Goal: Task Accomplishment & Management: Manage account settings

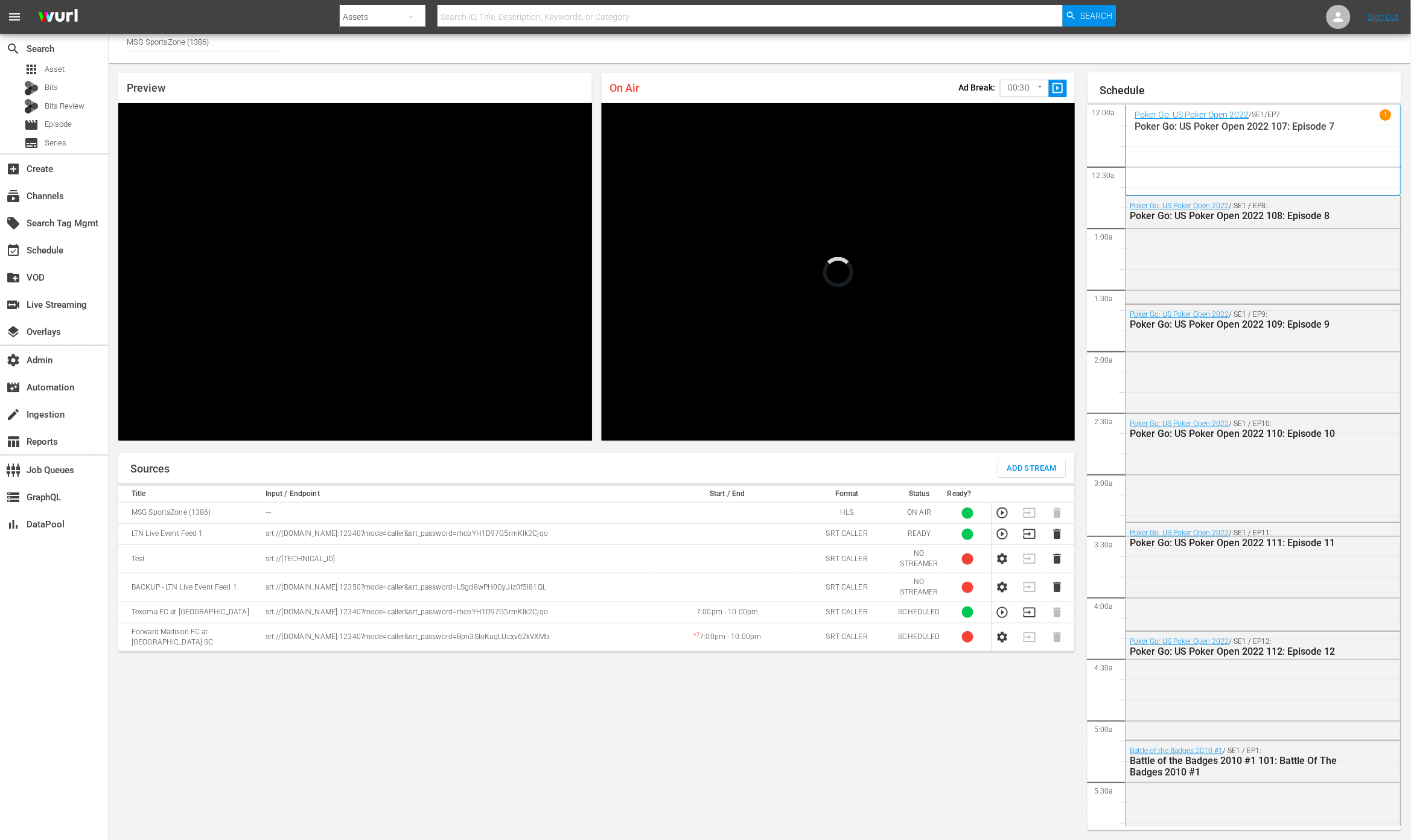
scroll to position [1742, 0]
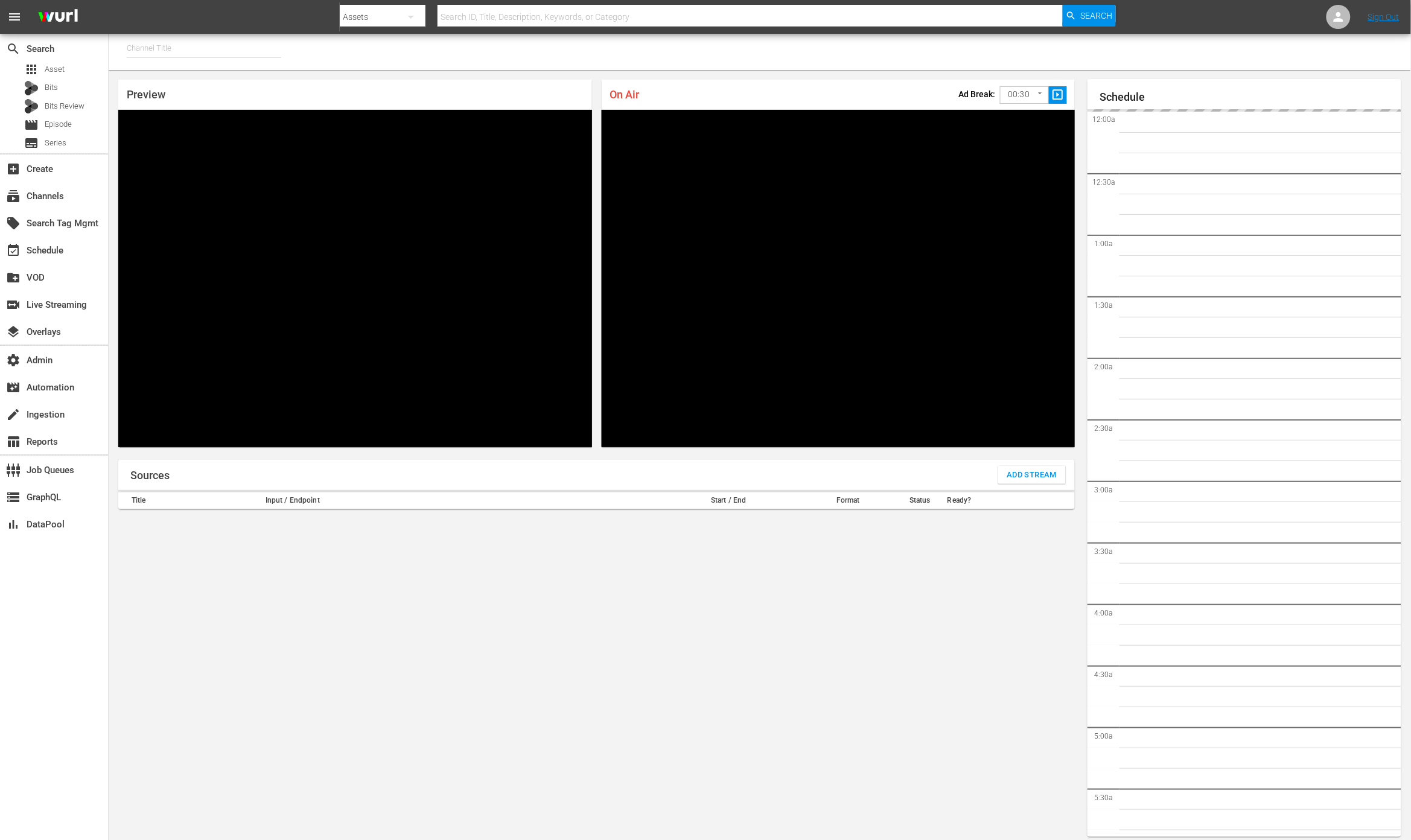
type input "MSG SportsZone (1386)"
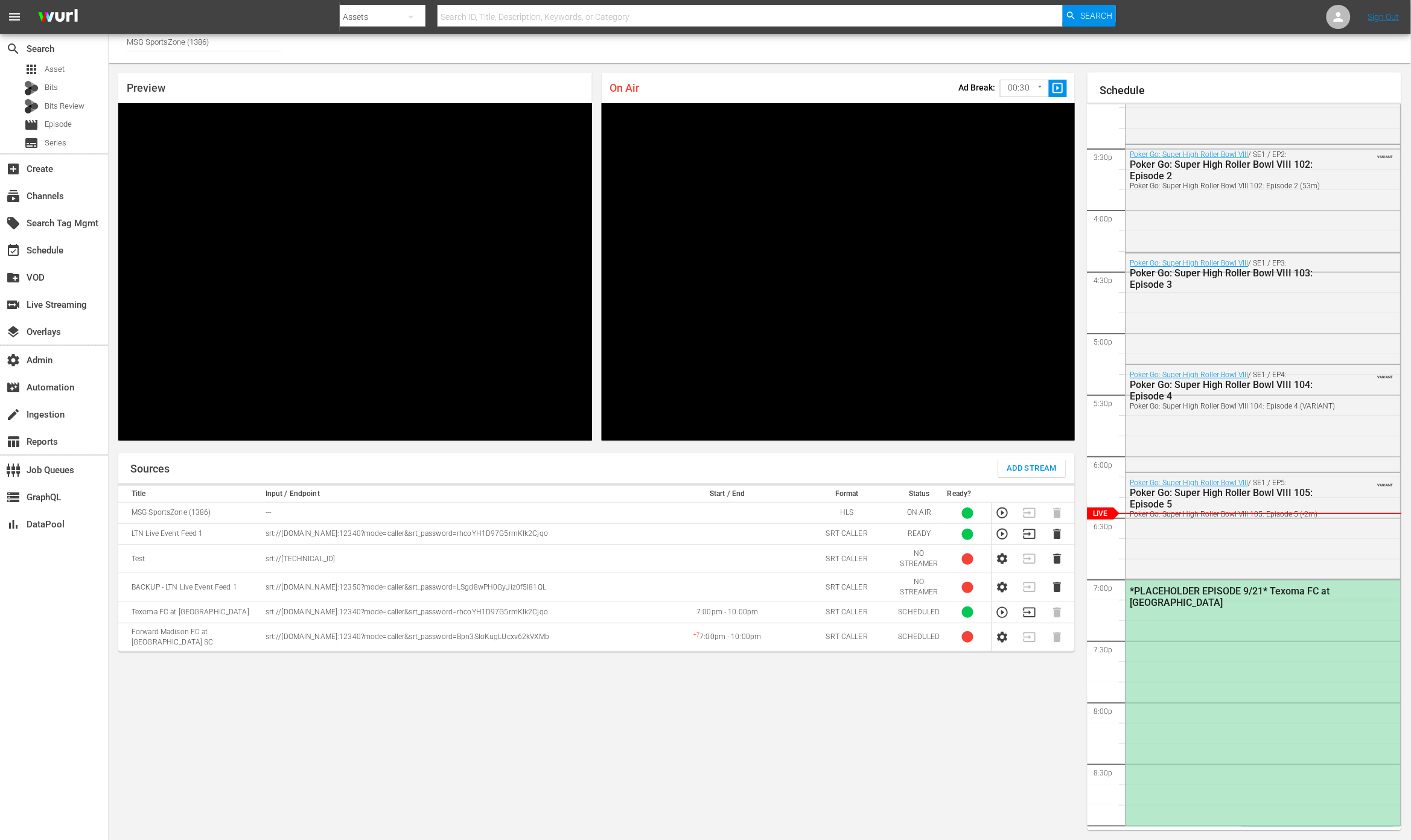
scroll to position [1865, 0]
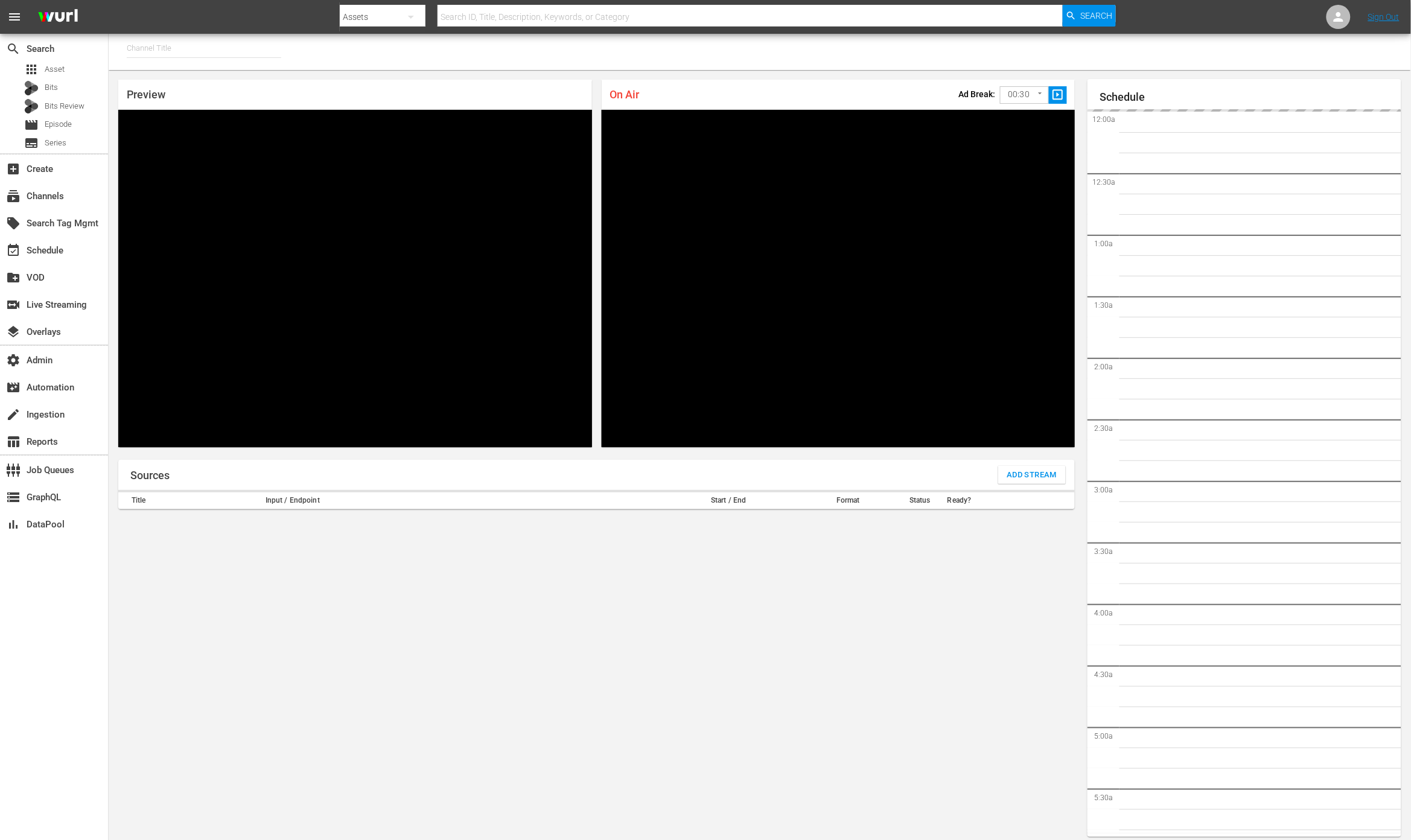
type input "MSG SportsZone (1386)"
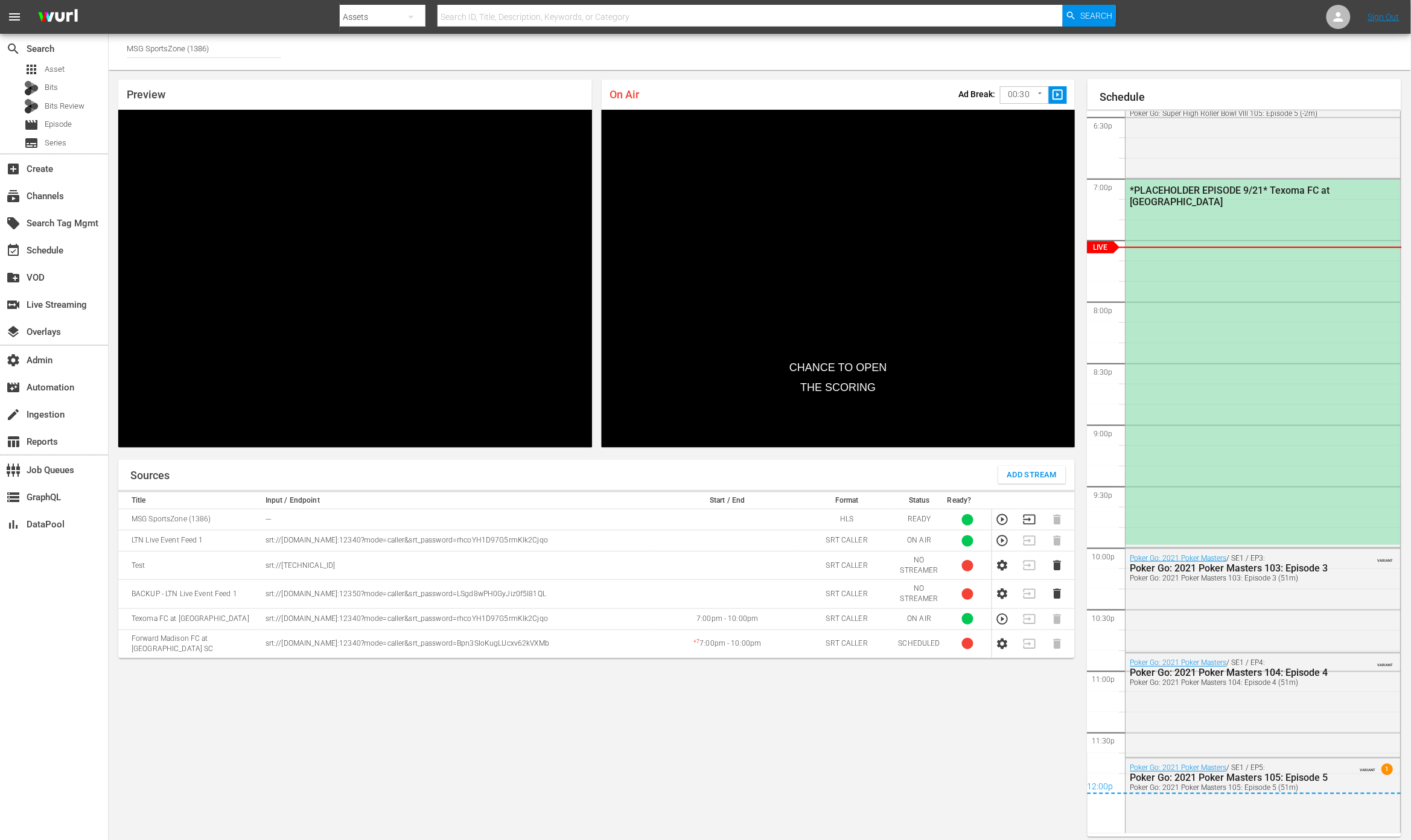
scroll to position [2272, 0]
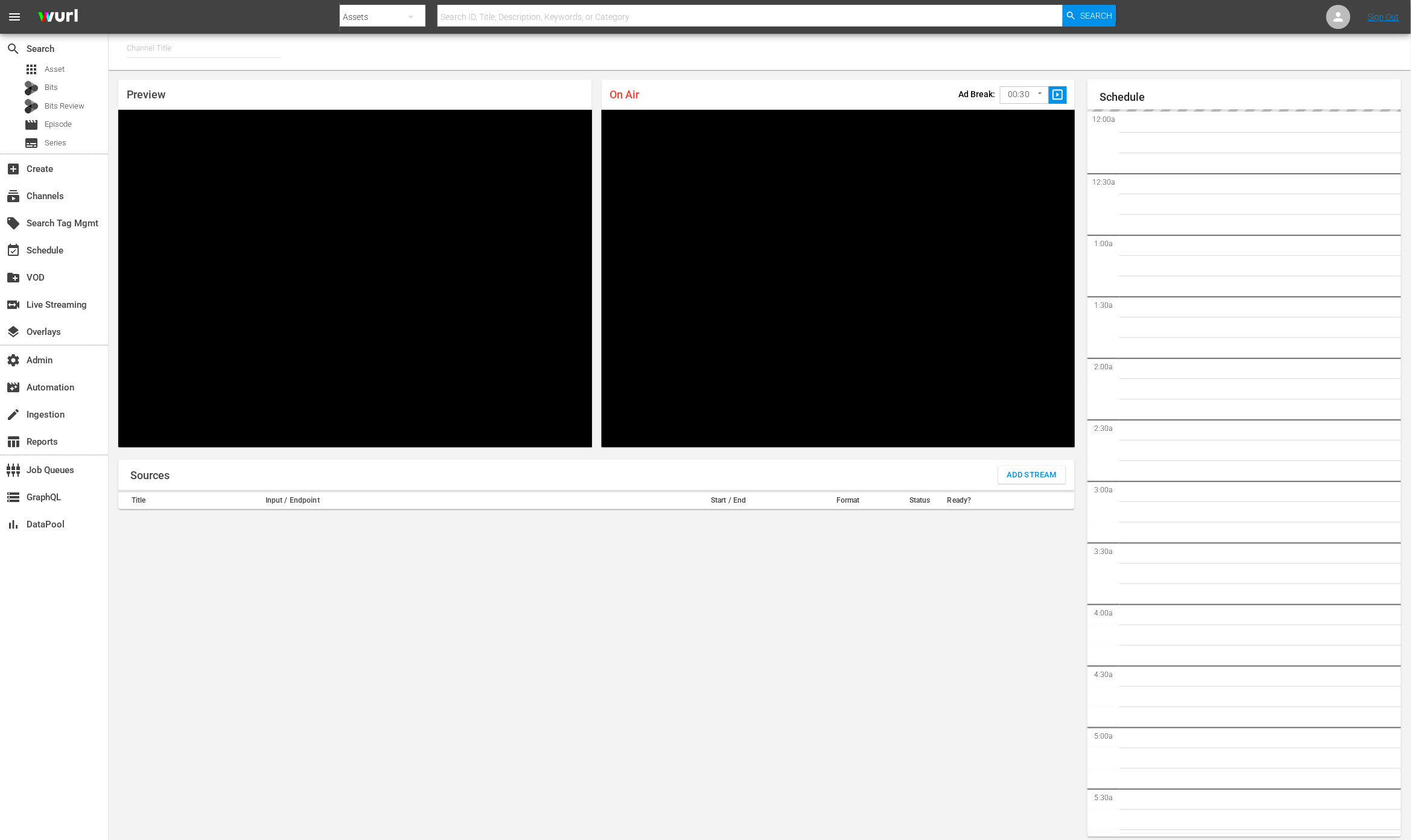
type input "MSG SportsZone (1386)"
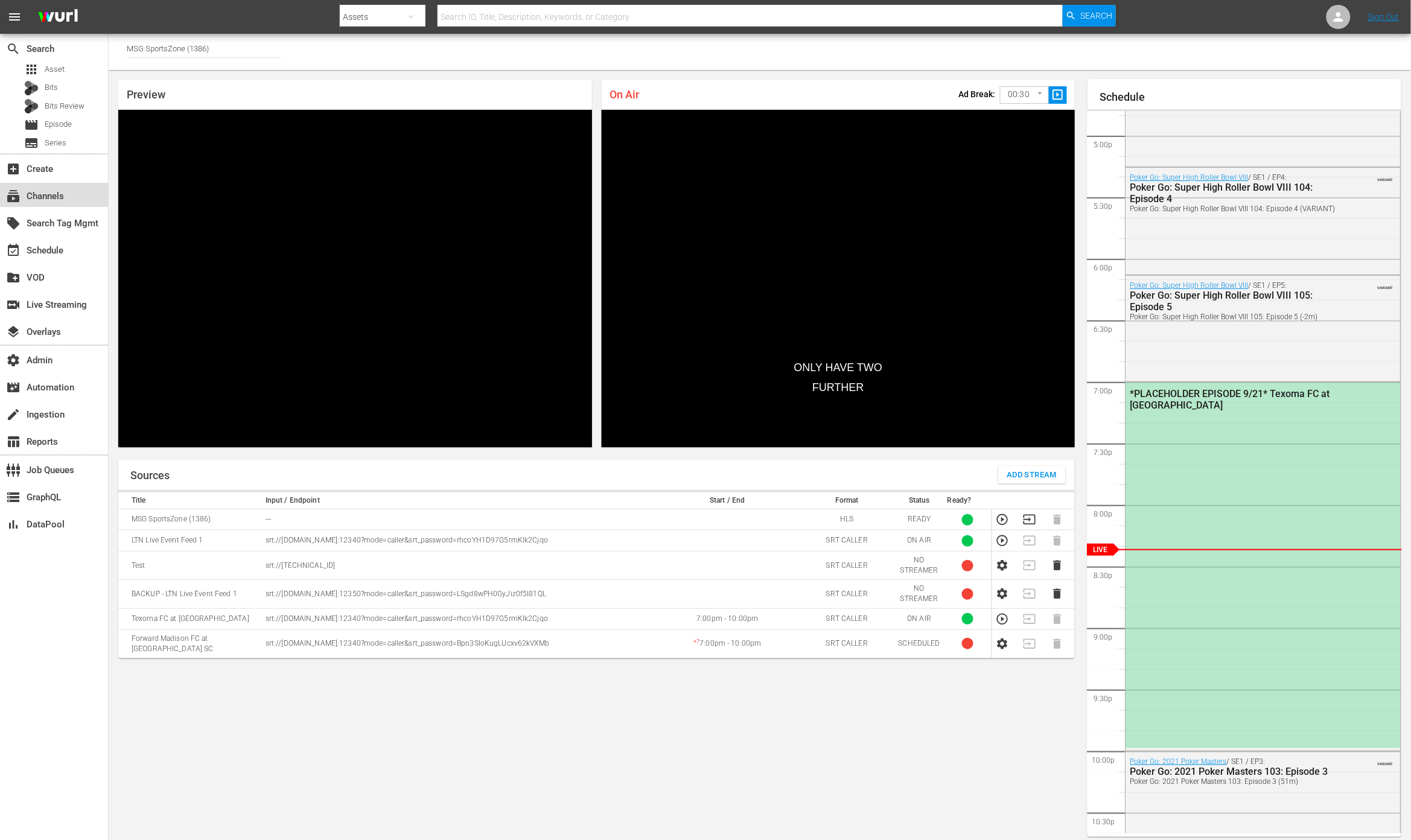
click at [85, 196] on div "subscriptions Channels" at bounding box center [54, 195] width 108 height 24
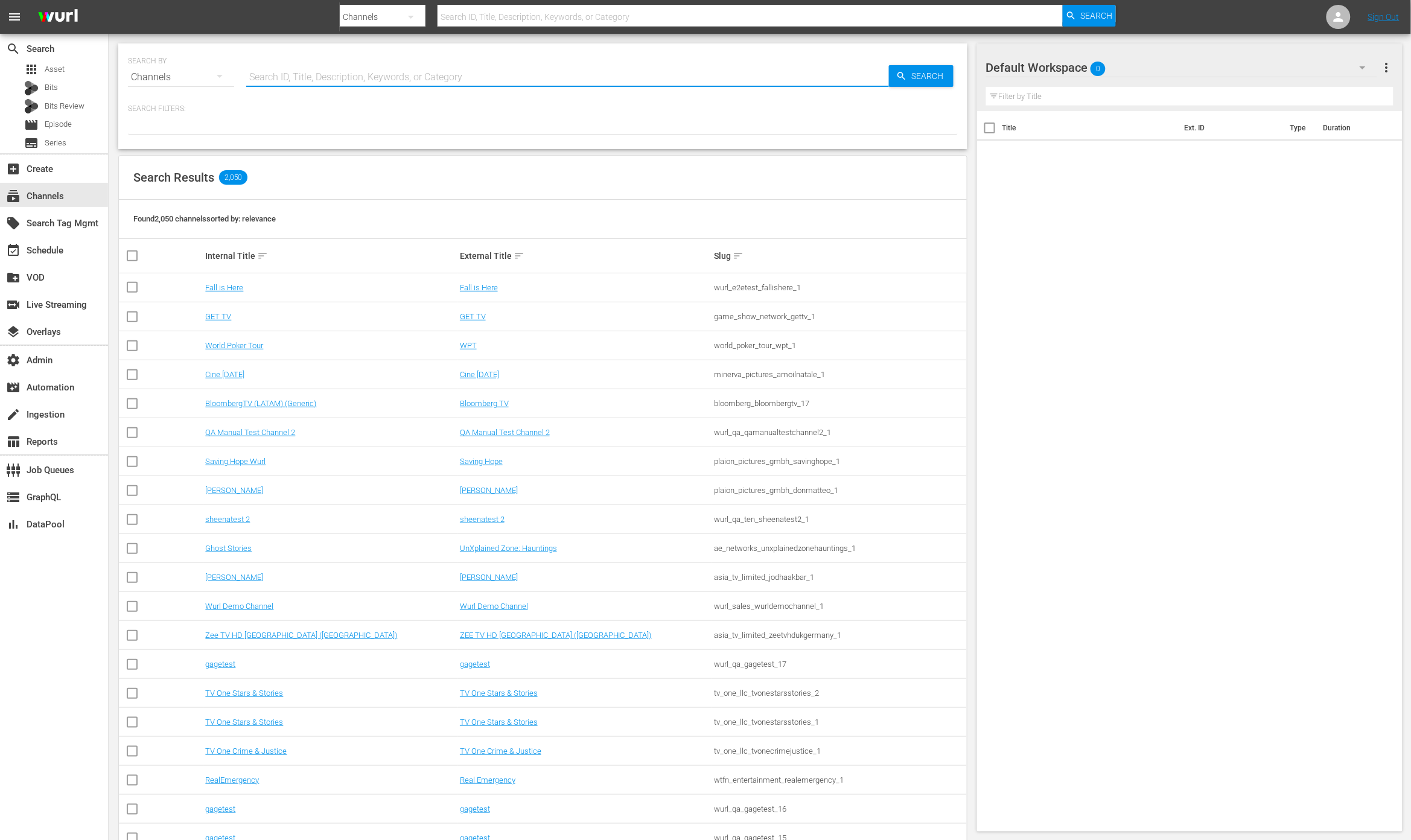
click at [326, 73] on input "text" at bounding box center [567, 77] width 643 height 29
type input "msg"
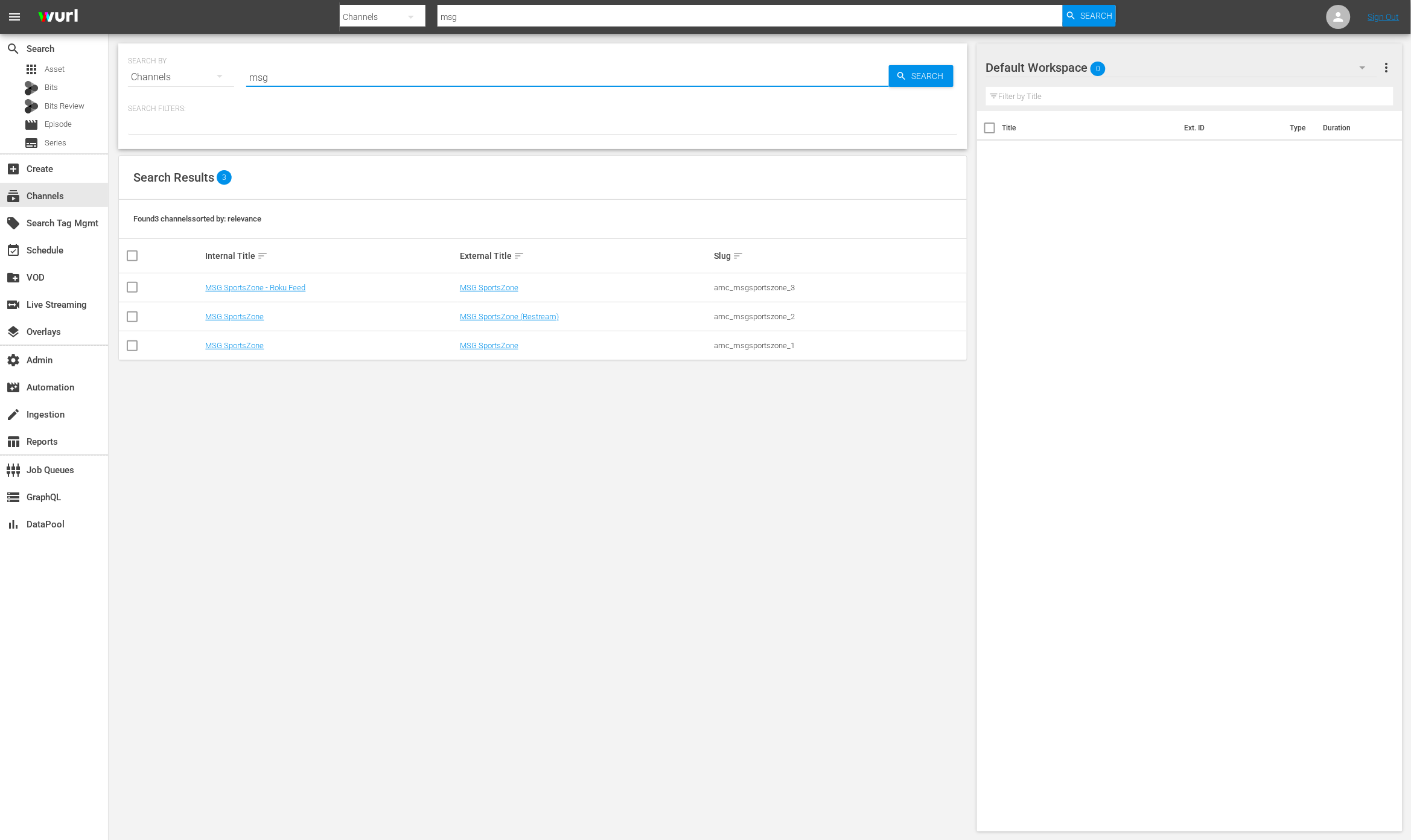
type input "MSG"
click at [504, 290] on link "MSG SportsZone" at bounding box center [489, 287] width 58 height 9
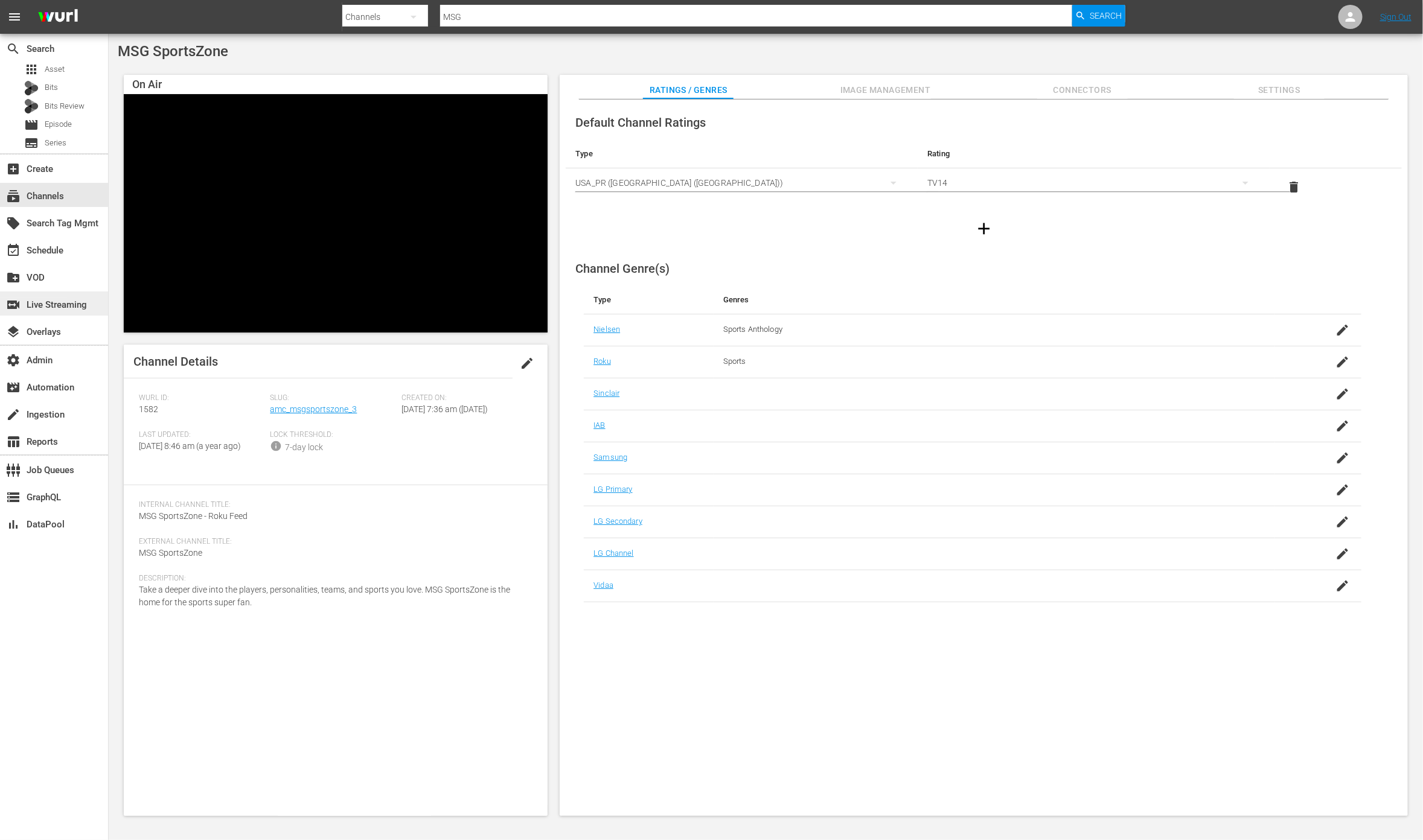
click at [58, 308] on div "switch_video Live Streaming" at bounding box center [34, 303] width 68 height 11
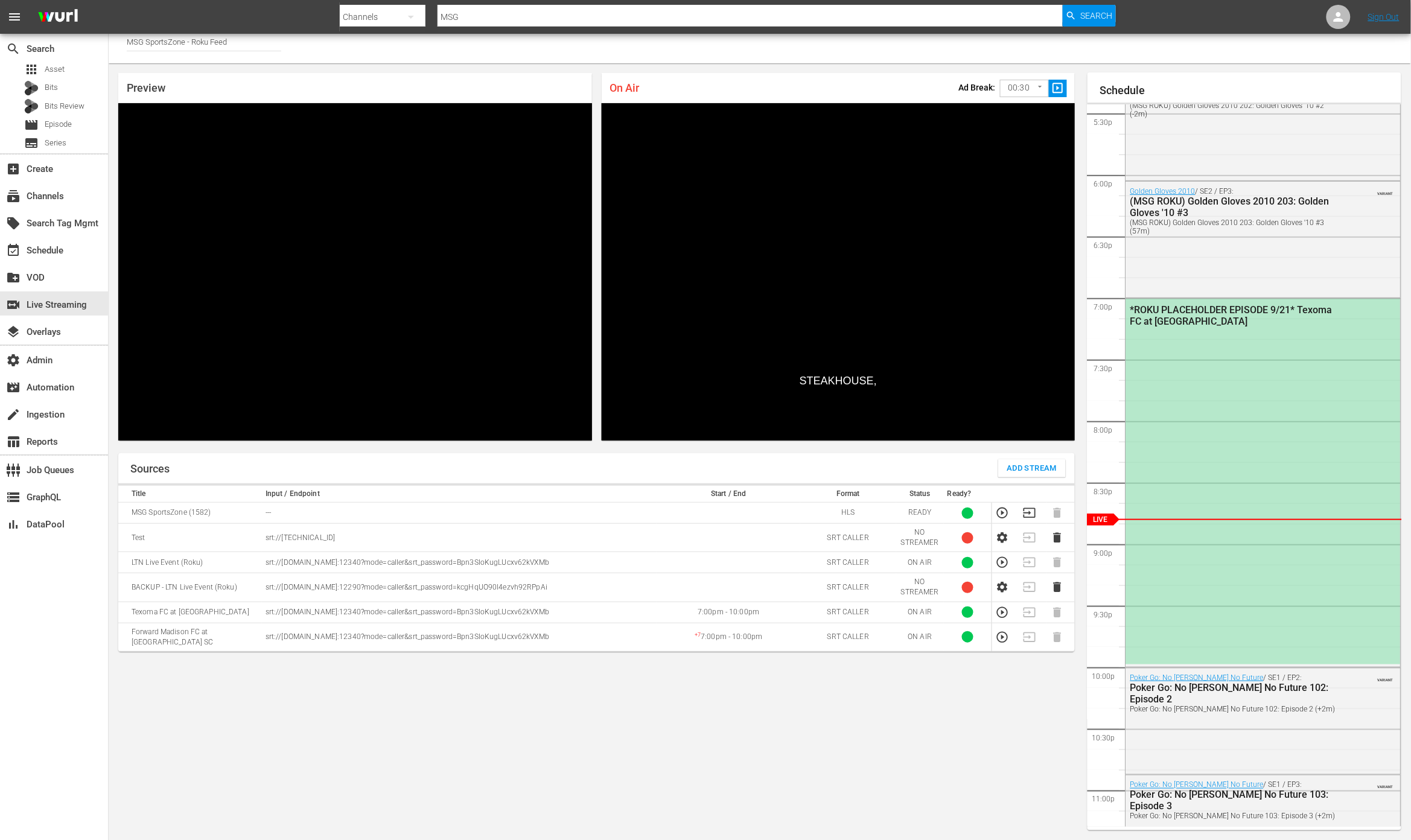
scroll to position [2146, 0]
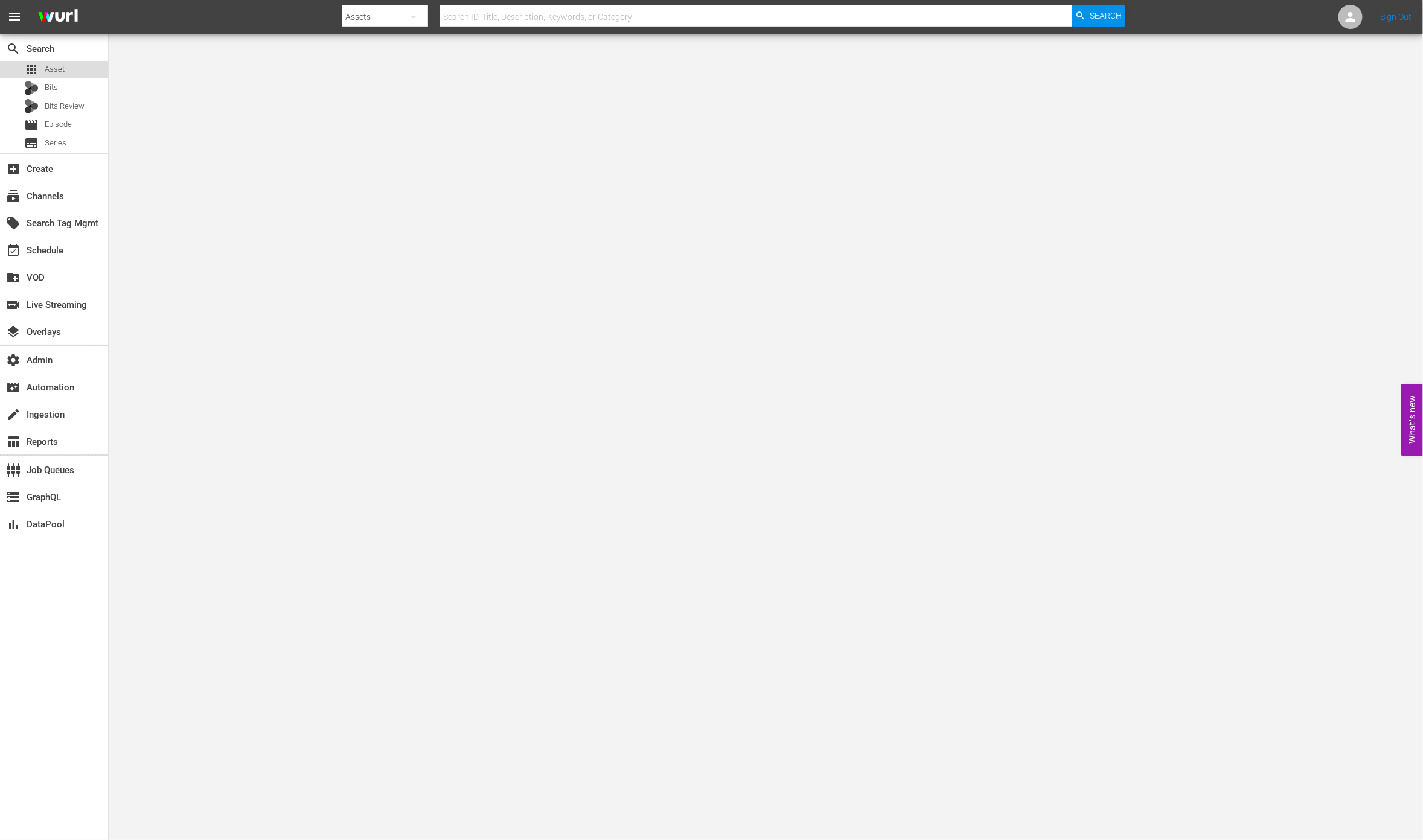
click at [65, 76] on div "apps Asset" at bounding box center [54, 69] width 108 height 17
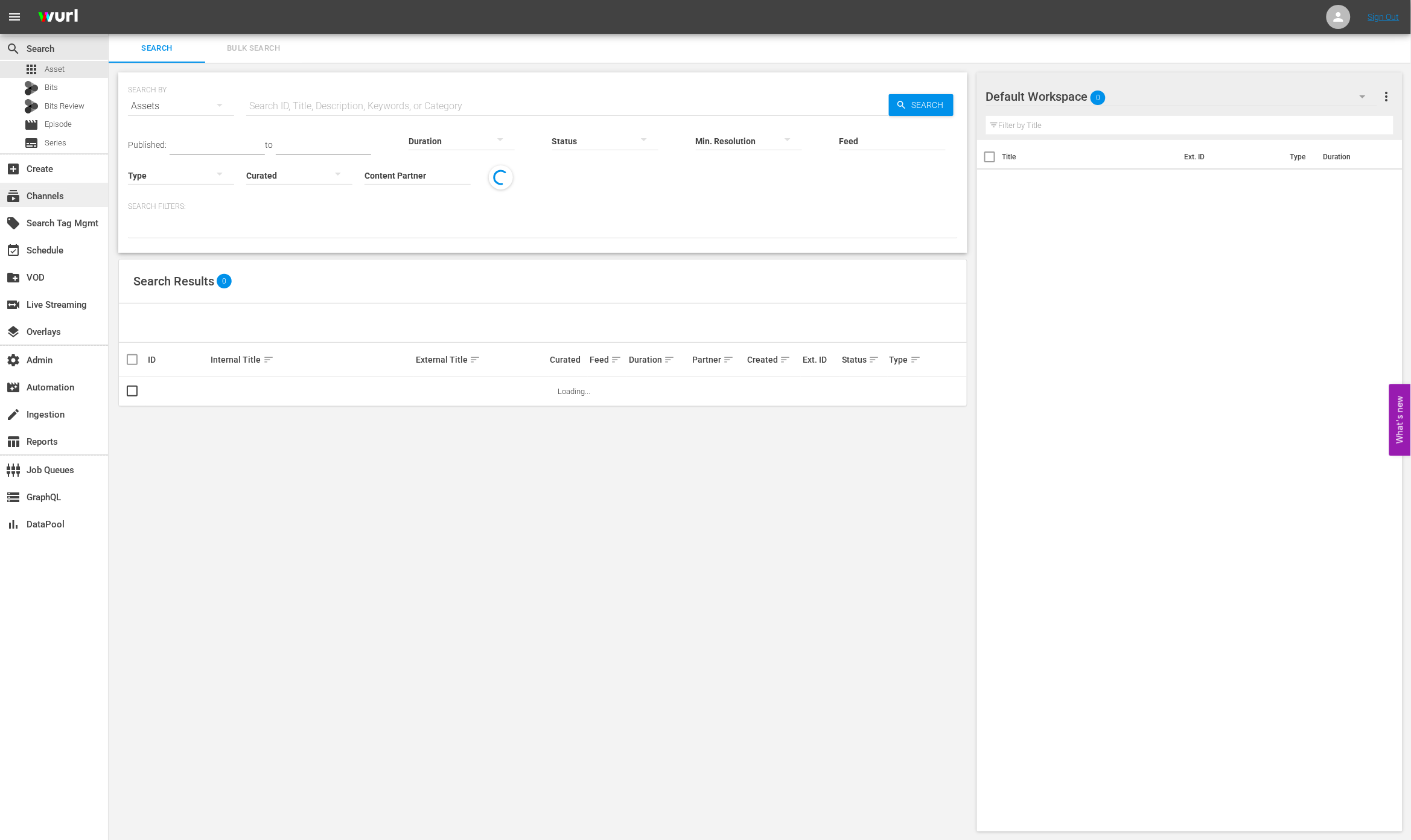
click at [62, 196] on div "subscriptions Channels" at bounding box center [34, 195] width 68 height 11
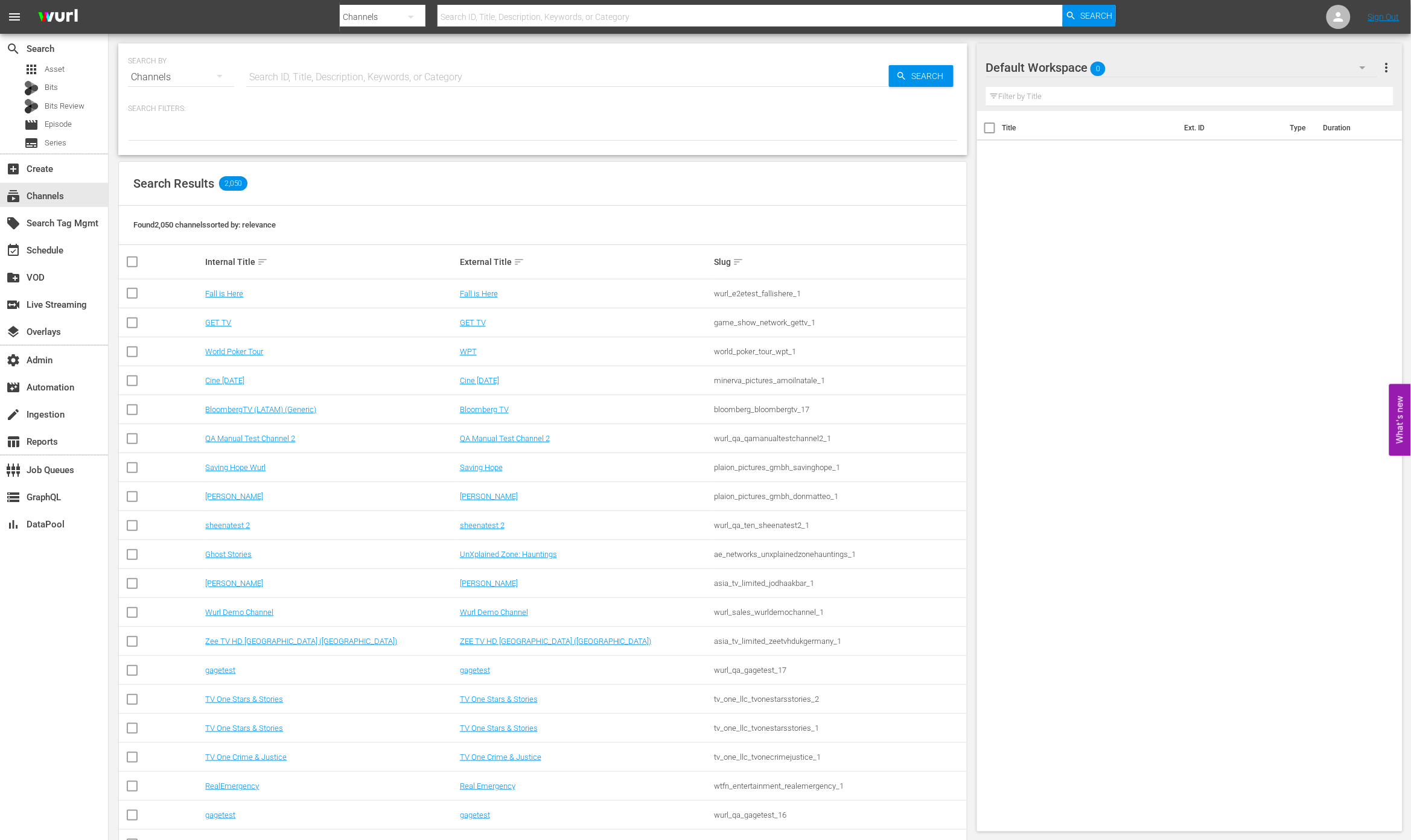
click at [323, 76] on input "text" at bounding box center [567, 77] width 643 height 29
paste input "iconfilmsdistribution_iconfilmchannelclassics_1"
type input "iconfilmsdistribution_iconfilmchannelclassics_1"
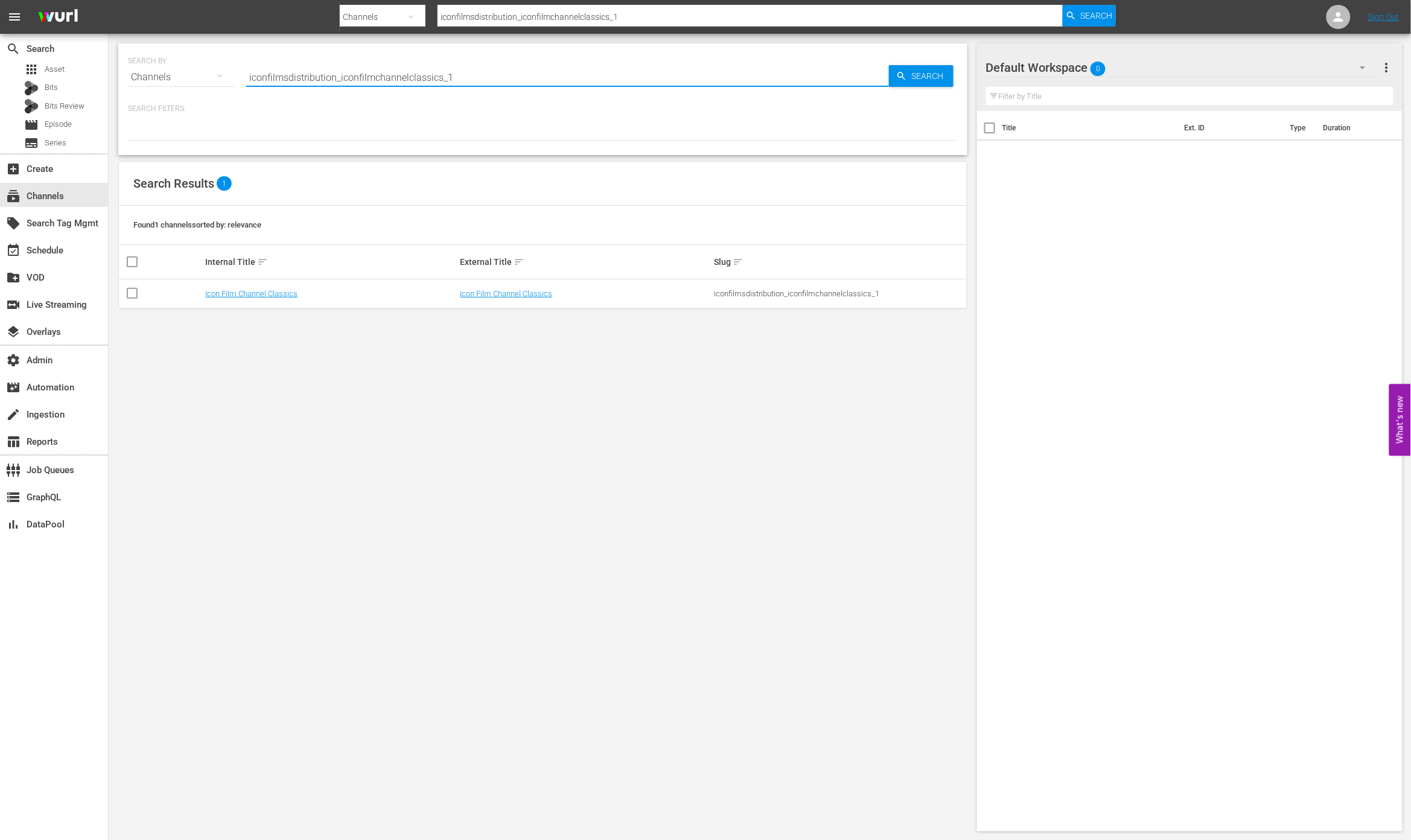
type input "iconfilmsdistribution_iconfilmchannelclassics_1"
click at [913, 76] on span "Search" at bounding box center [930, 77] width 47 height 22
click at [528, 296] on link "Icon Film Channel Classics" at bounding box center [506, 293] width 92 height 9
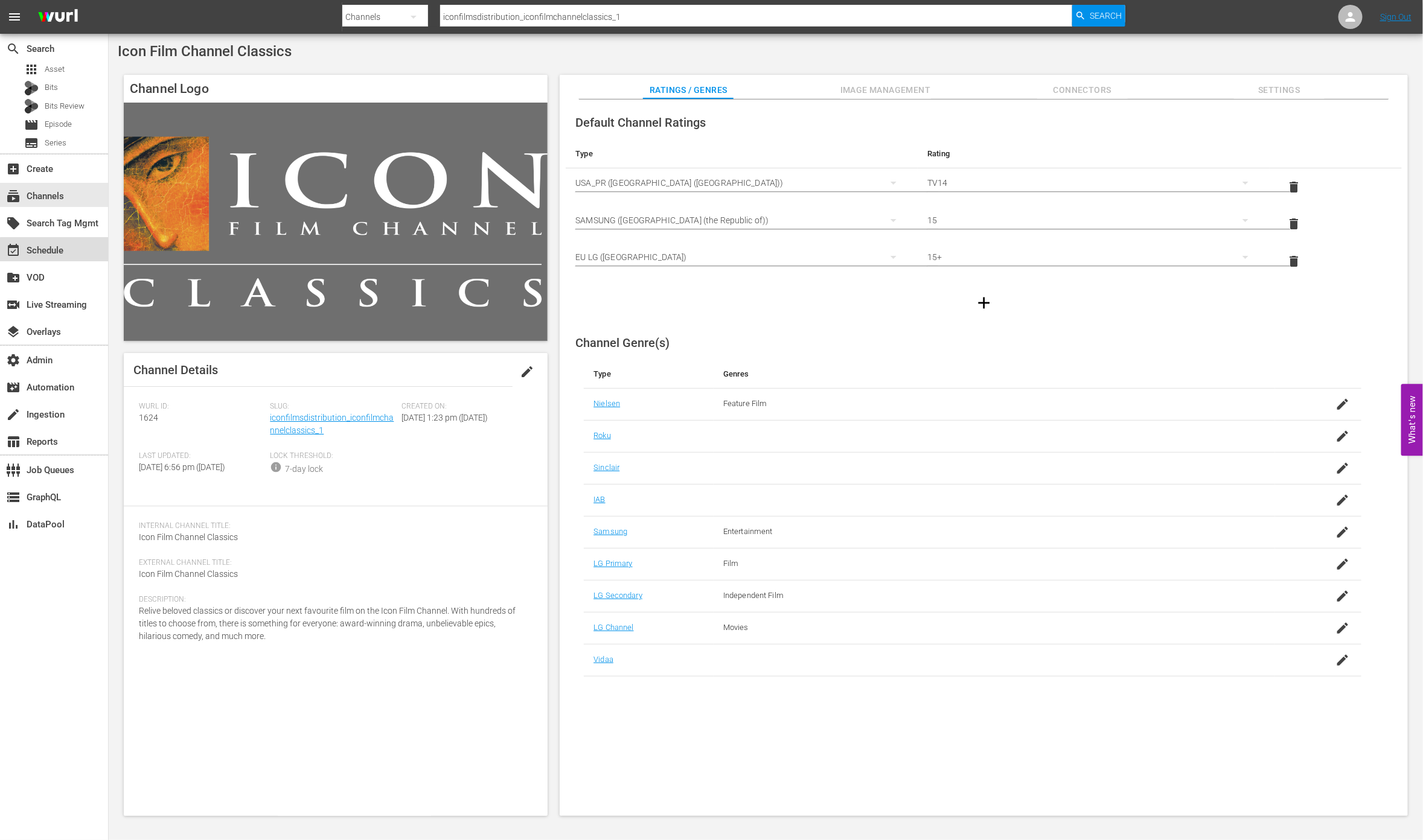
click at [74, 252] on div "event_available Schedule" at bounding box center [54, 249] width 108 height 24
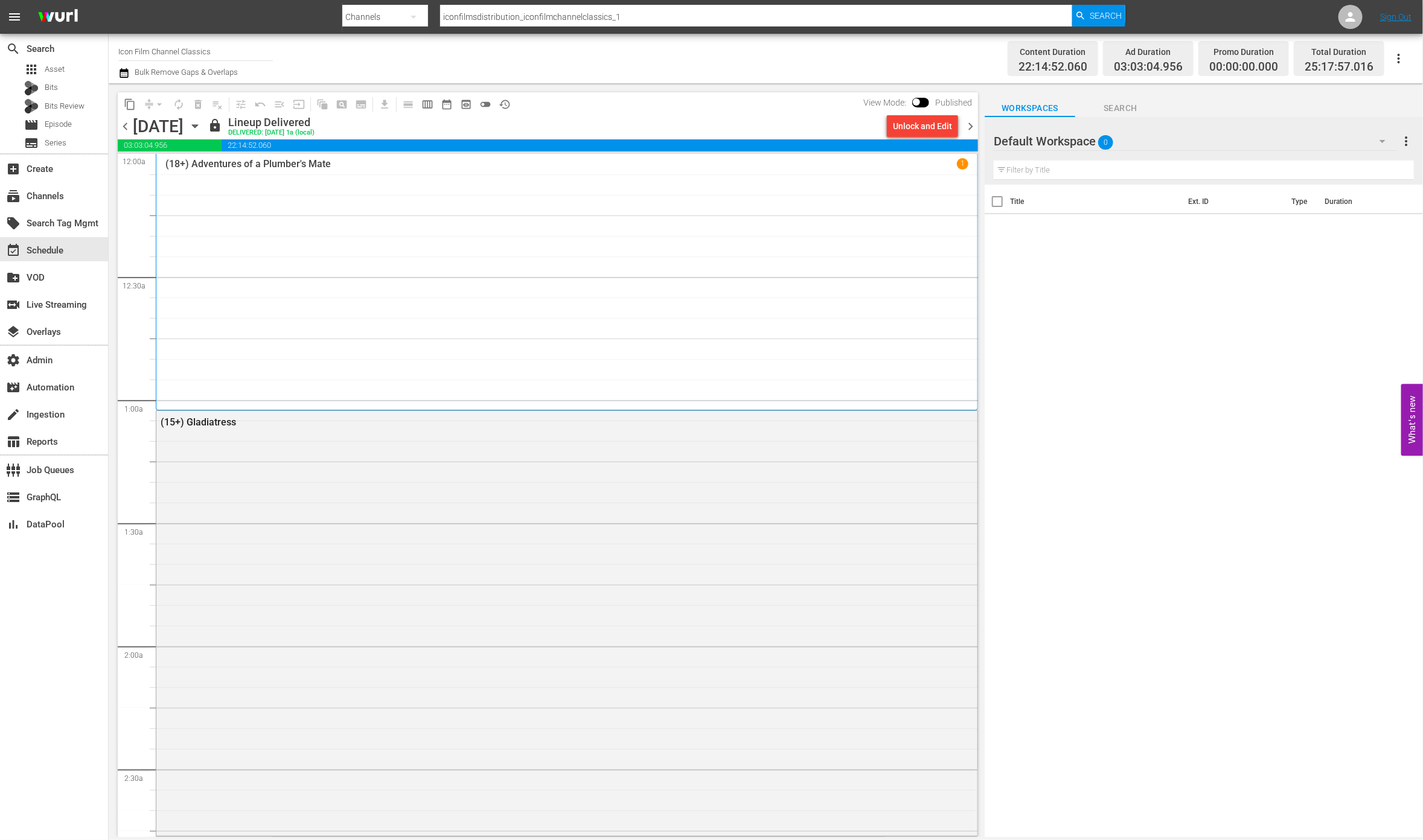
click at [974, 125] on span "chevron_right" at bounding box center [970, 126] width 15 height 15
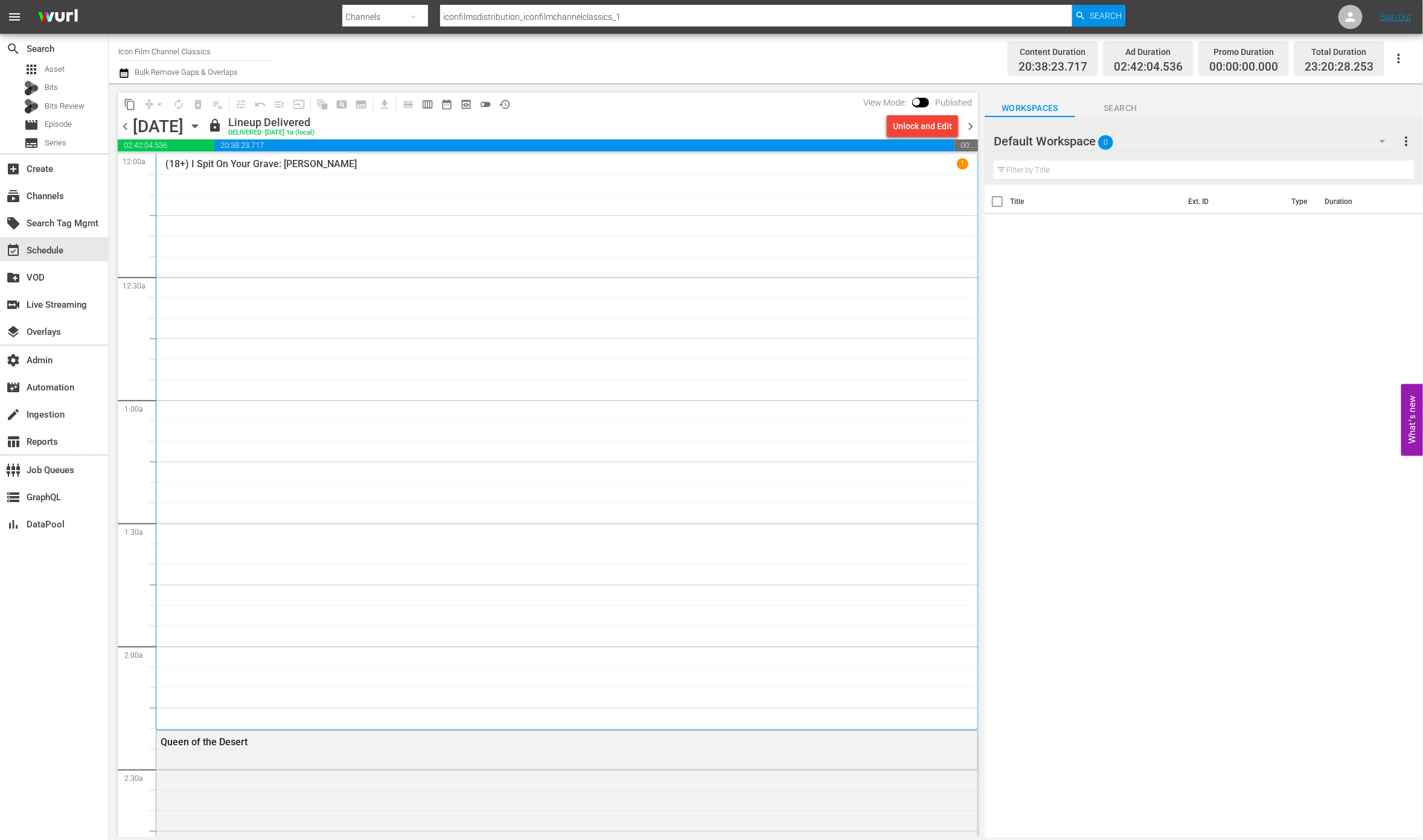
click at [970, 125] on span "chevron_right" at bounding box center [970, 126] width 15 height 15
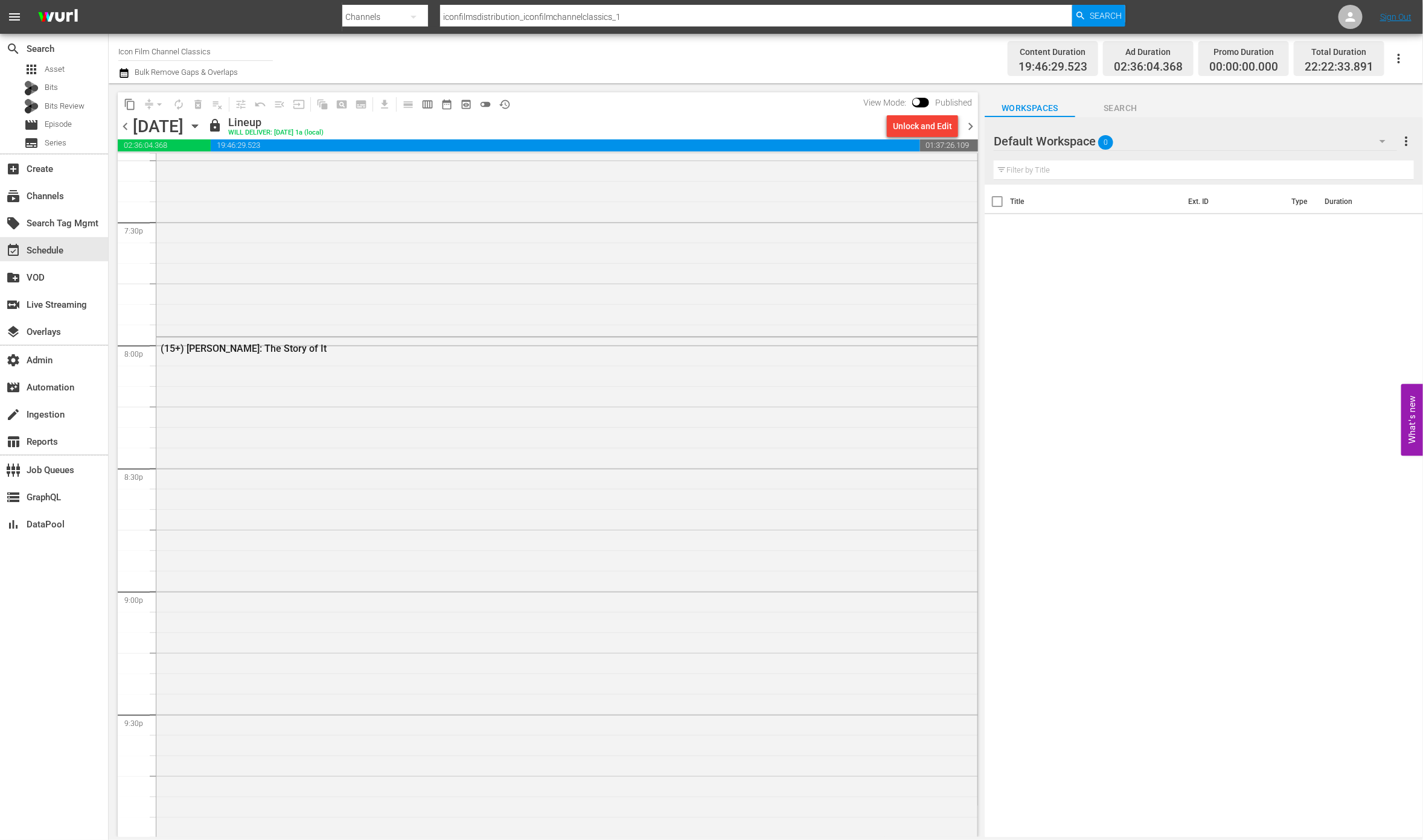
scroll to position [5240, 0]
click at [972, 124] on span "chevron_right" at bounding box center [970, 126] width 15 height 15
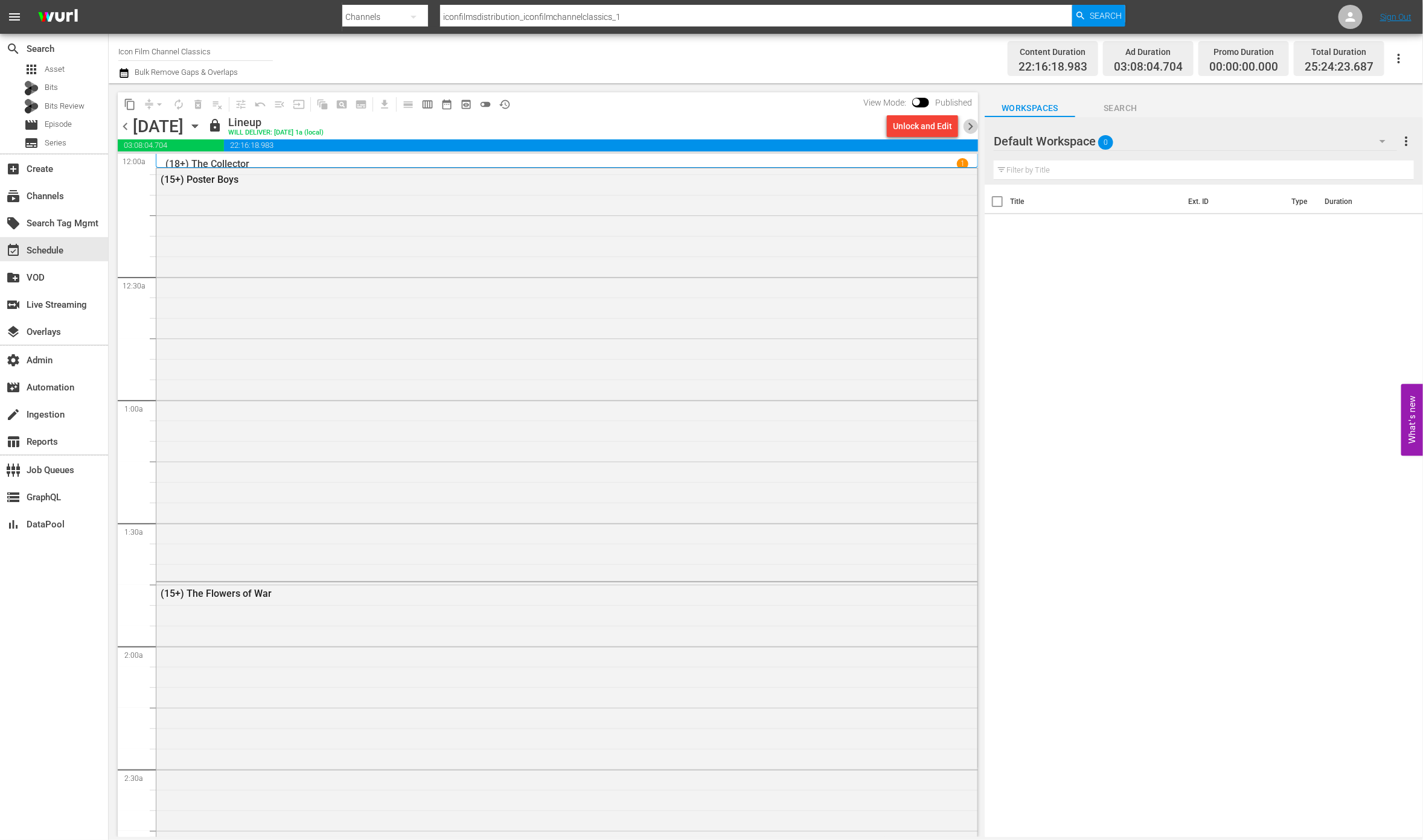
click at [977, 127] on span "chevron_right" at bounding box center [970, 126] width 15 height 15
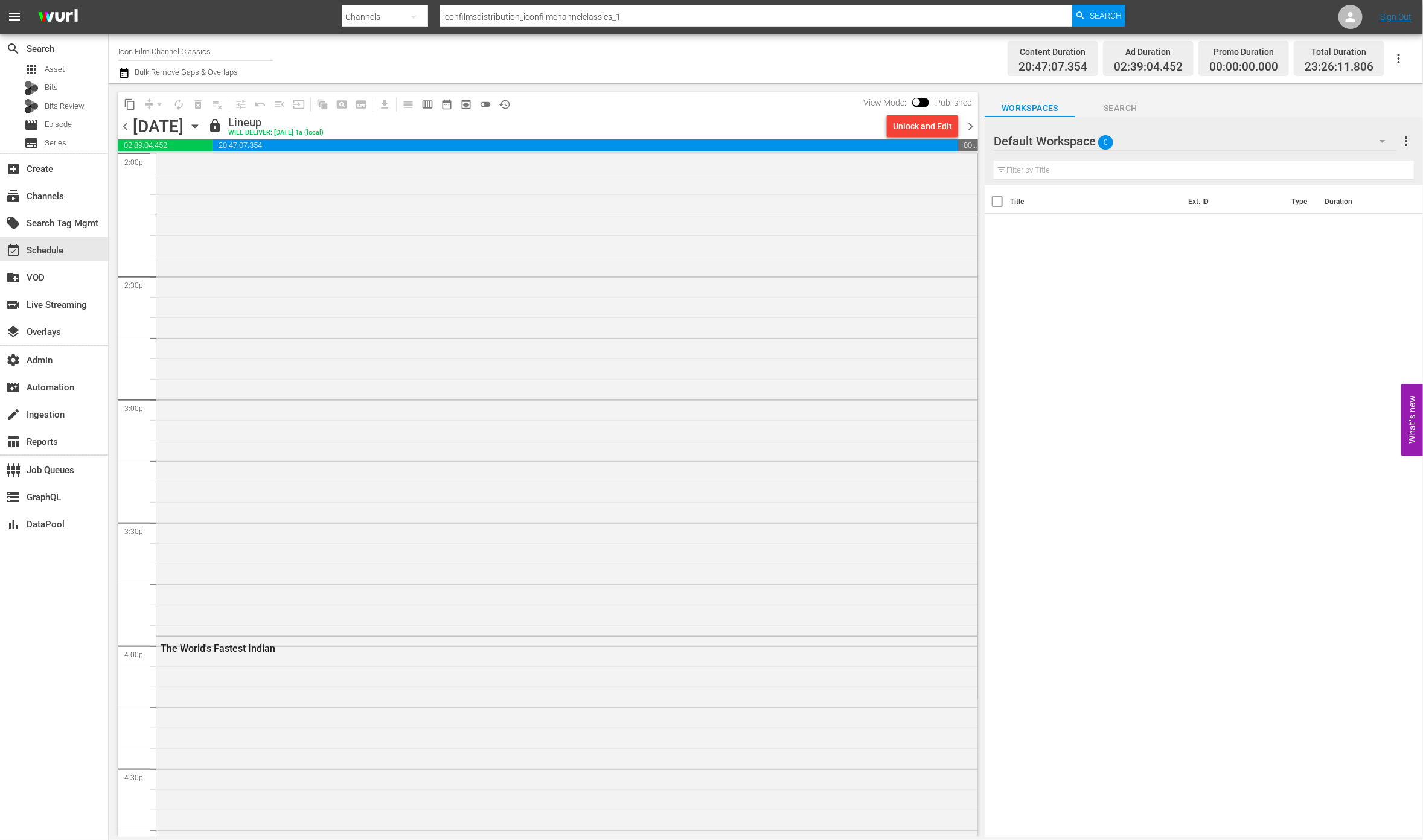
scroll to position [5448, 0]
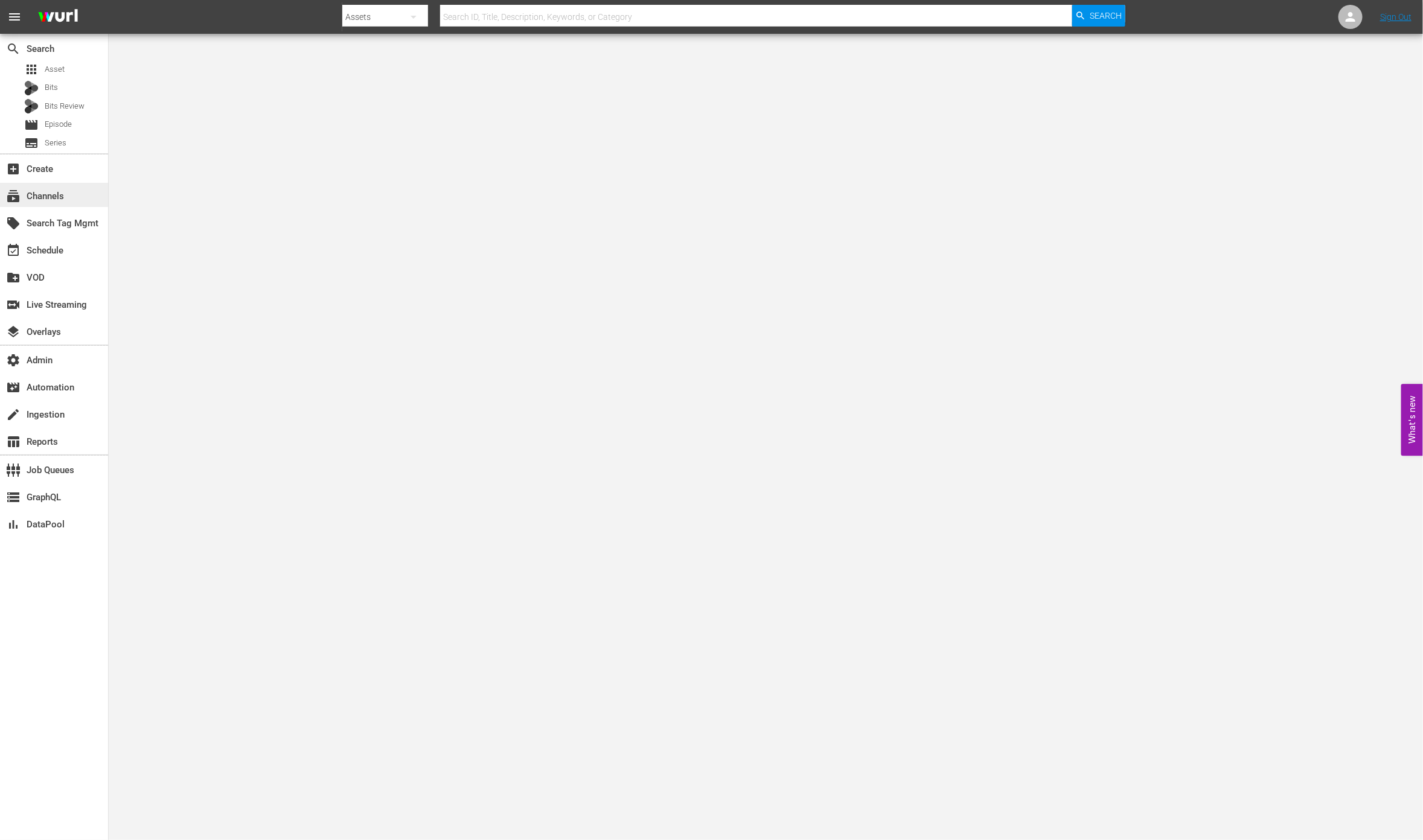
click at [71, 201] on div "subscriptions Channels" at bounding box center [54, 195] width 108 height 24
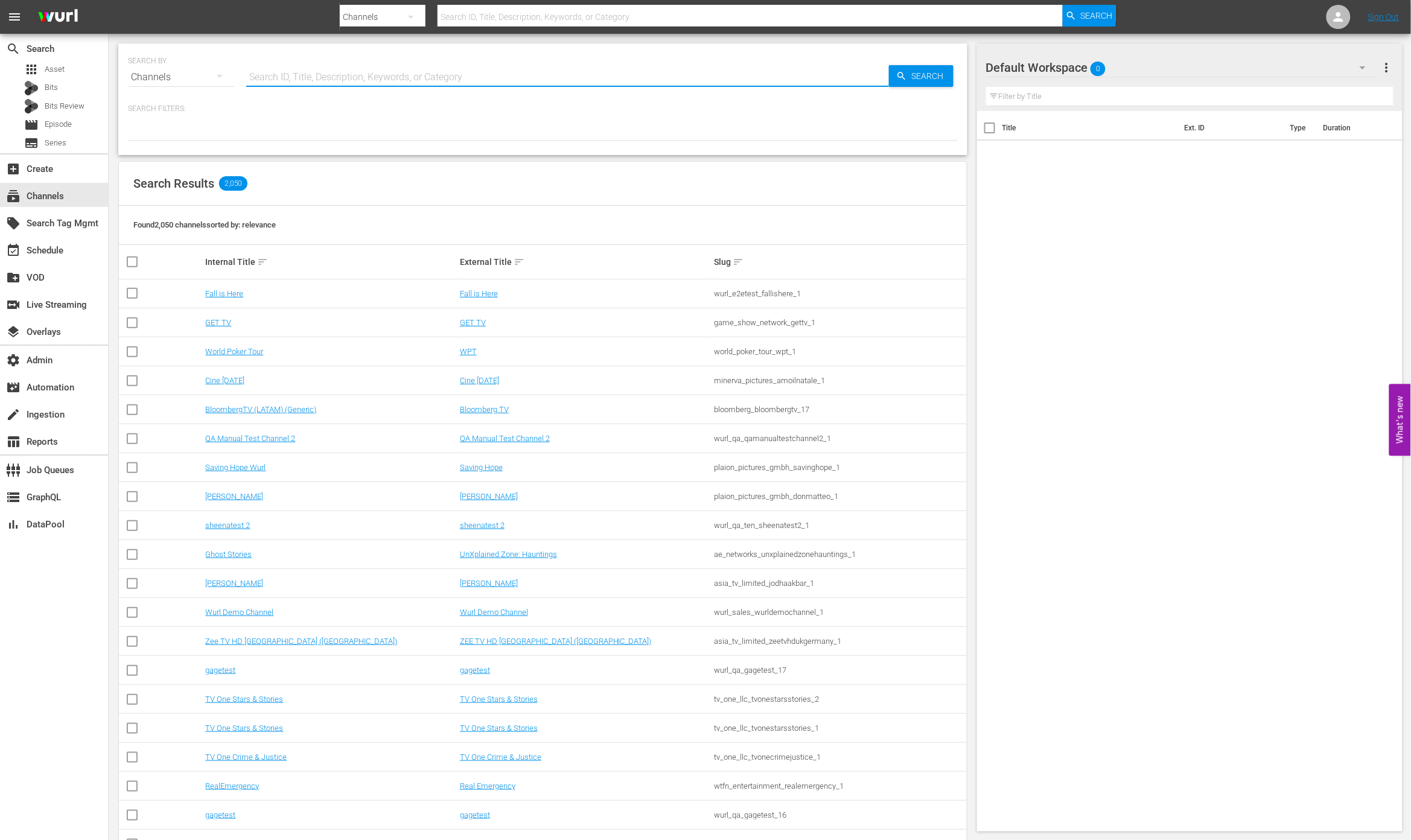
drag, startPoint x: 359, startPoint y: 73, endPoint x: 386, endPoint y: 73, distance: 27.0
click at [359, 73] on input "text" at bounding box center [567, 77] width 643 height 29
paste input "GB12000052F"
type input "GB12000052F"
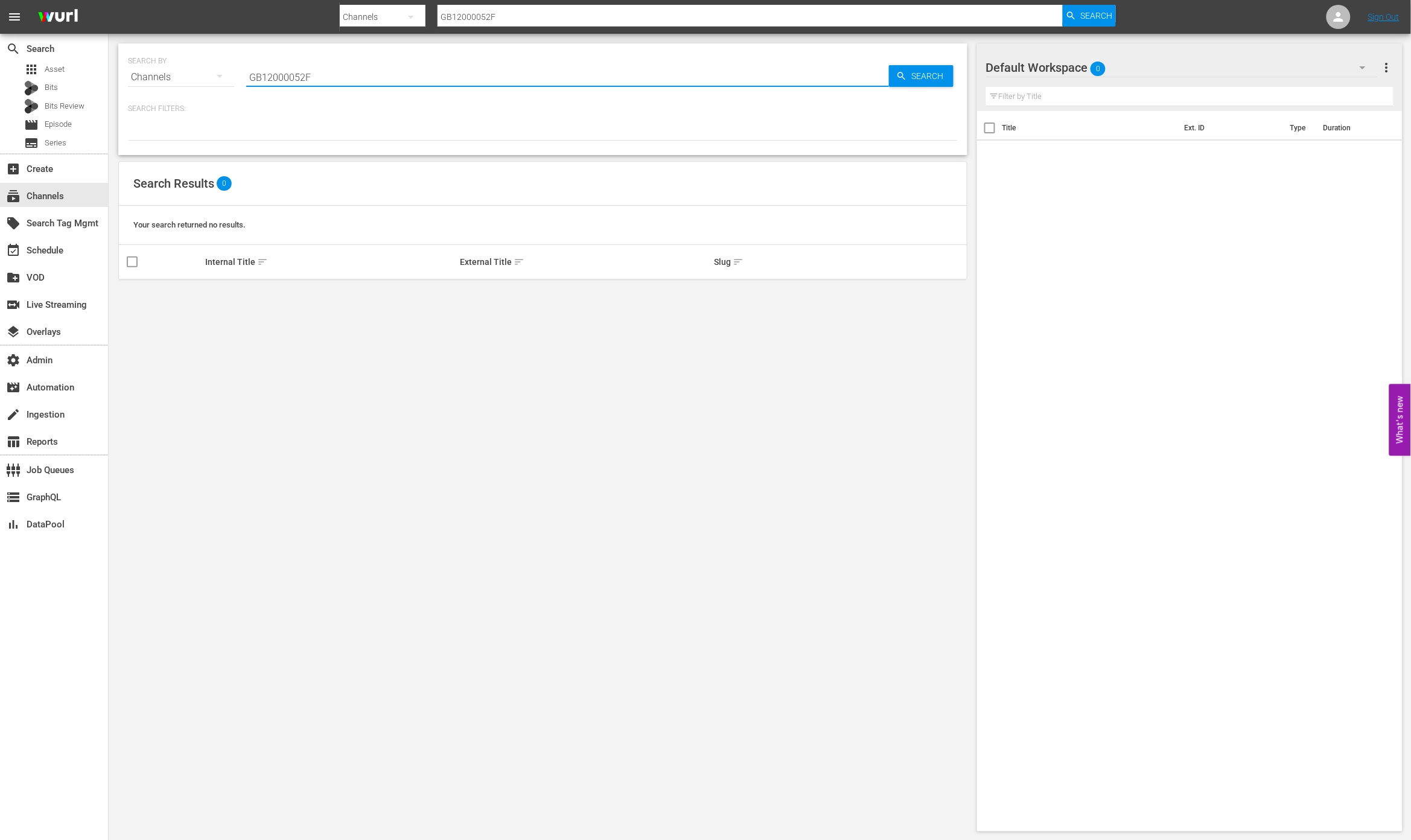
click at [402, 66] on input "GB12000052F" at bounding box center [567, 77] width 643 height 29
paste input "iconfilmsdistribution_iconfilmchannelclassics_1"
type input "iconfilmsdistribution_iconfilmchannelclassics_1"
click at [924, 71] on span "Search" at bounding box center [930, 77] width 47 height 22
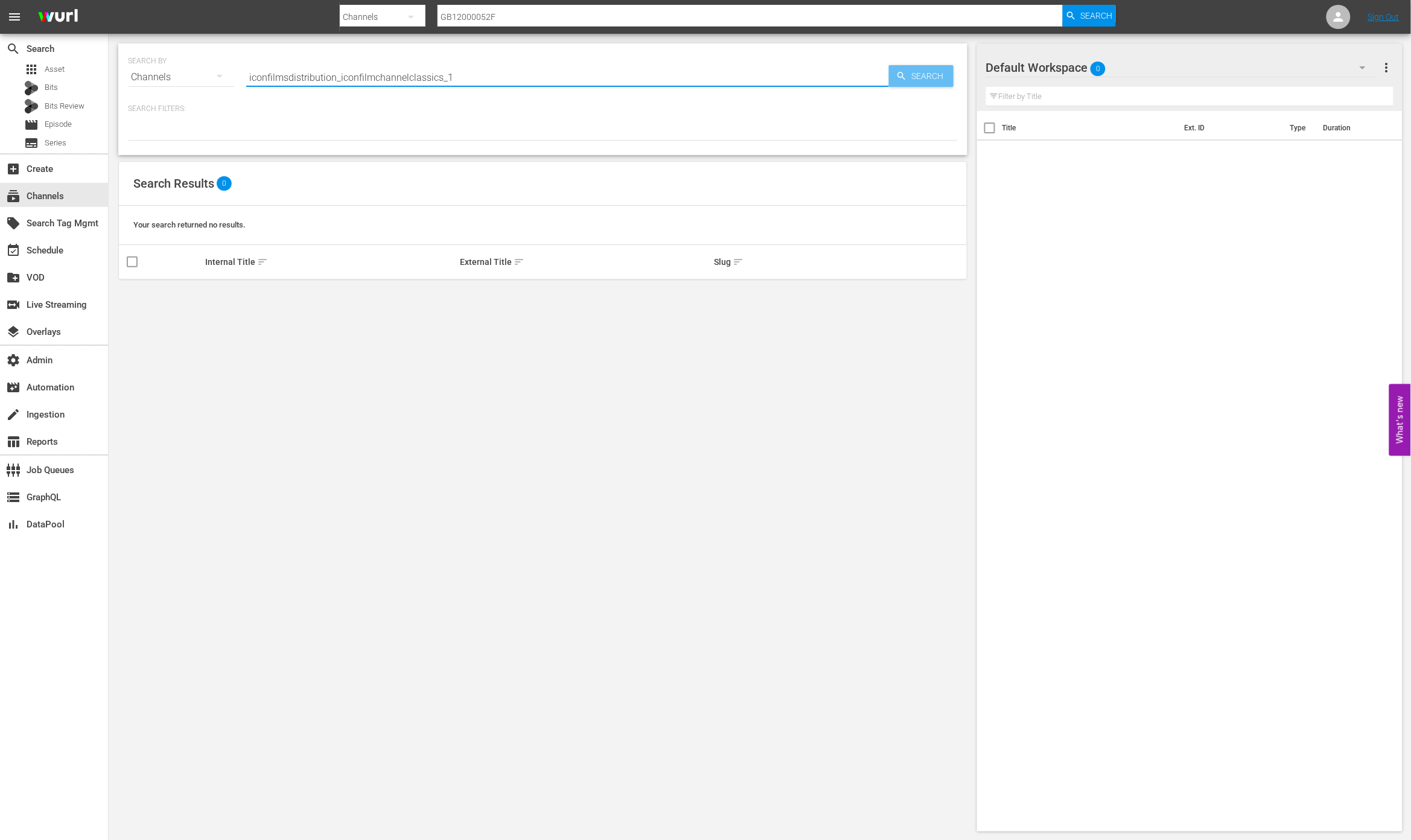
type input "iconfilmsdistribution_iconfilmchannelclassics_1"
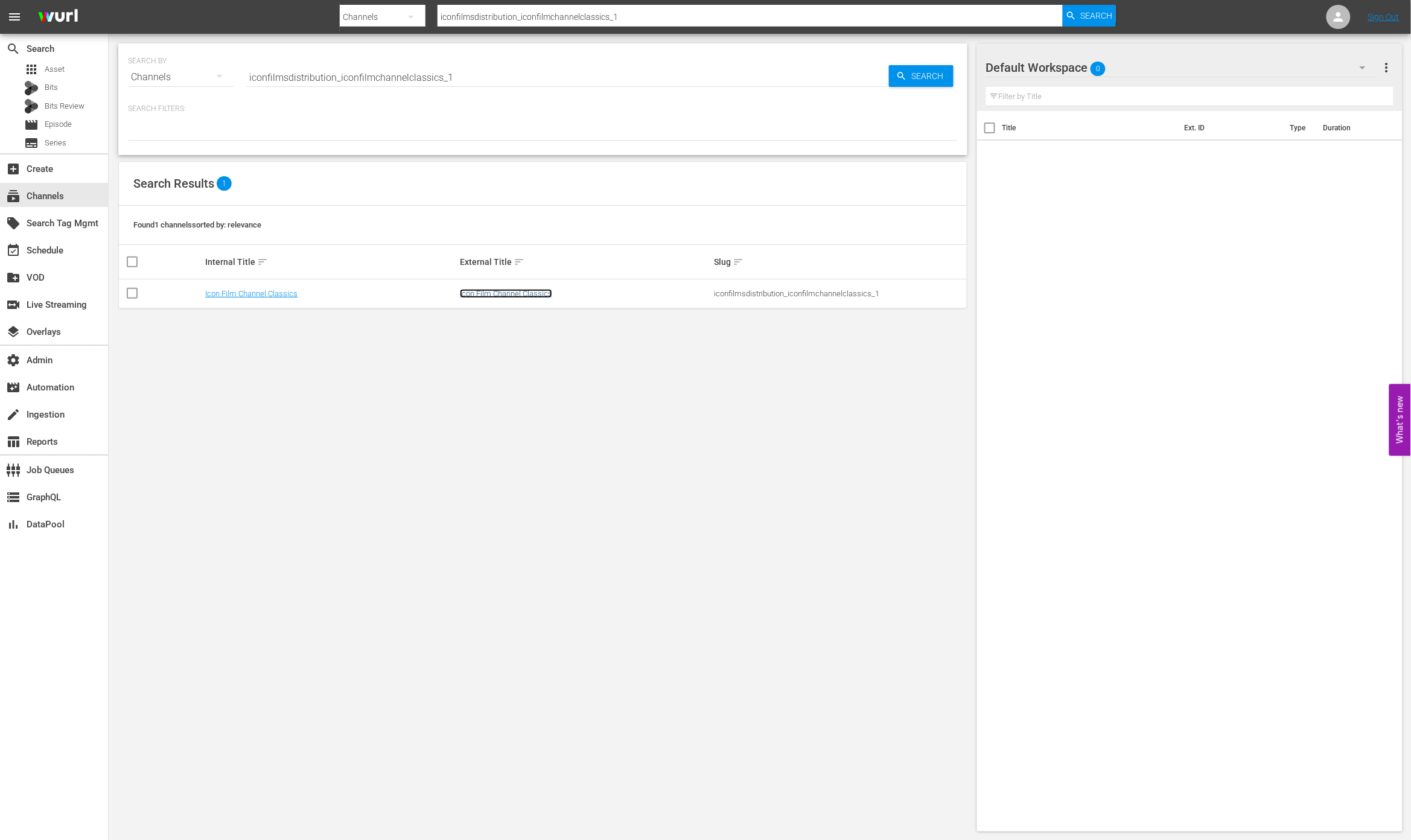
click at [514, 292] on link "Icon Film Channel Classics" at bounding box center [506, 293] width 92 height 9
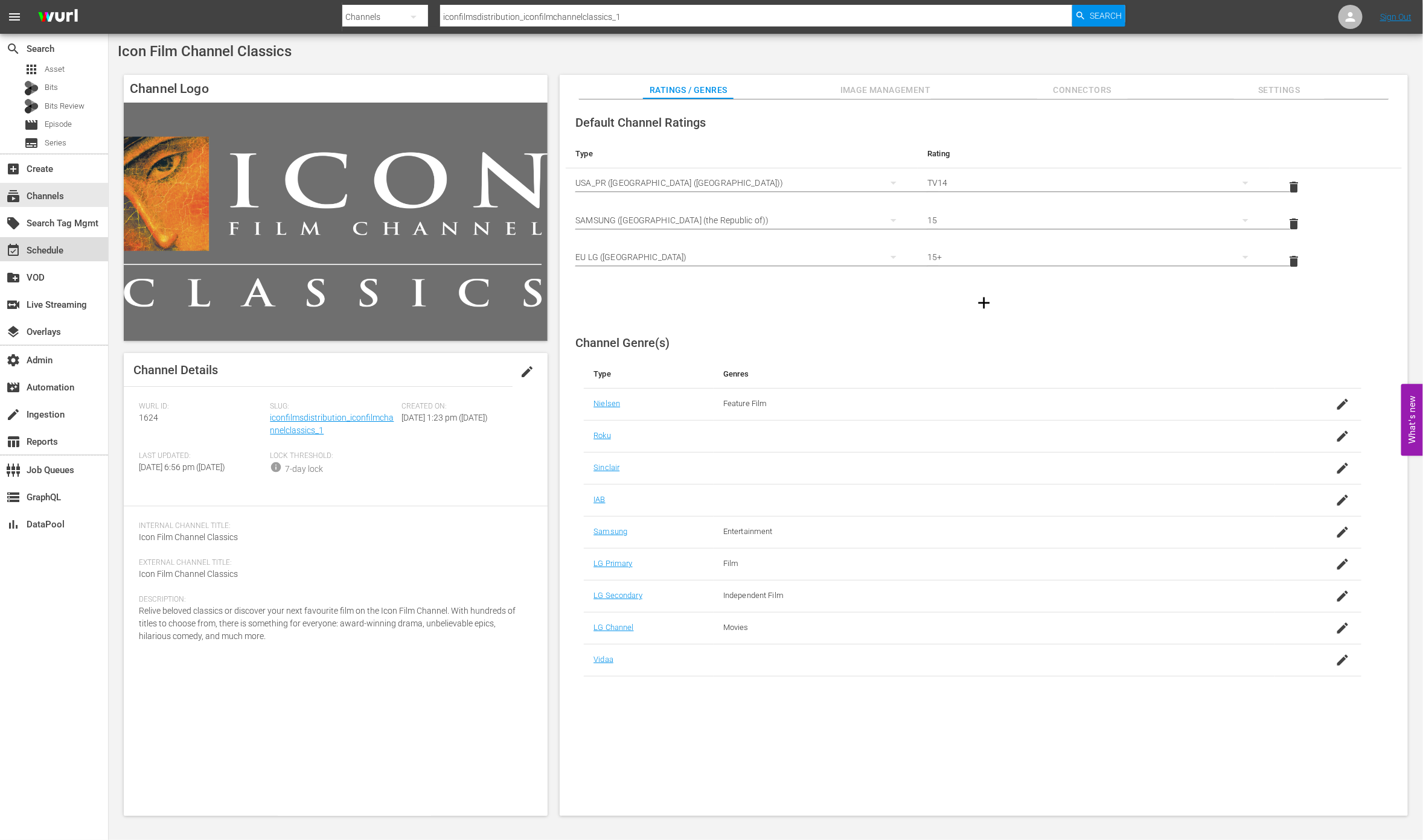
click at [51, 249] on div "event_available Schedule" at bounding box center [34, 248] width 68 height 11
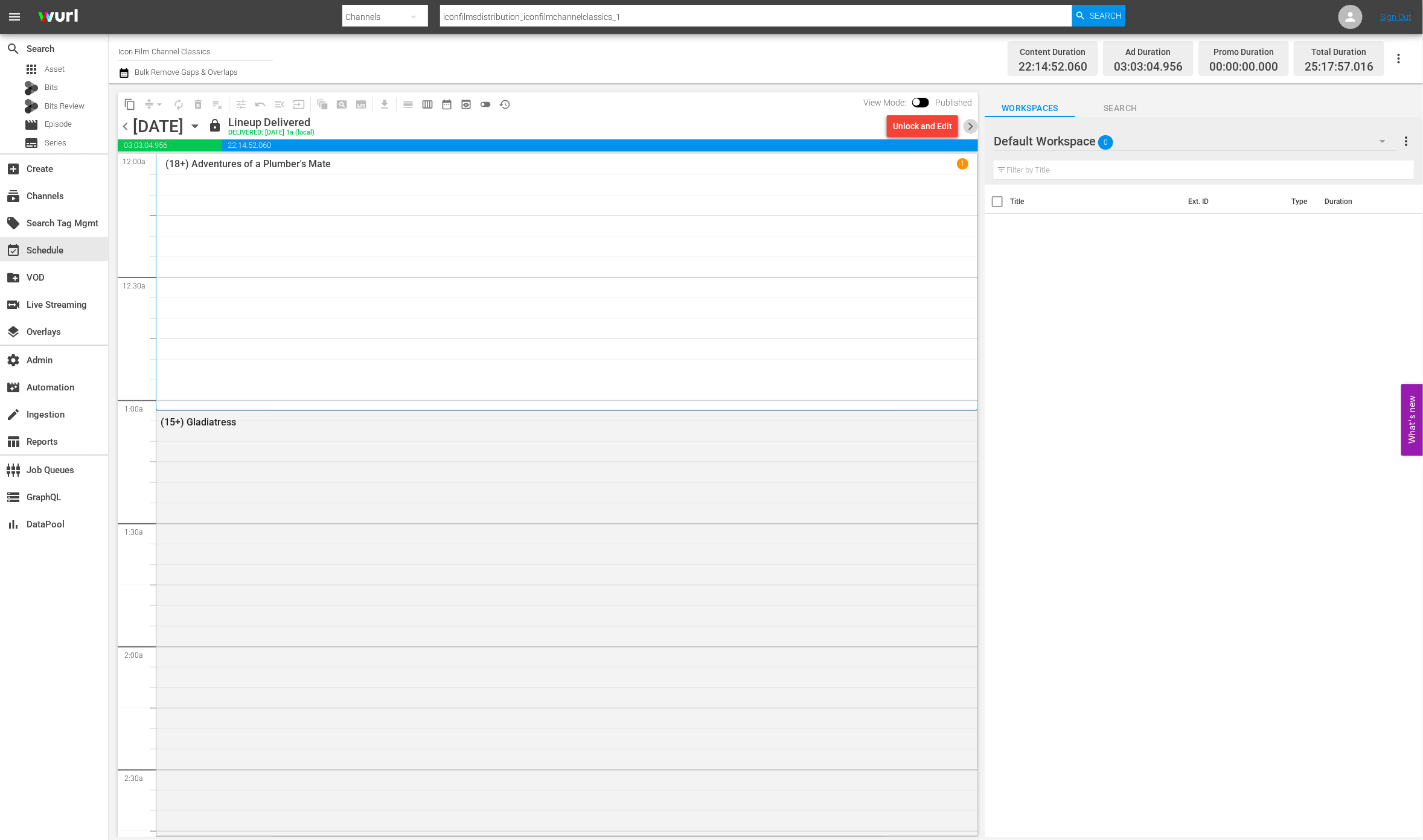
click at [974, 121] on span "chevron_right" at bounding box center [970, 126] width 15 height 15
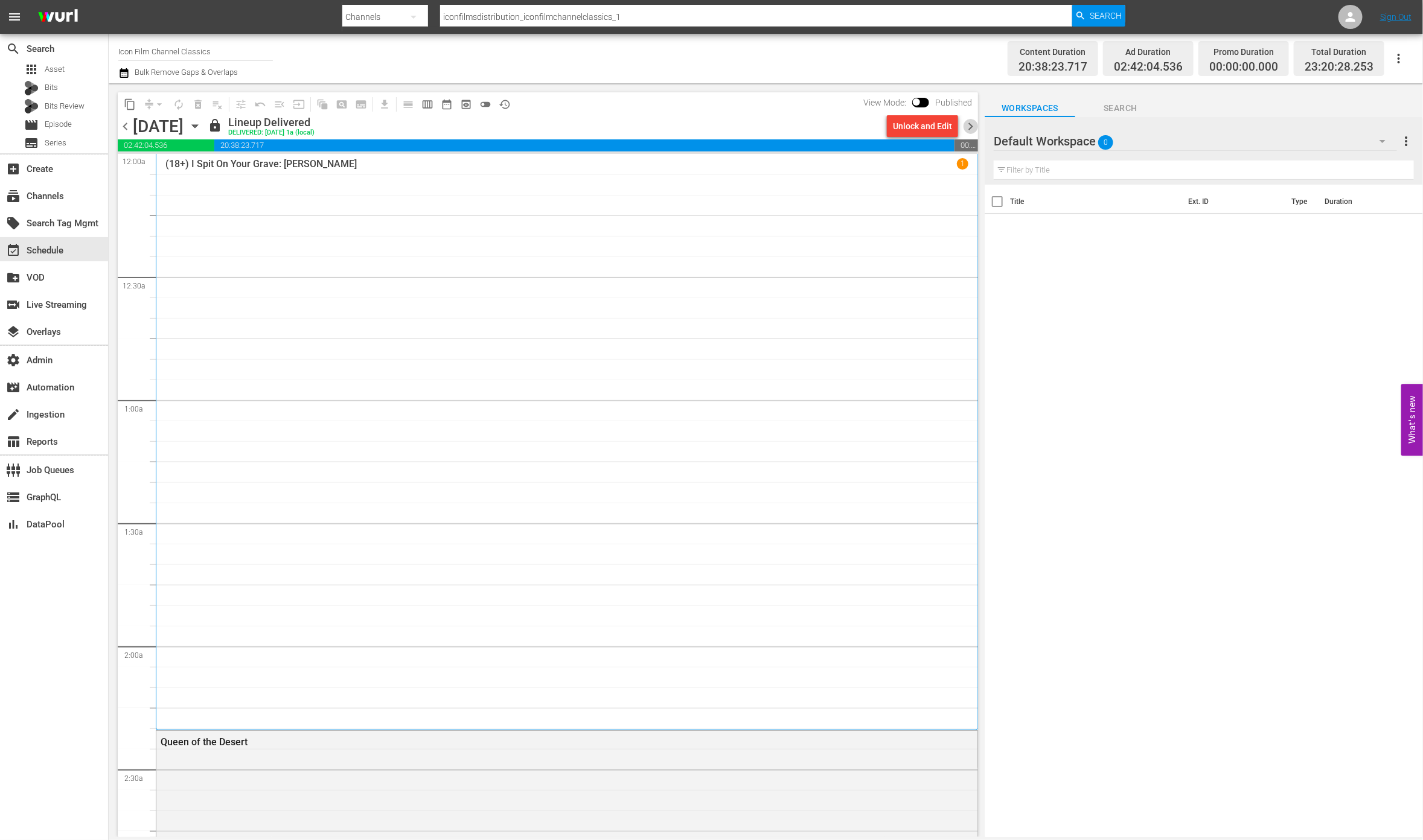
click at [974, 121] on span "chevron_right" at bounding box center [970, 126] width 15 height 15
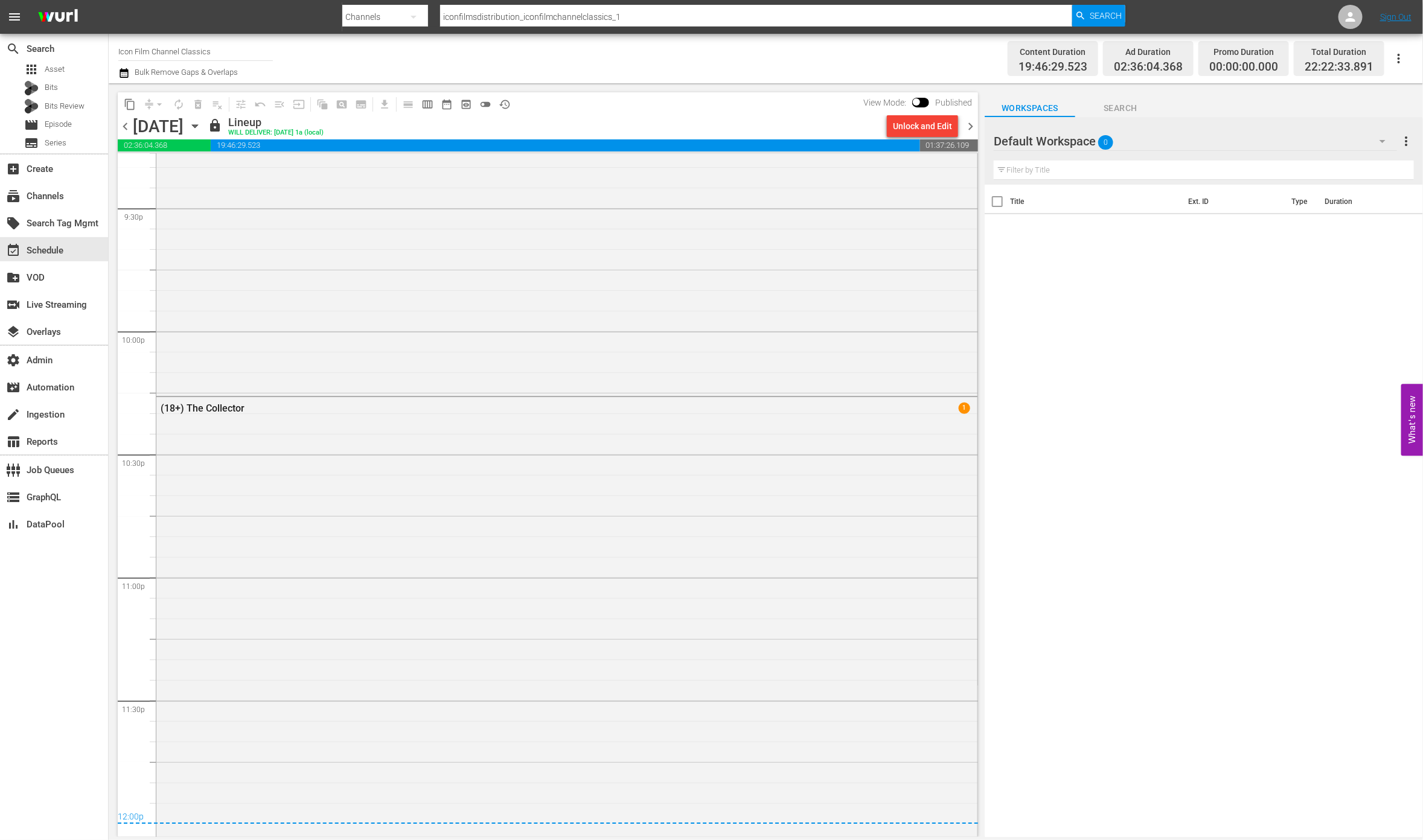
scroll to position [5231, 0]
click at [69, 204] on div "subscriptions Channels" at bounding box center [54, 195] width 108 height 24
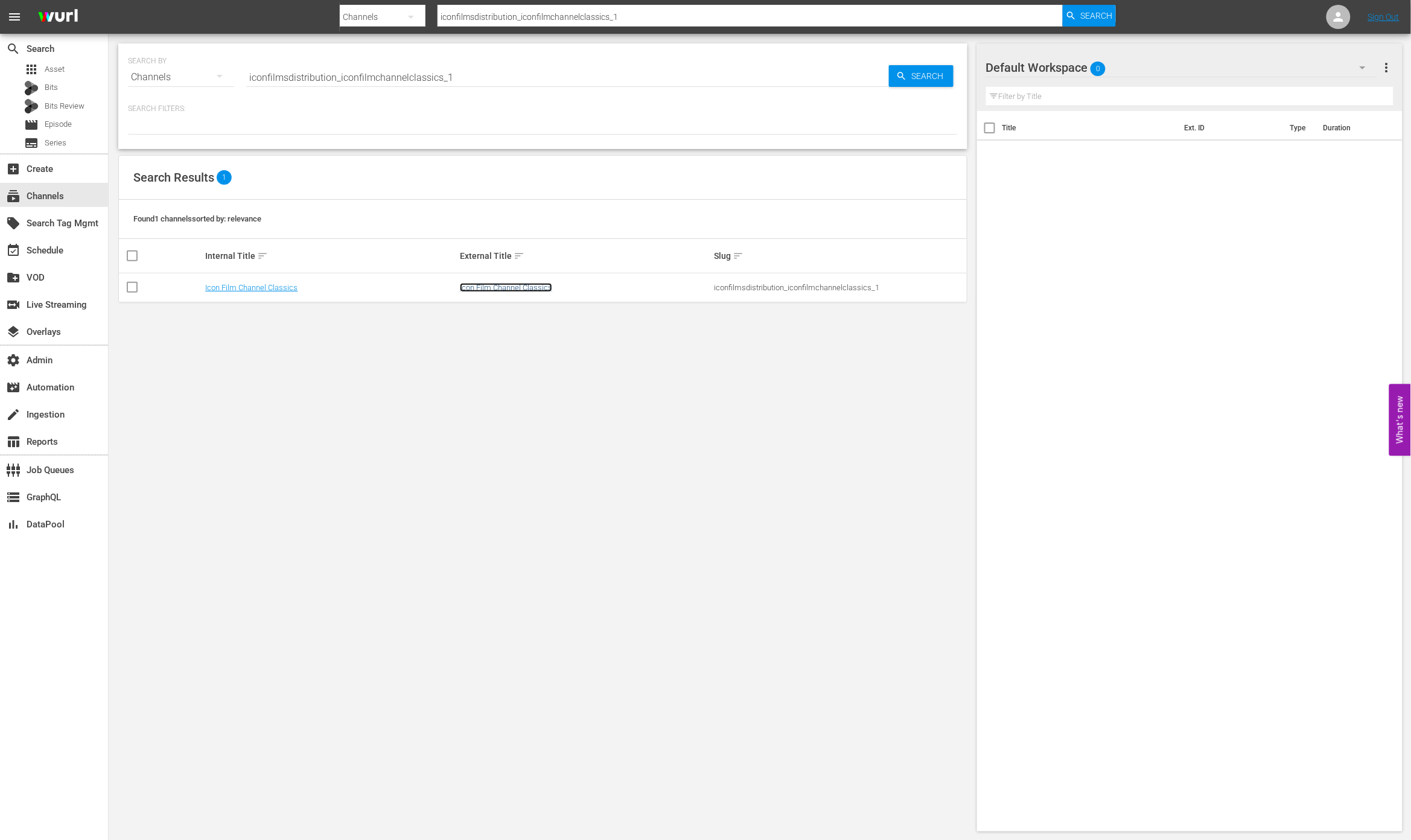
click at [502, 286] on link "Icon Film Channel Classics" at bounding box center [506, 287] width 92 height 9
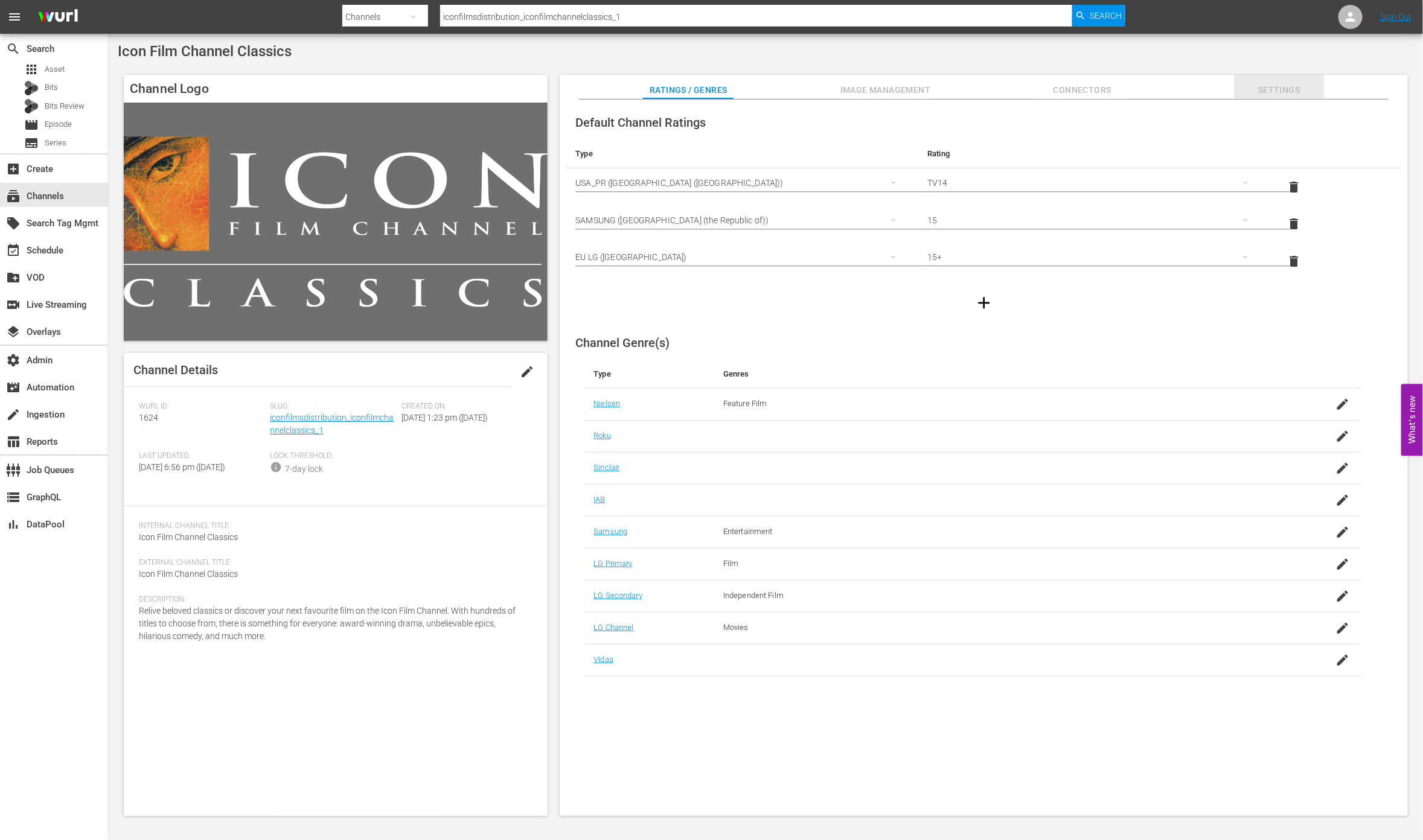
click at [1275, 93] on span "Settings" at bounding box center [1279, 90] width 91 height 15
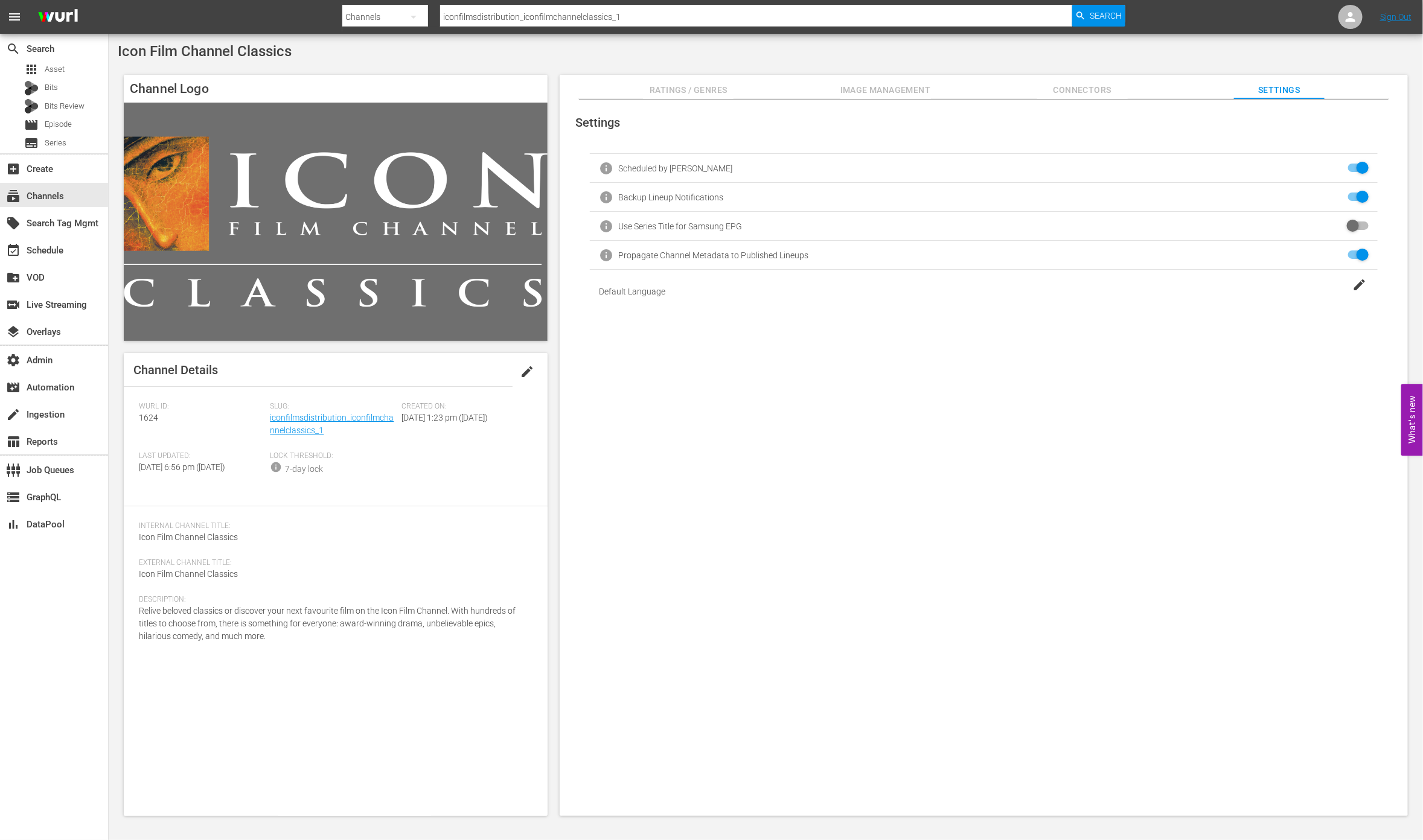
click at [528, 371] on span "edit" at bounding box center [527, 371] width 14 height 14
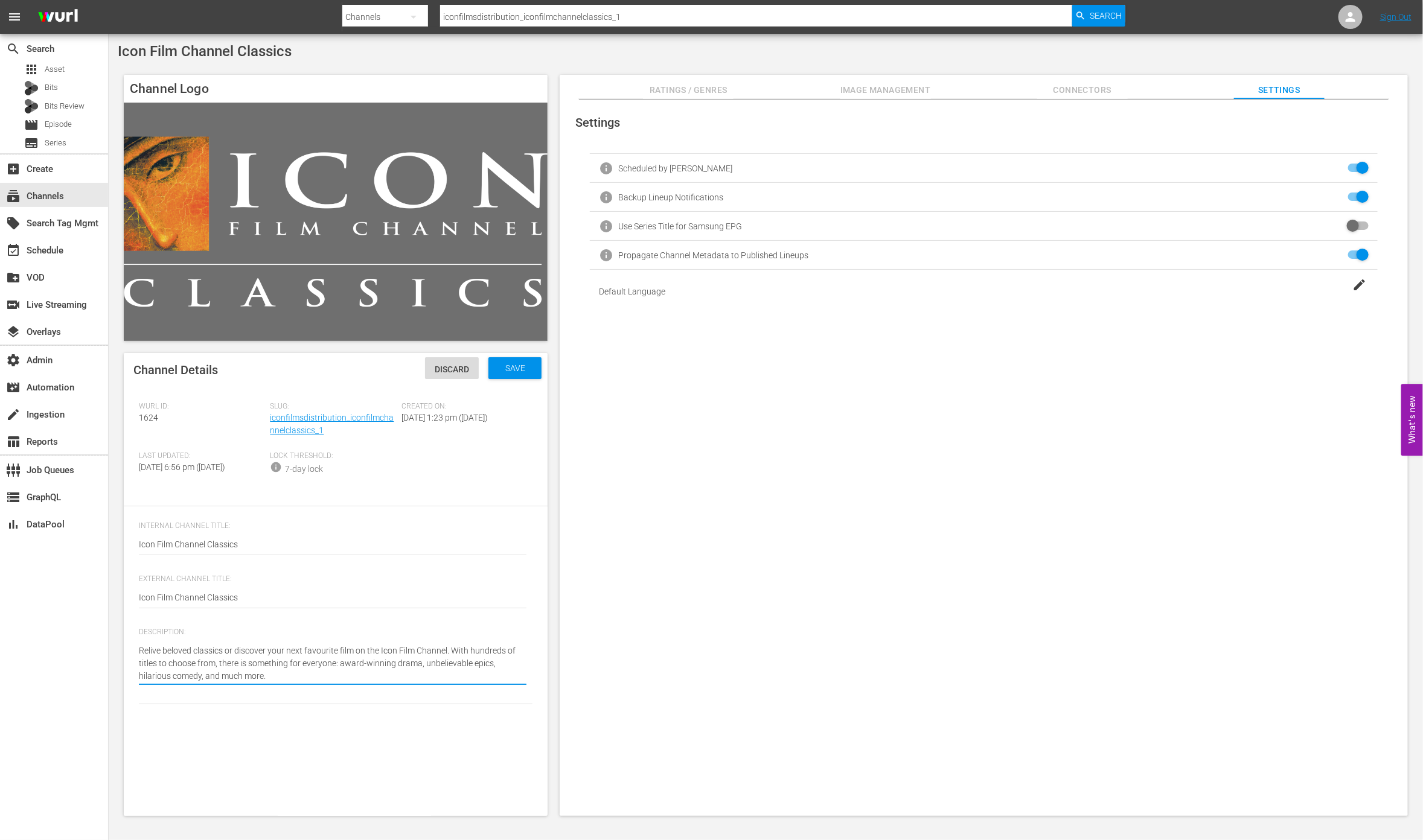
type textarea "Relive beloved classics or discover your next favourite film on the Icon Film C…"
click at [497, 369] on span "Save" at bounding box center [515, 368] width 39 height 9
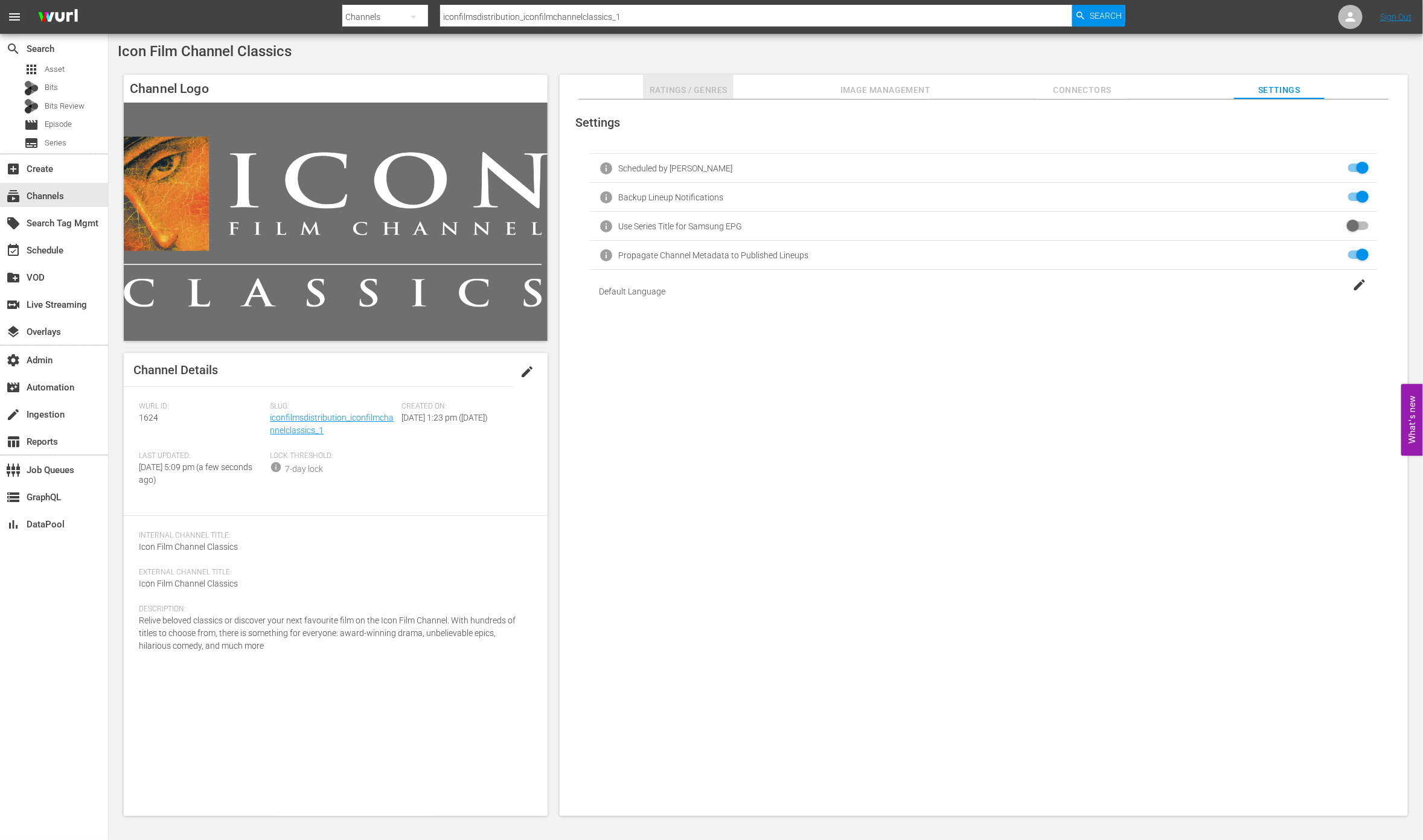
click at [665, 94] on span "Ratings / Genres" at bounding box center [688, 90] width 91 height 15
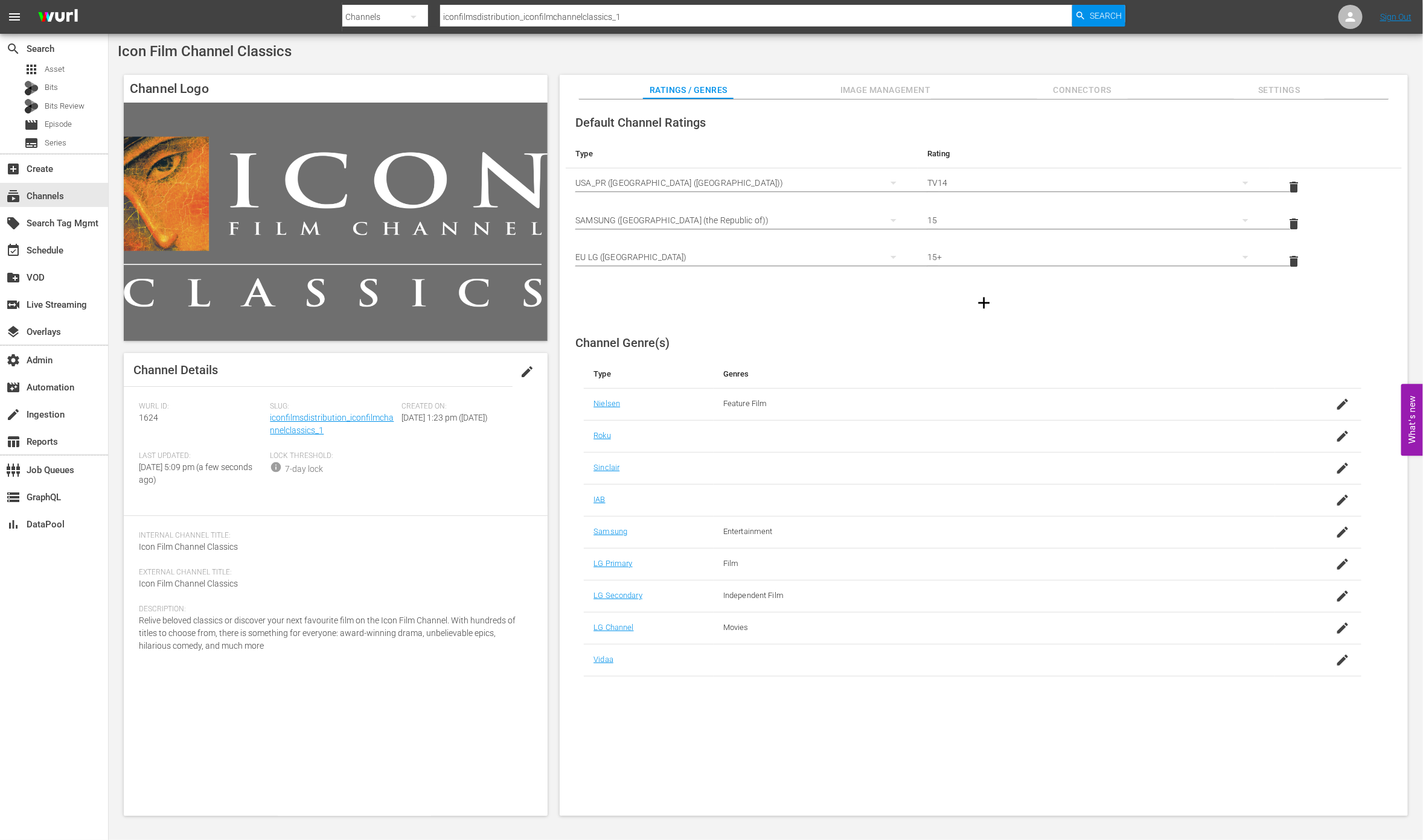
click at [891, 88] on span "Image Management" at bounding box center [885, 90] width 91 height 15
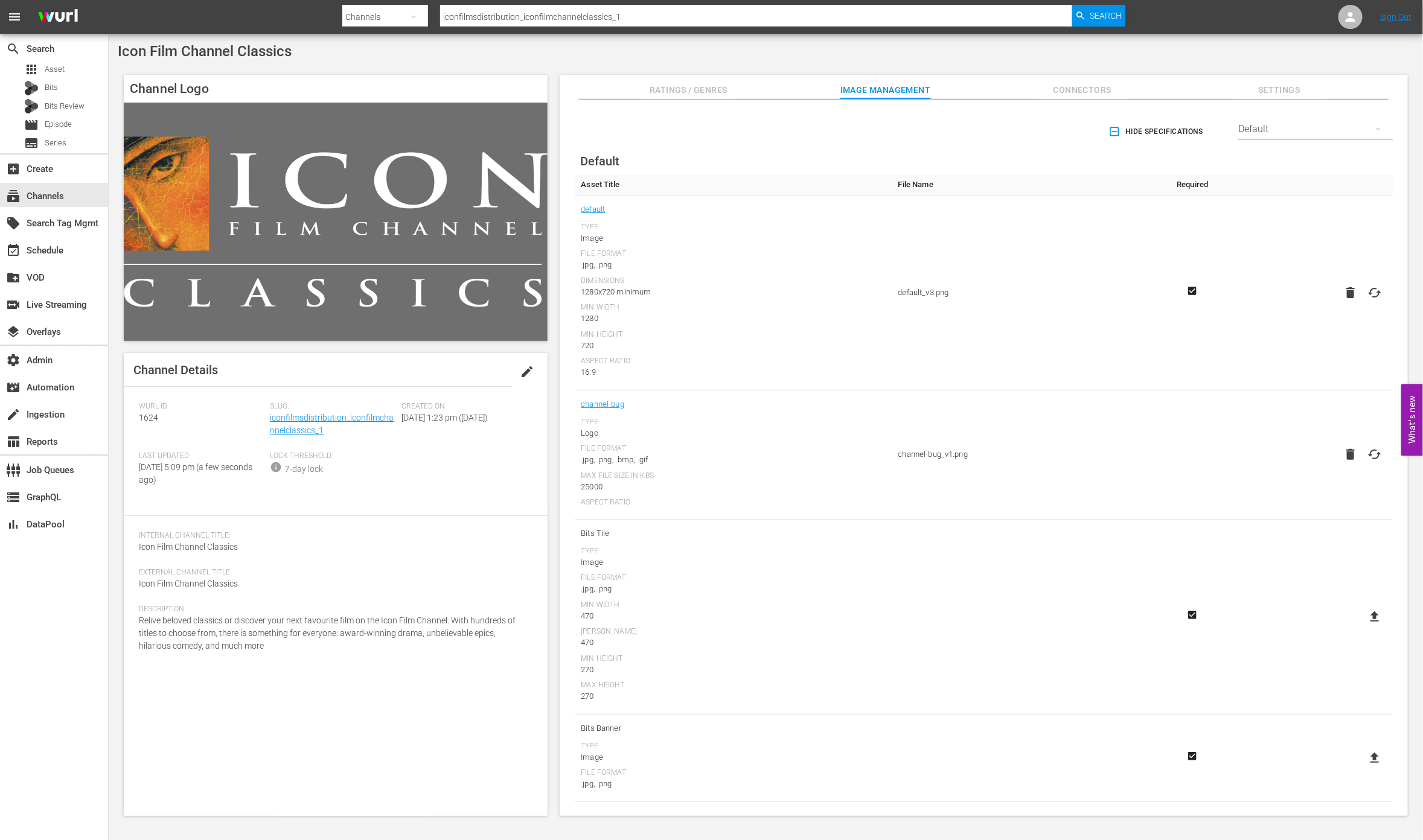
click at [1296, 130] on div "Default" at bounding box center [1315, 129] width 155 height 34
click at [1310, 234] on div "Samsung TV+" at bounding box center [1313, 230] width 125 height 19
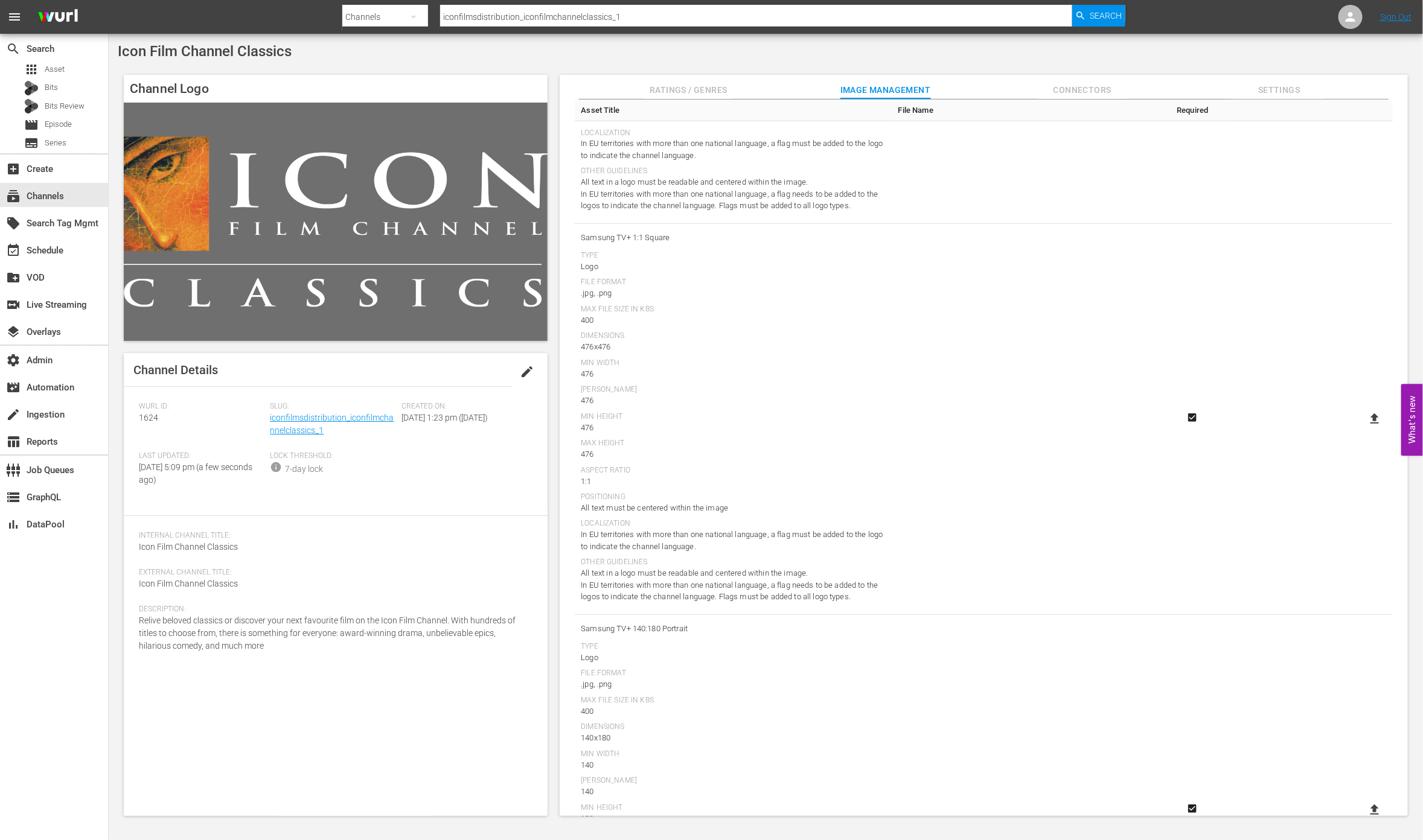
scroll to position [1323, 0]
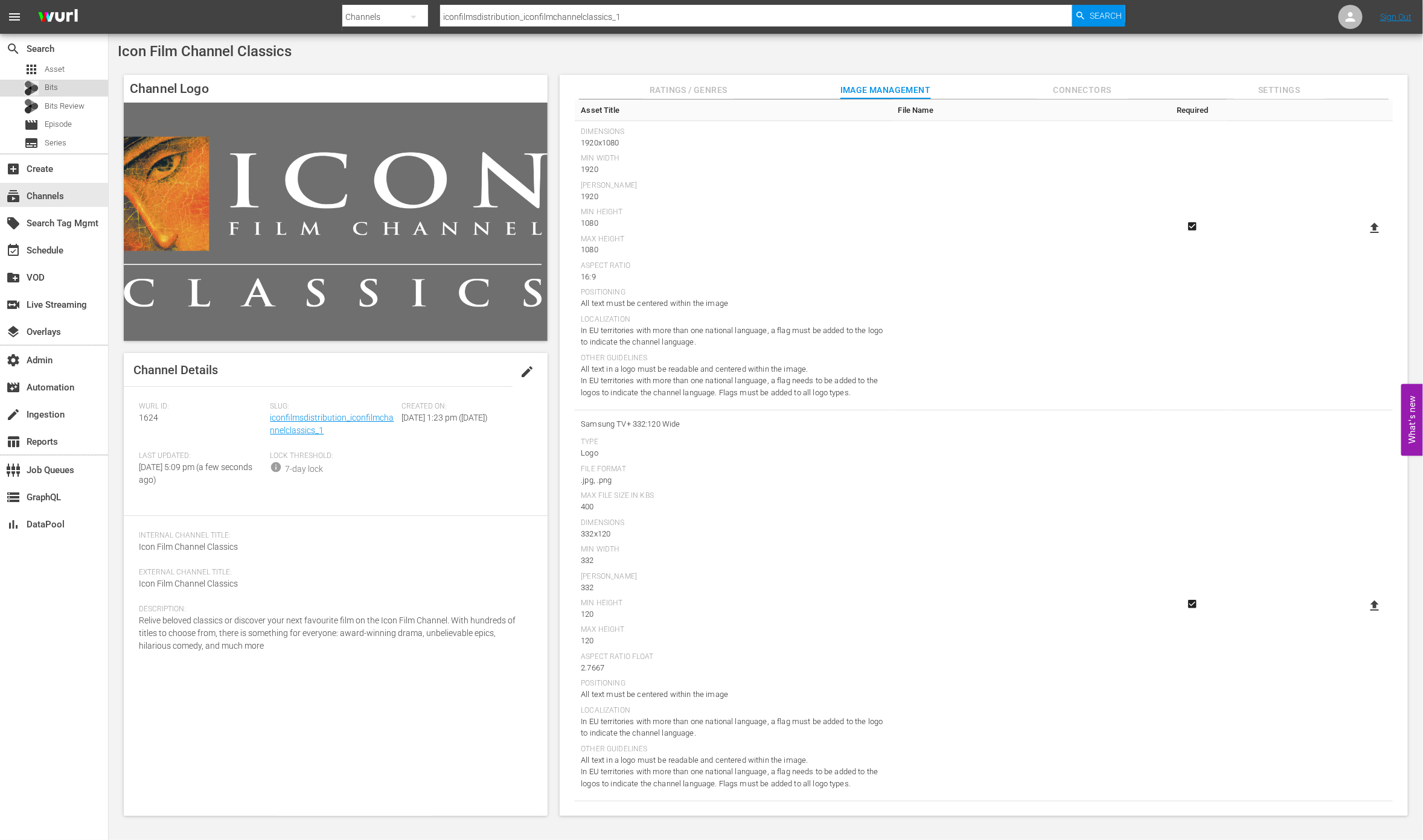
click at [58, 85] on span "Bits" at bounding box center [51, 87] width 13 height 12
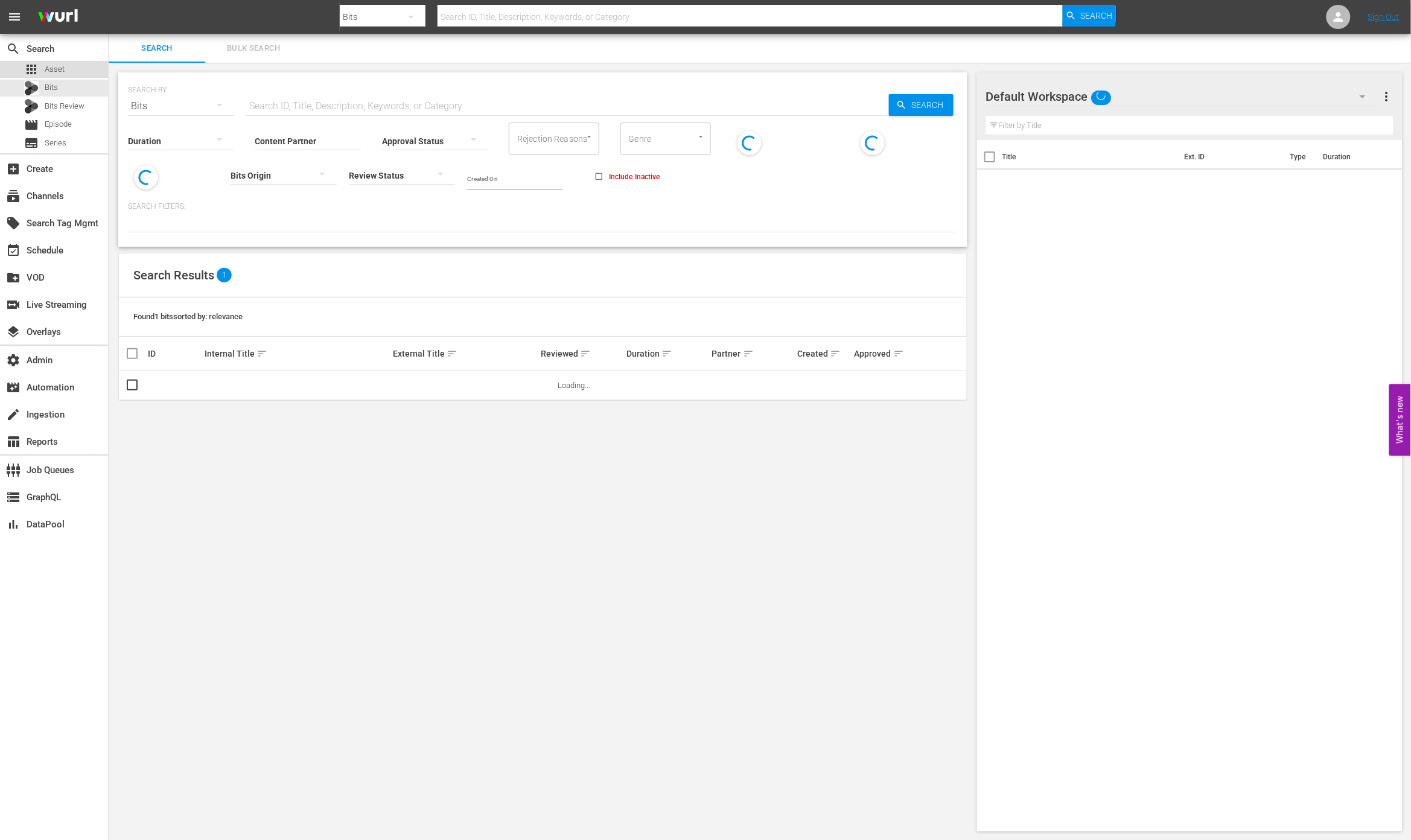
click at [58, 66] on span "Asset" at bounding box center [54, 69] width 20 height 12
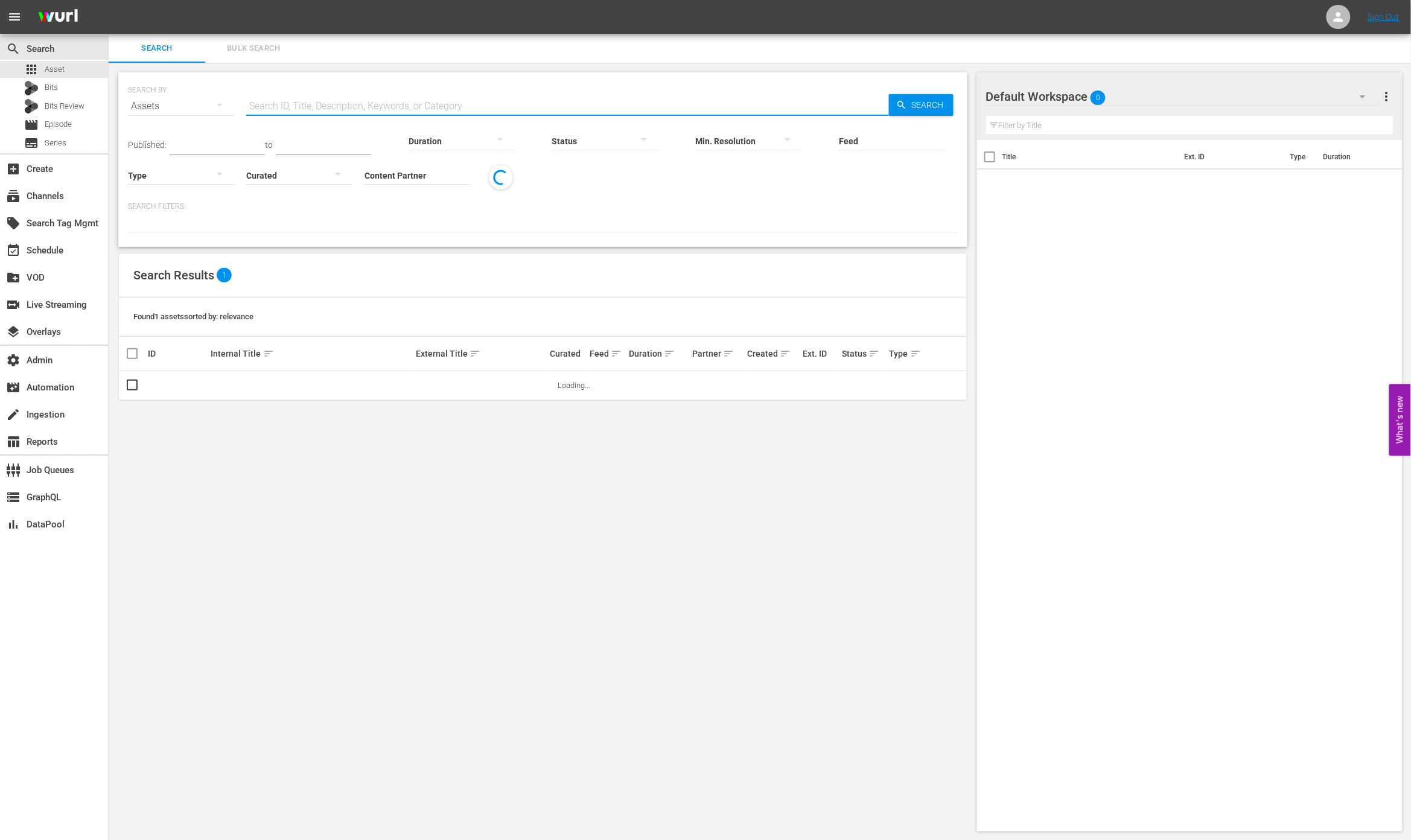
click at [334, 91] on input "text" at bounding box center [567, 106] width 643 height 29
click at [487, 100] on input "v" at bounding box center [567, 106] width 643 height 29
paste input "iconfilmsdistribution_iconfilmchannelclassics_1"
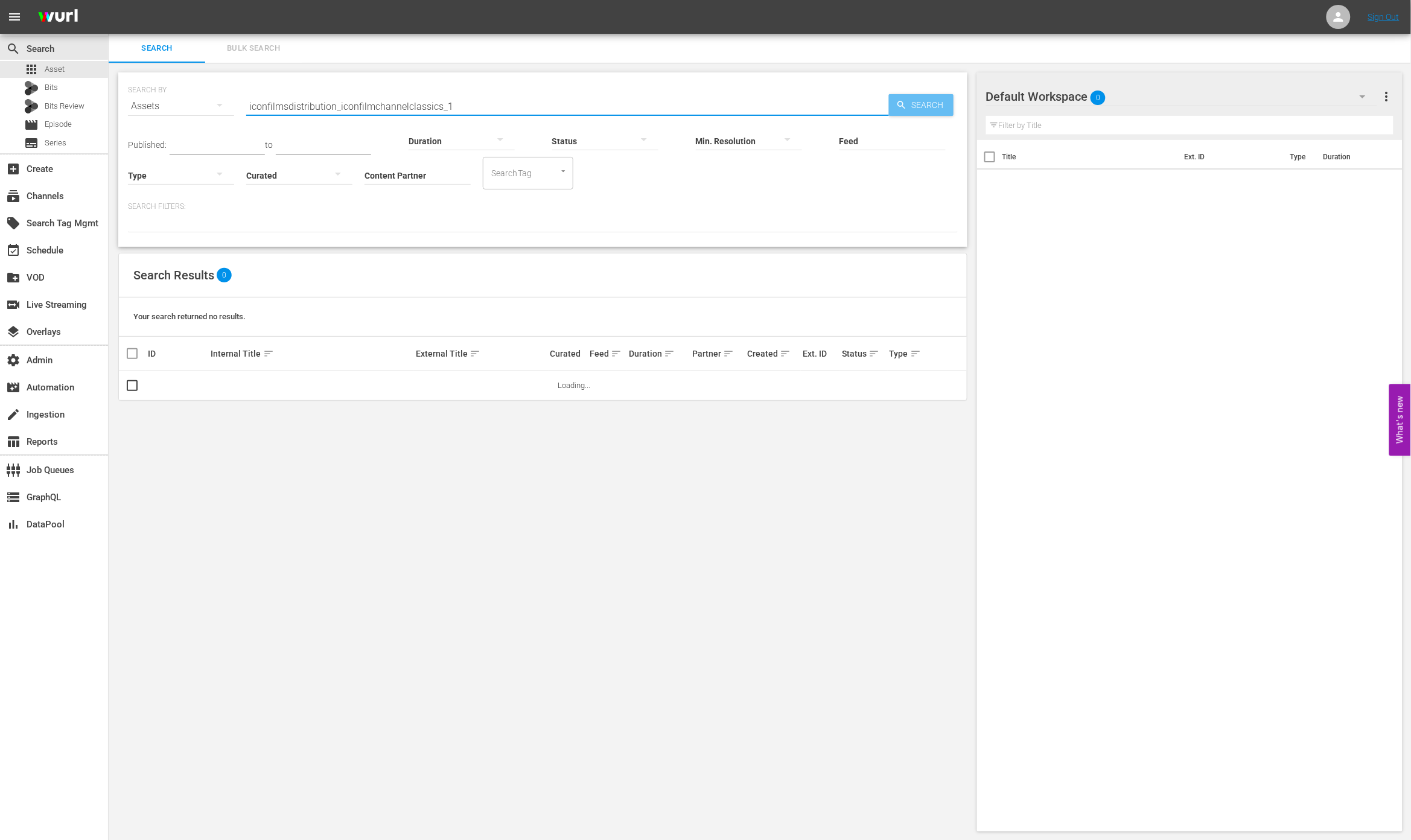
type input "iconfilmsdistribution_iconfilmchannelclassics_1"
click at [926, 110] on span "Search" at bounding box center [930, 105] width 47 height 22
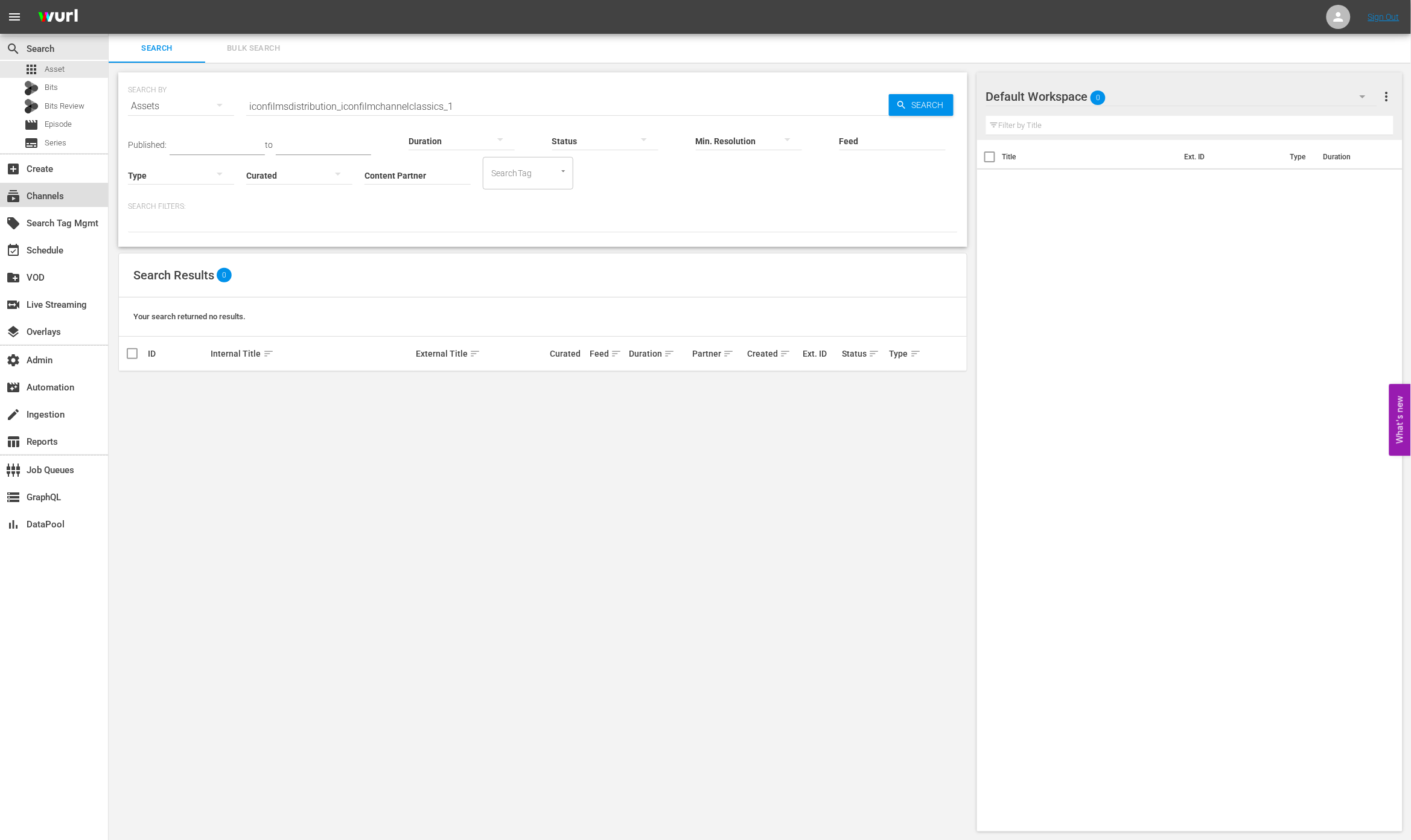
click at [34, 200] on div "subscriptions Channels" at bounding box center [34, 195] width 68 height 11
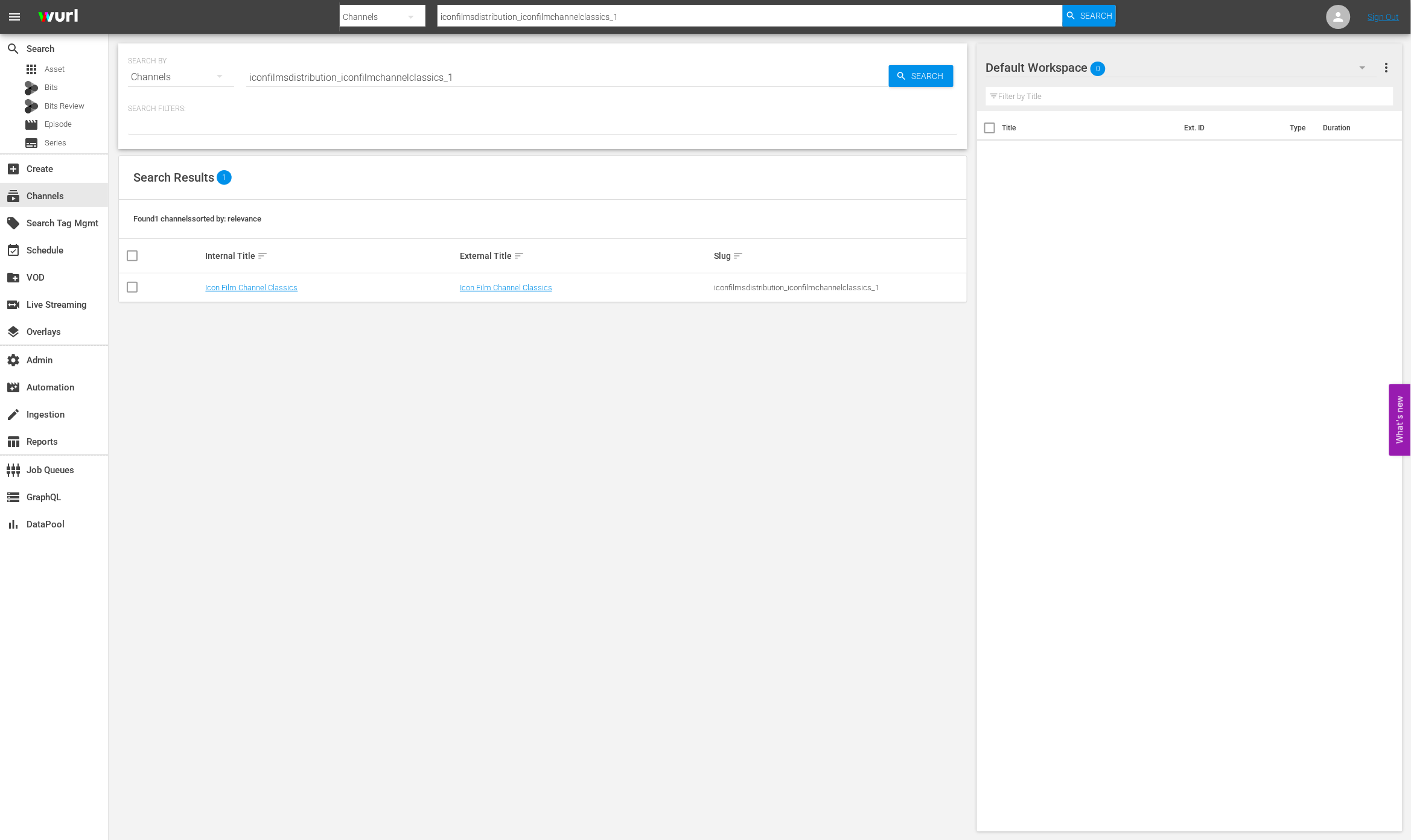
click at [472, 78] on input "iconfilmsdistribution_iconfilmchannelclassics_1" at bounding box center [567, 77] width 643 height 29
click at [450, 67] on input "iconfilmsdistribution_iconfilmchannelclassics_1" at bounding box center [567, 77] width 643 height 29
click at [74, 58] on div "search Search" at bounding box center [54, 47] width 108 height 24
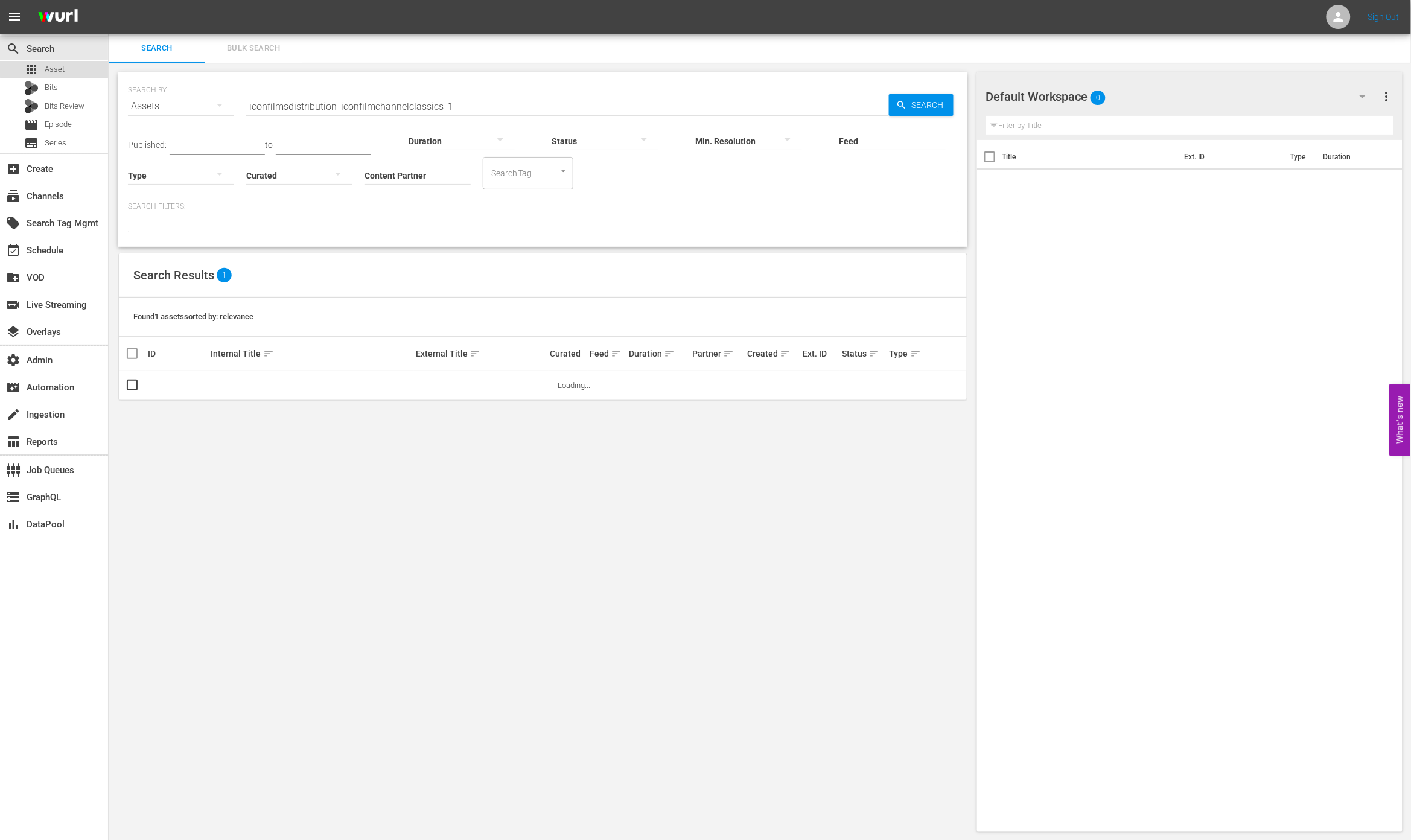
click at [80, 67] on div "apps Asset" at bounding box center [54, 69] width 108 height 17
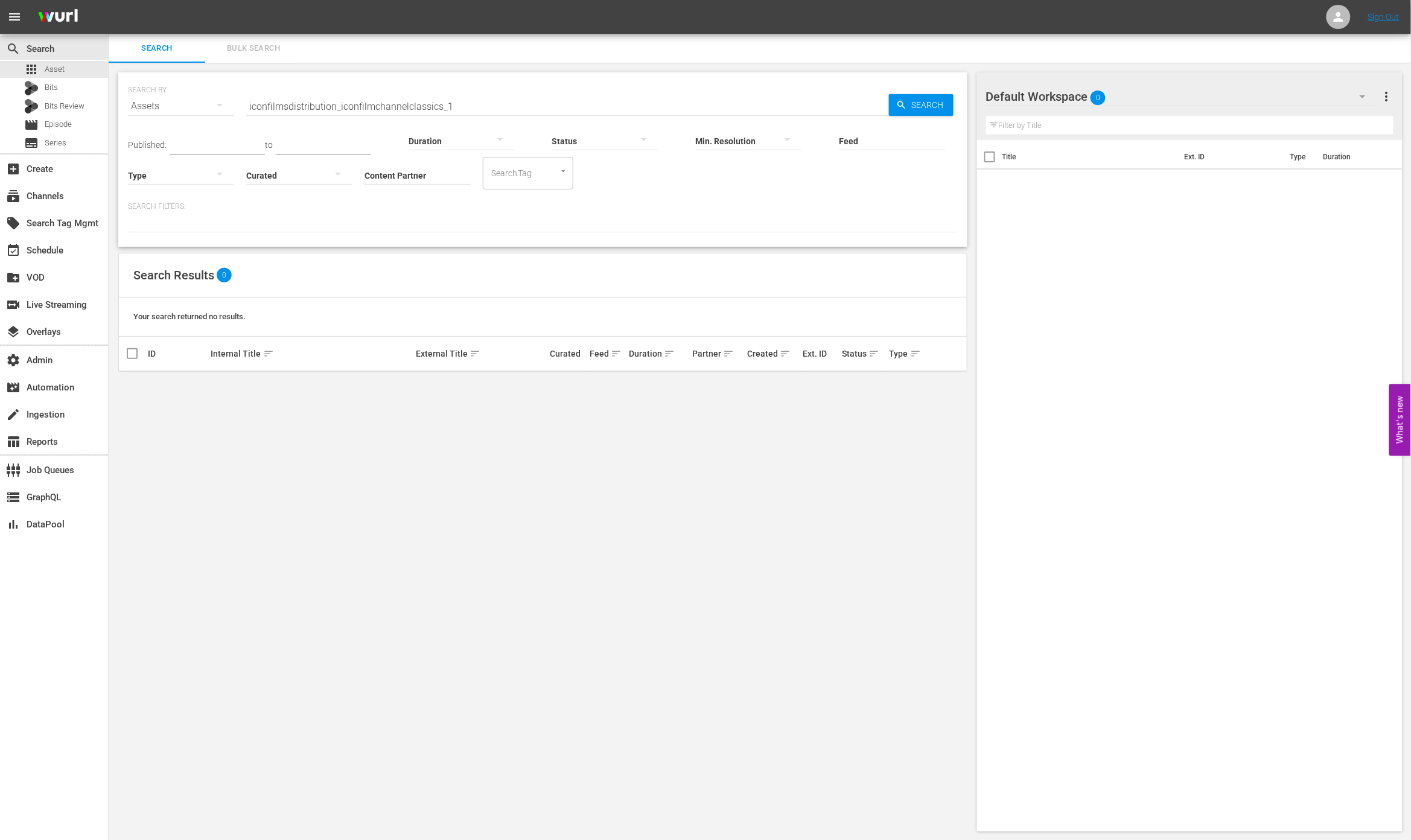
click at [504, 106] on input "iconfilmsdistribution_iconfilmchannelclassics_1" at bounding box center [567, 106] width 643 height 29
click at [504, 107] on input "iconfilmsdistribution_iconfilmchannelclassics_1" at bounding box center [567, 106] width 643 height 29
paste input "GB12000052F"
type input "GB12000052F"
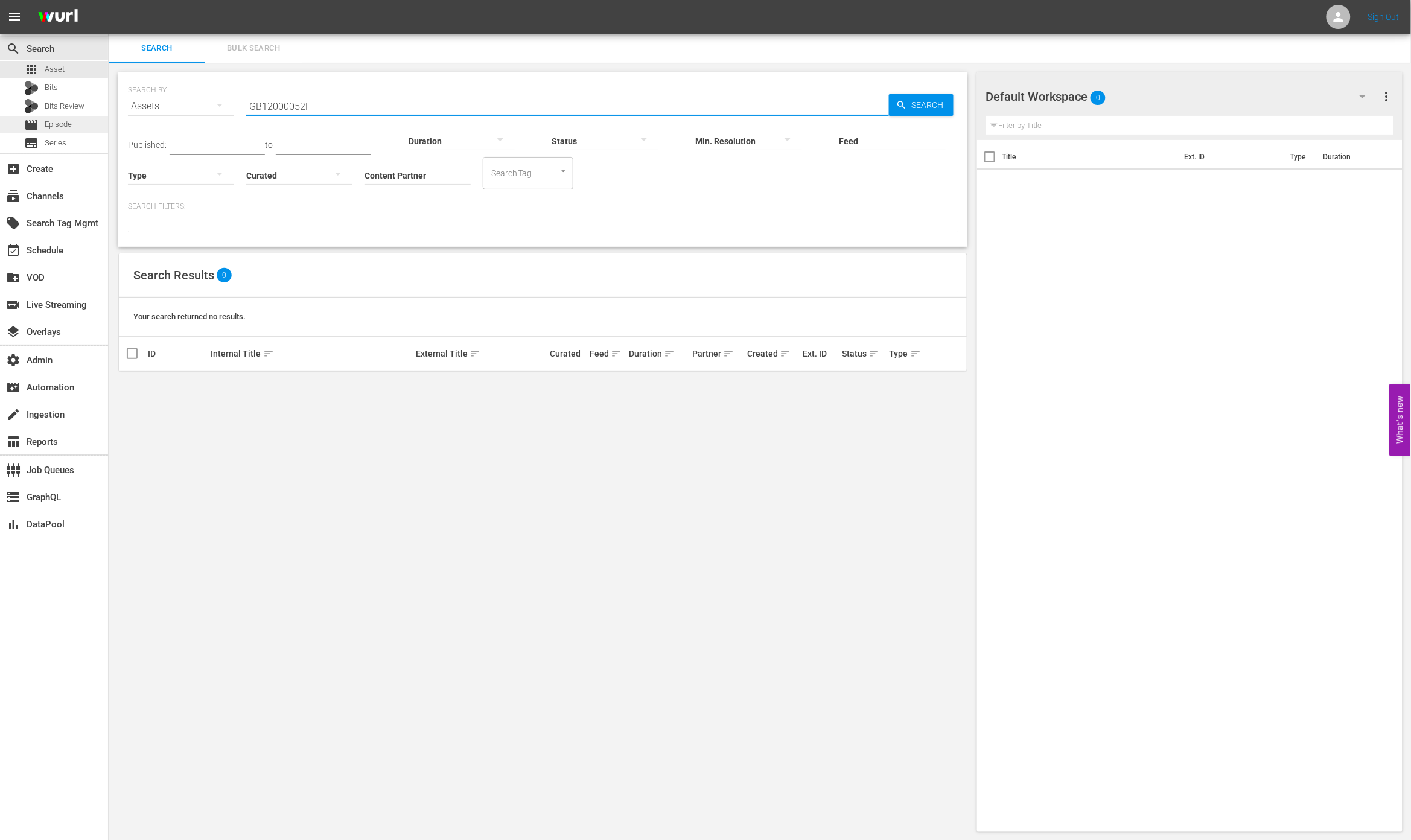
click at [68, 127] on span "Episode" at bounding box center [58, 124] width 27 height 12
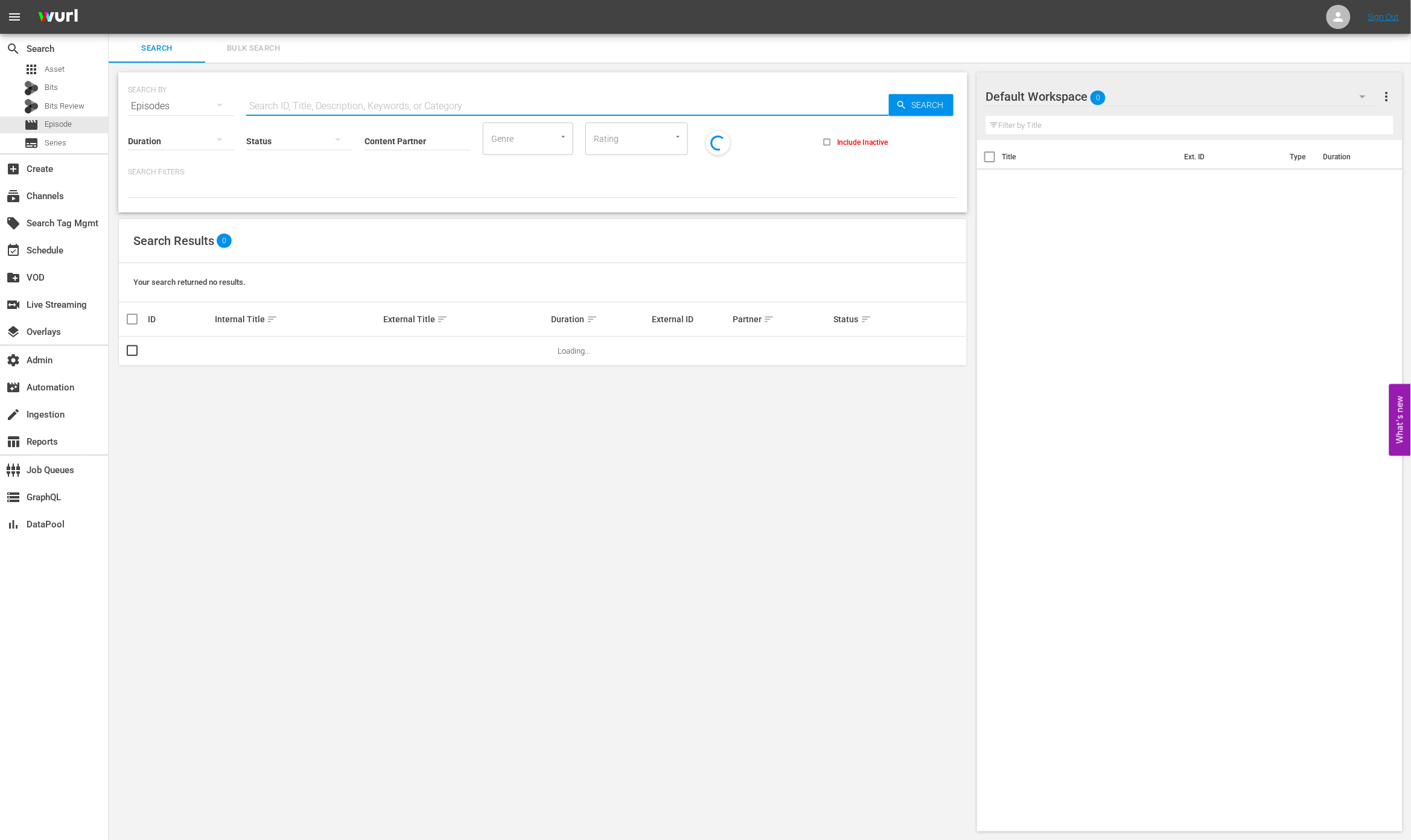
click at [323, 103] on input "text" at bounding box center [567, 106] width 643 height 29
paste input "GB12000052F"
type input "GB12000052F"
click at [941, 112] on span "Search" at bounding box center [930, 105] width 47 height 22
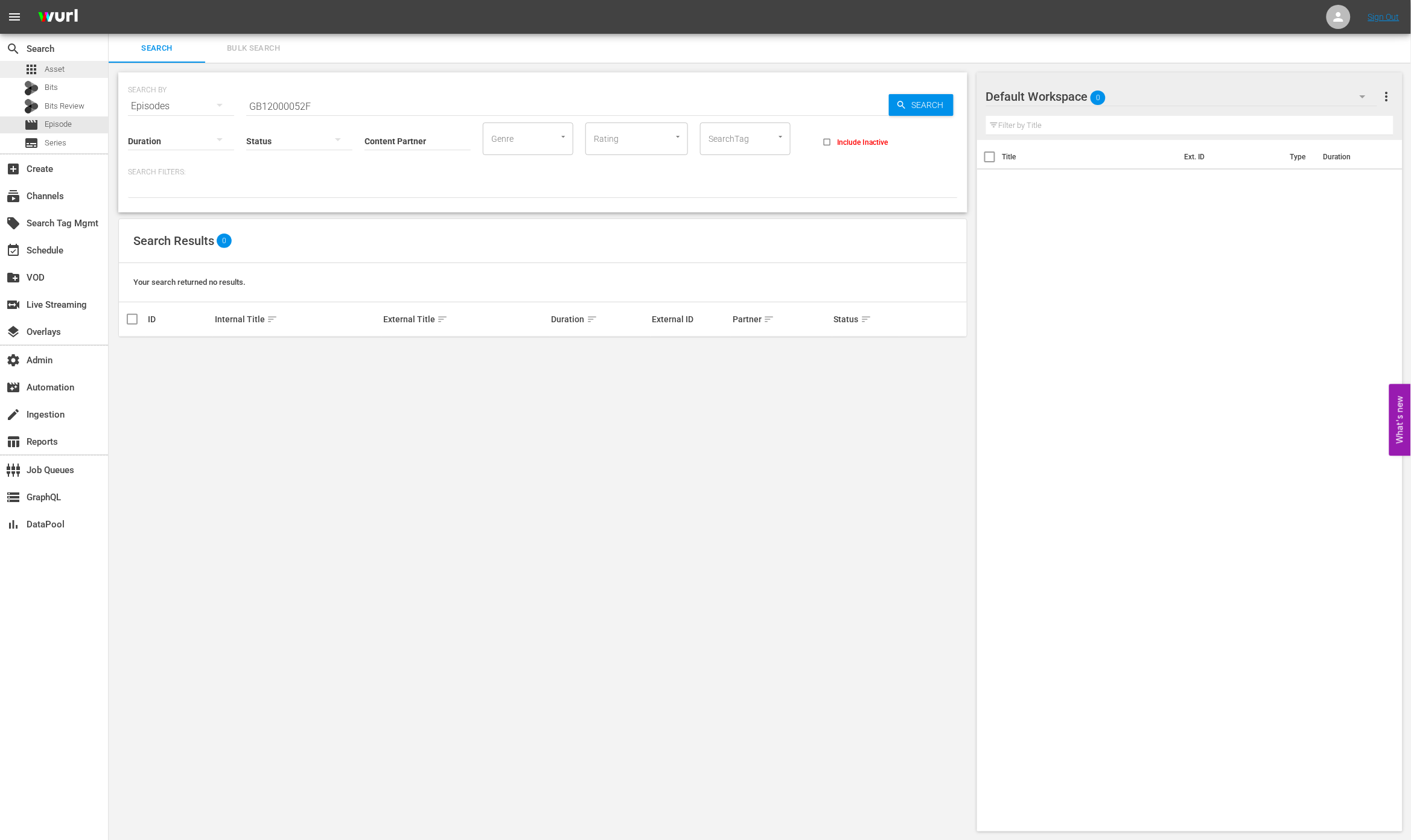
click at [86, 69] on div "apps Asset" at bounding box center [54, 69] width 108 height 17
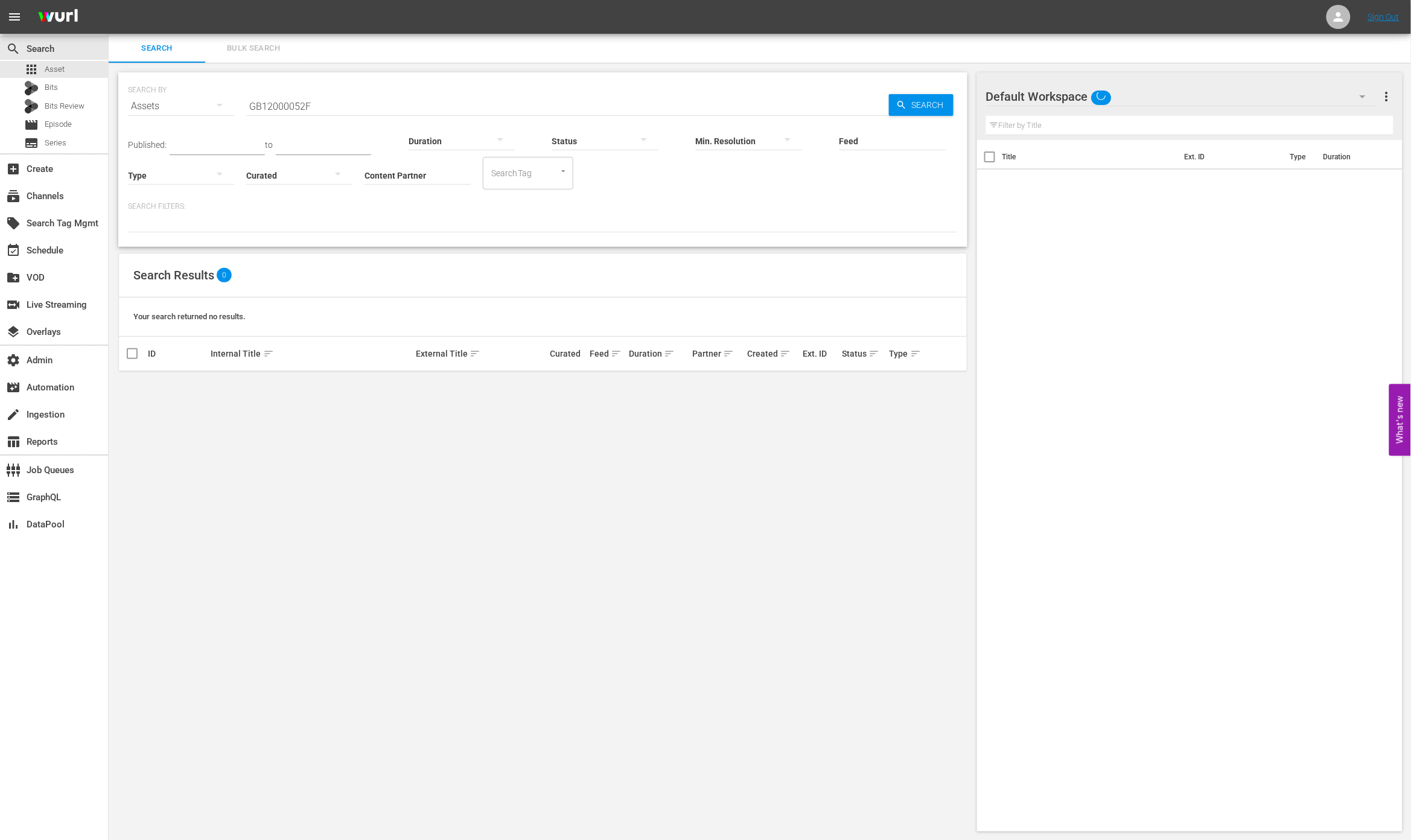
click at [345, 103] on input "GB12000052F" at bounding box center [567, 106] width 643 height 29
paste input "68351045"
type input "68351045"
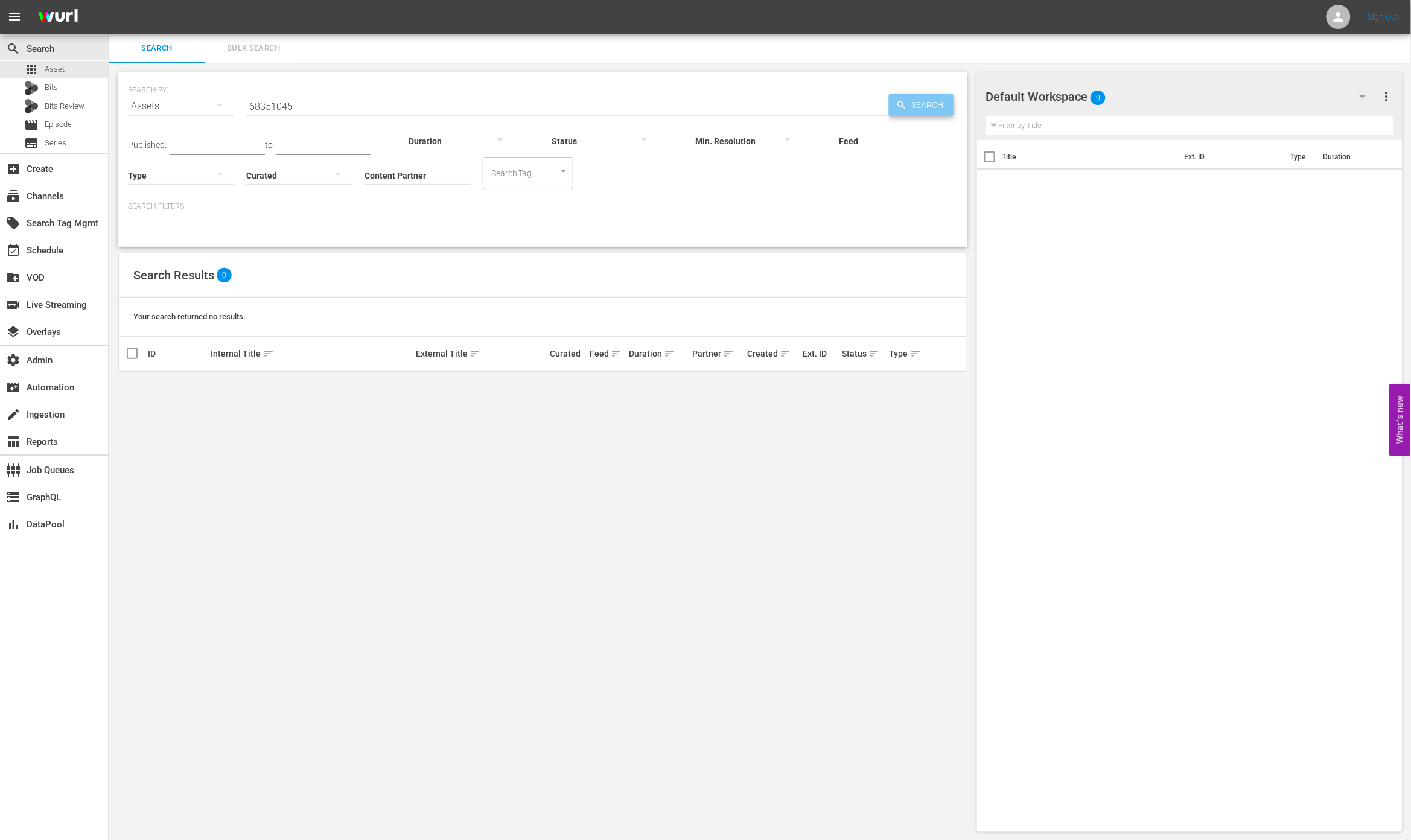
click at [940, 108] on span "Search" at bounding box center [930, 105] width 47 height 22
click at [65, 128] on span "Episode" at bounding box center [58, 124] width 27 height 12
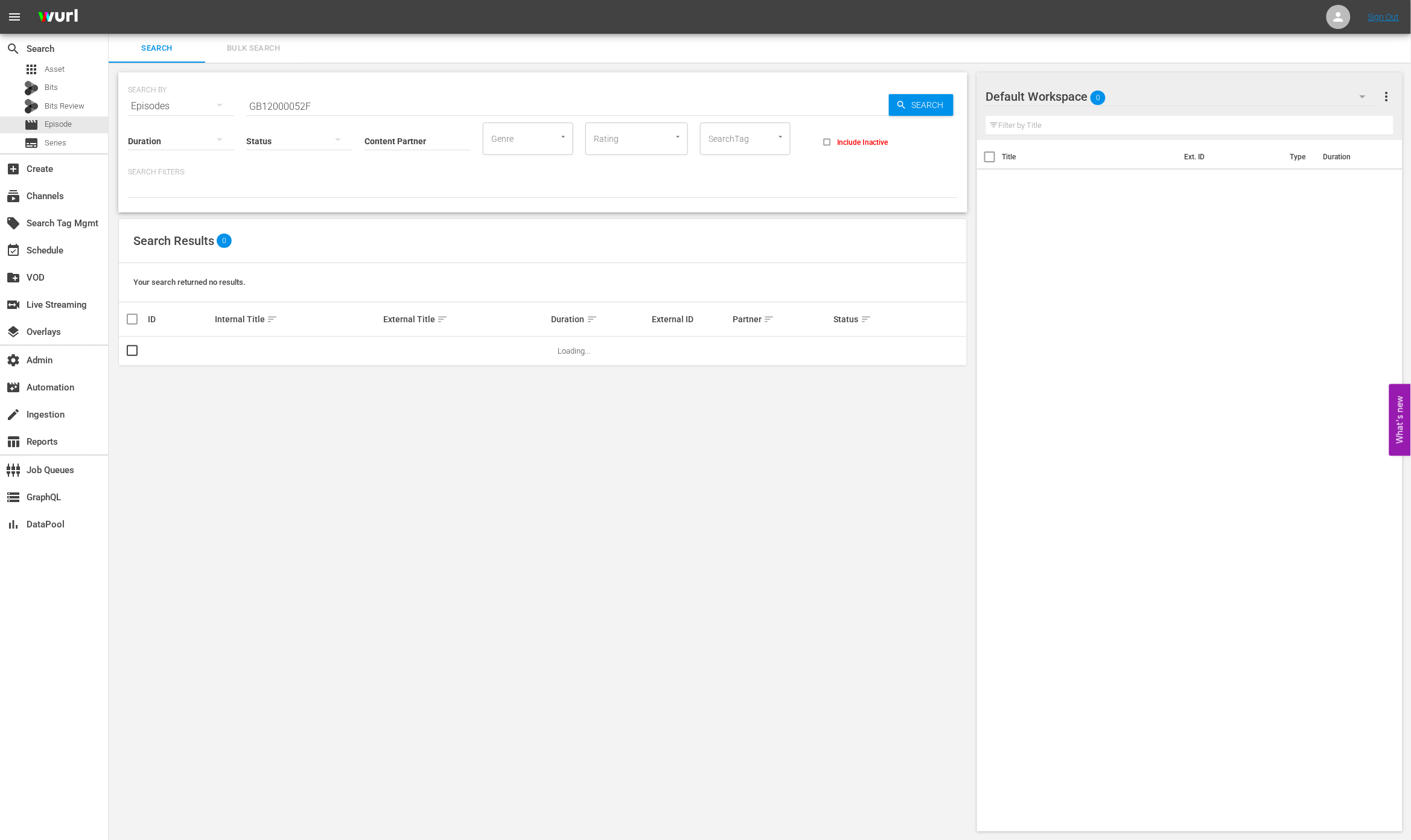
click at [405, 99] on input "GB12000052F" at bounding box center [567, 106] width 643 height 29
click at [405, 99] on input "GB12000052F" at bounding box center [567, 106] width 643 height 29
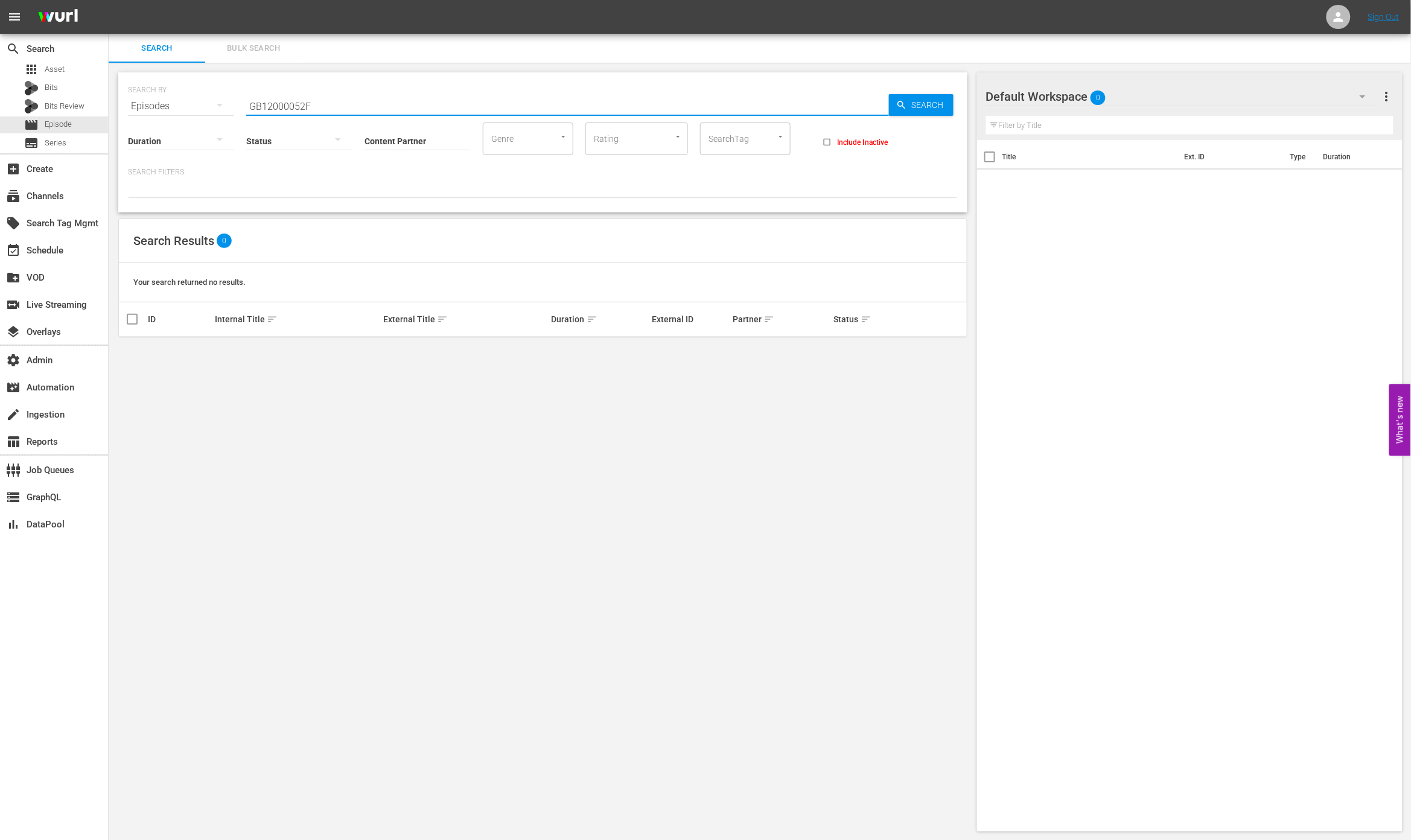
click at [405, 99] on input "GB12000052F" at bounding box center [567, 106] width 643 height 29
paste input "68351045"
type input "68351045"
click at [929, 107] on span "Search" at bounding box center [930, 105] width 47 height 22
click at [405, 350] on link "The Way" at bounding box center [398, 350] width 30 height 9
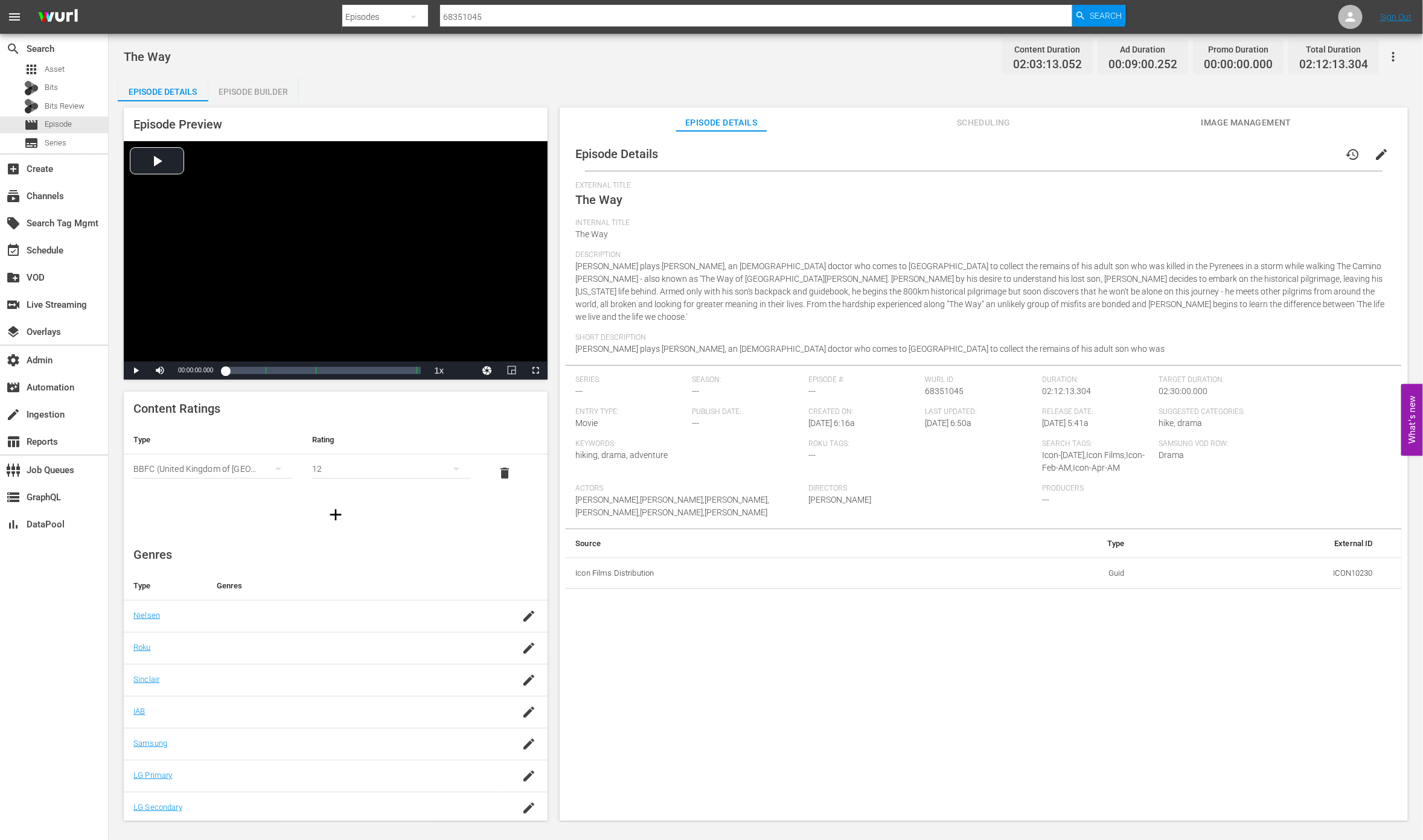
click at [1009, 123] on span "Scheduling" at bounding box center [984, 122] width 91 height 15
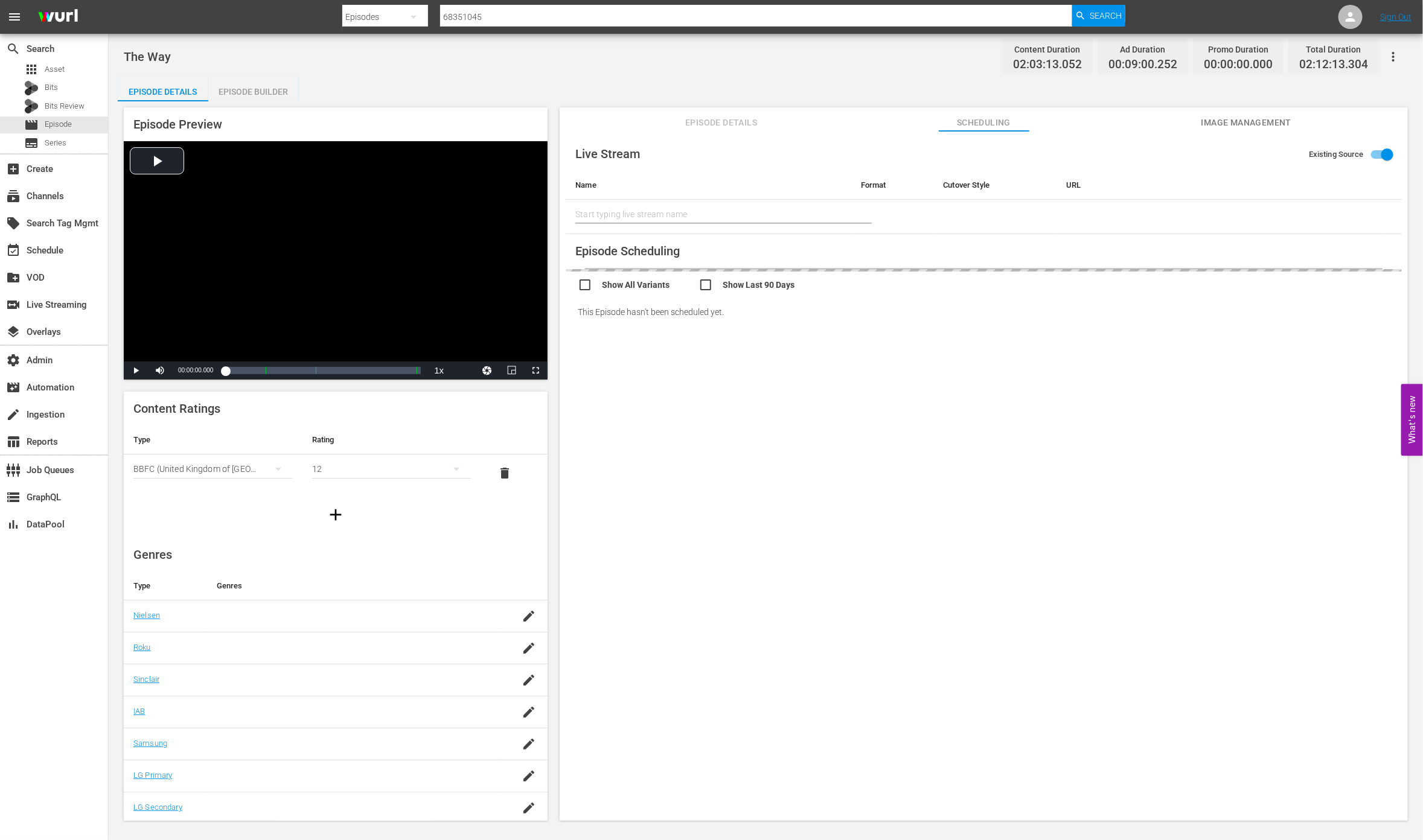
click at [1219, 116] on span "Image Management" at bounding box center [1246, 122] width 91 height 15
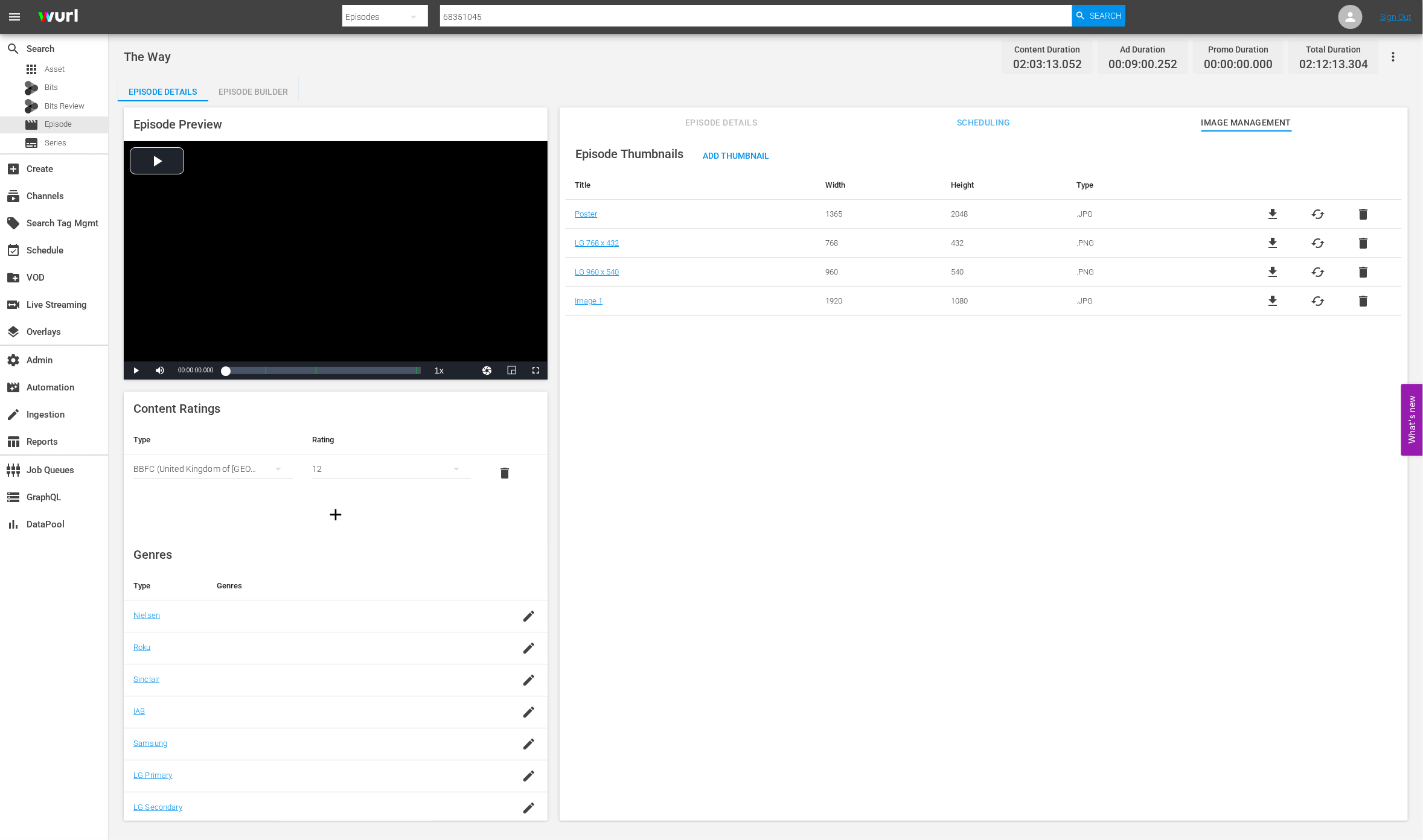
click at [637, 371] on div "Episode Thumbnails Add Thumbnail Title Width Height Type Poster 1365 2048 .JPG …" at bounding box center [983, 481] width 848 height 701
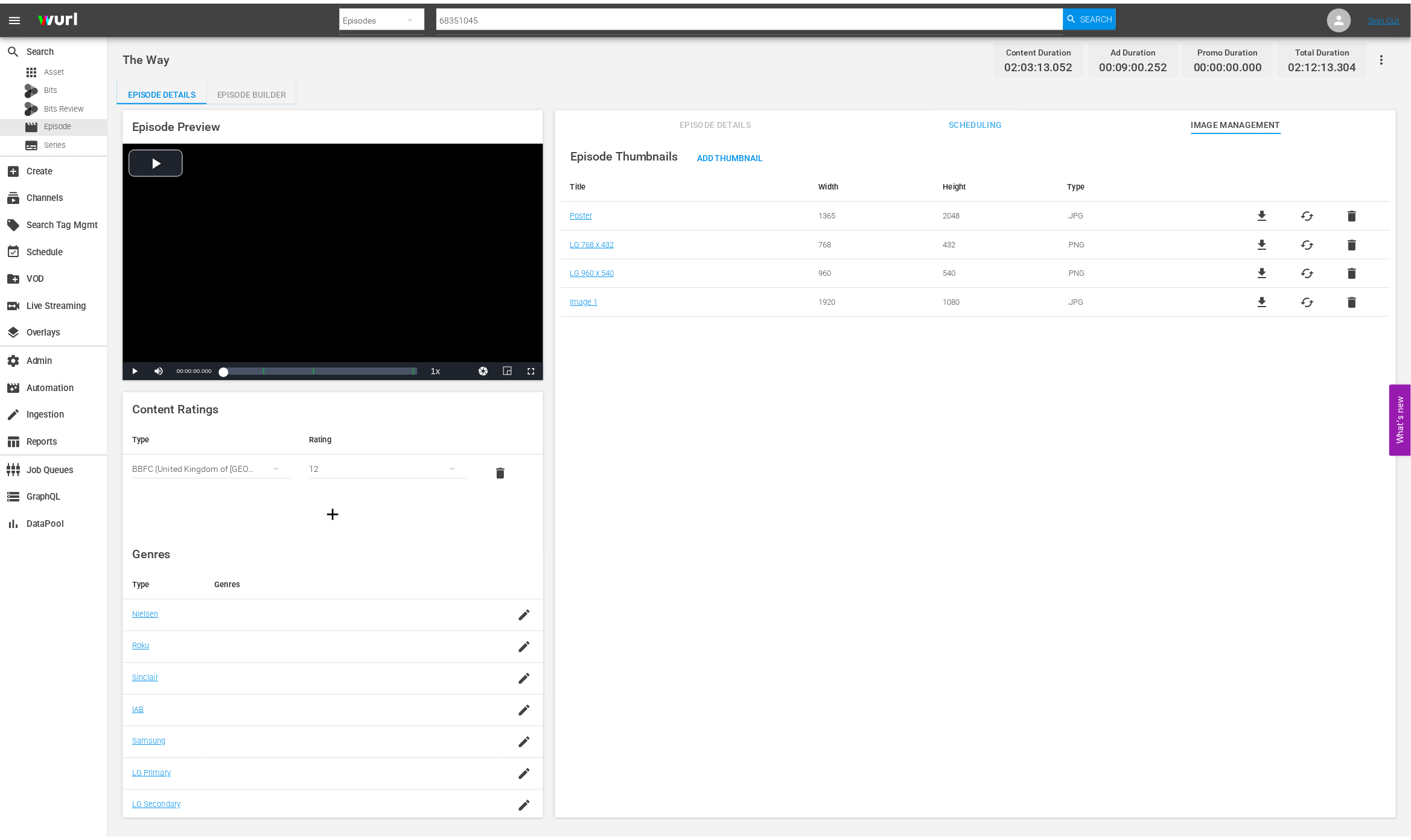
scroll to position [4, 0]
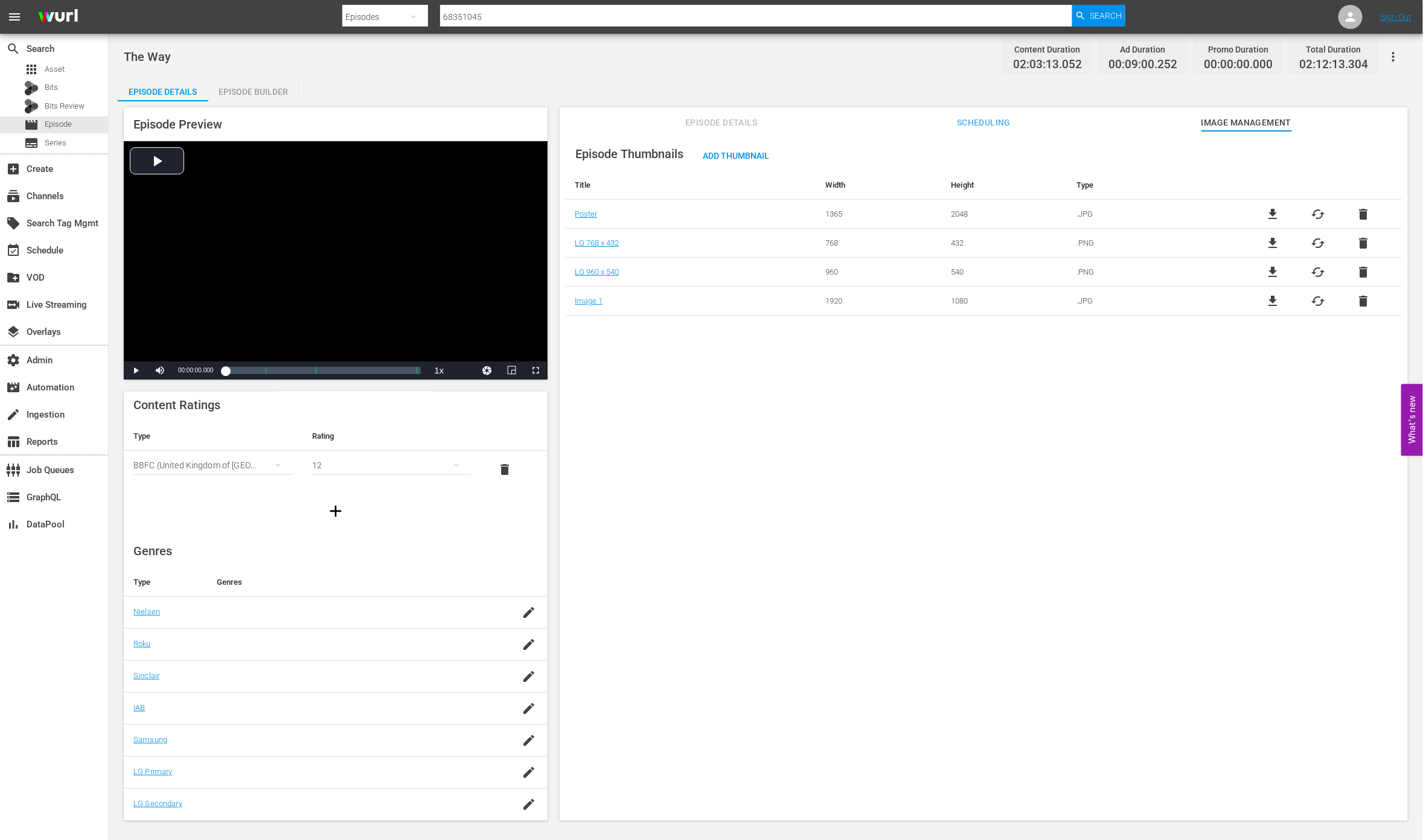
click at [737, 121] on span "Episode Details" at bounding box center [721, 122] width 91 height 15
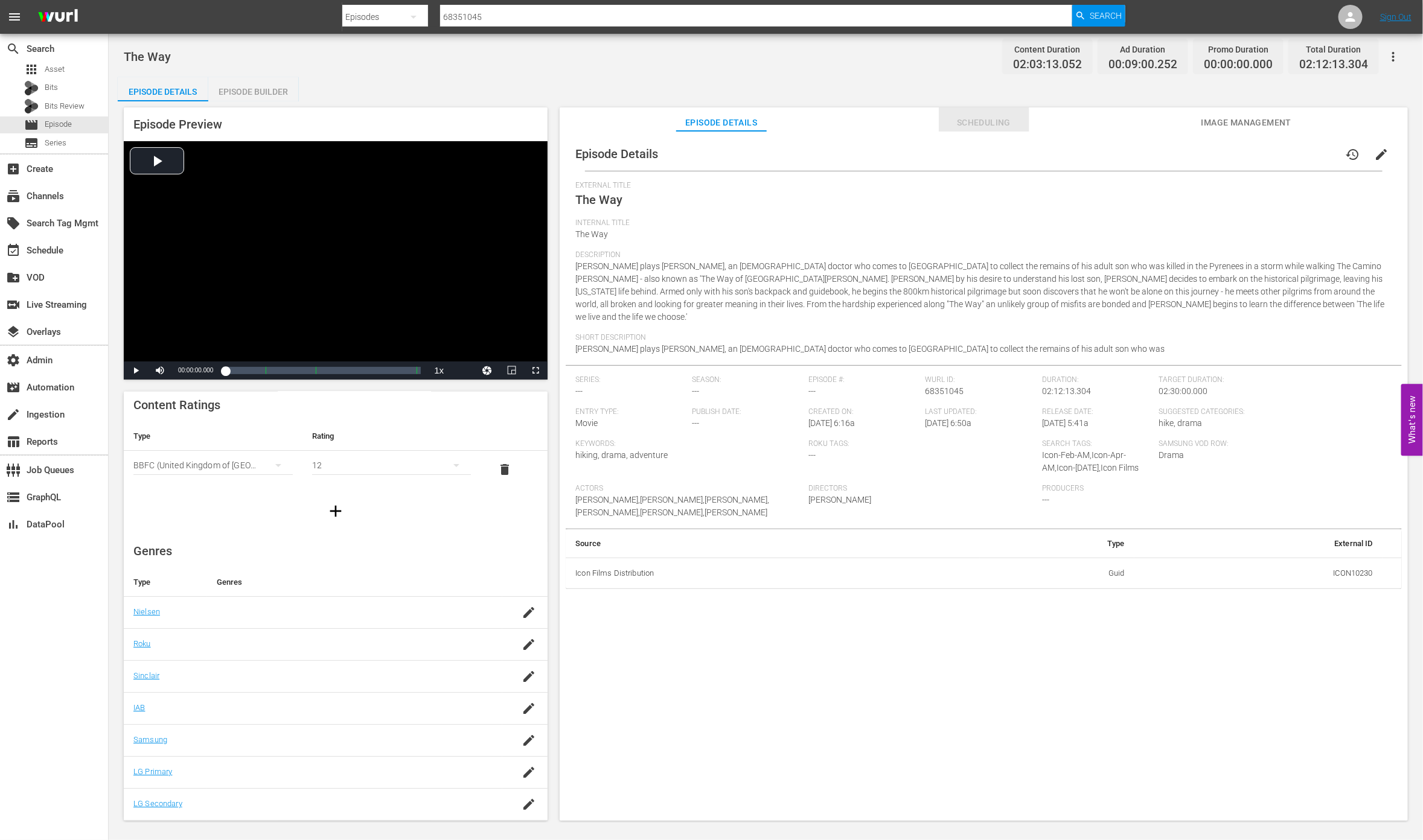
click at [977, 116] on span "Scheduling" at bounding box center [984, 122] width 91 height 15
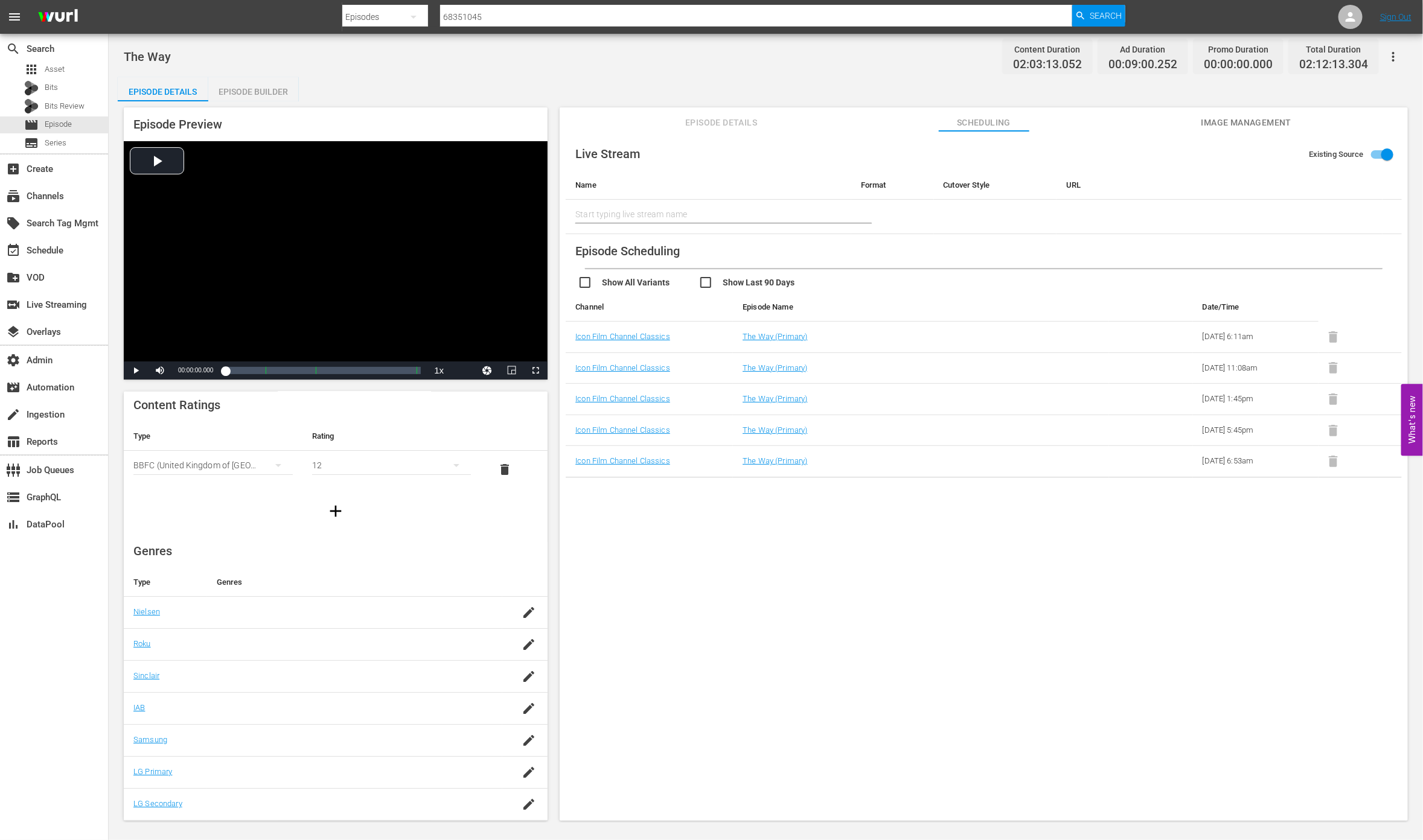
drag, startPoint x: 1195, startPoint y: 125, endPoint x: 660, endPoint y: 2, distance: 549.0
click at [1194, 125] on div "Episode Details Scheduling Image Management" at bounding box center [984, 119] width 788 height 24
click at [757, 118] on span "Episode Details" at bounding box center [721, 122] width 91 height 15
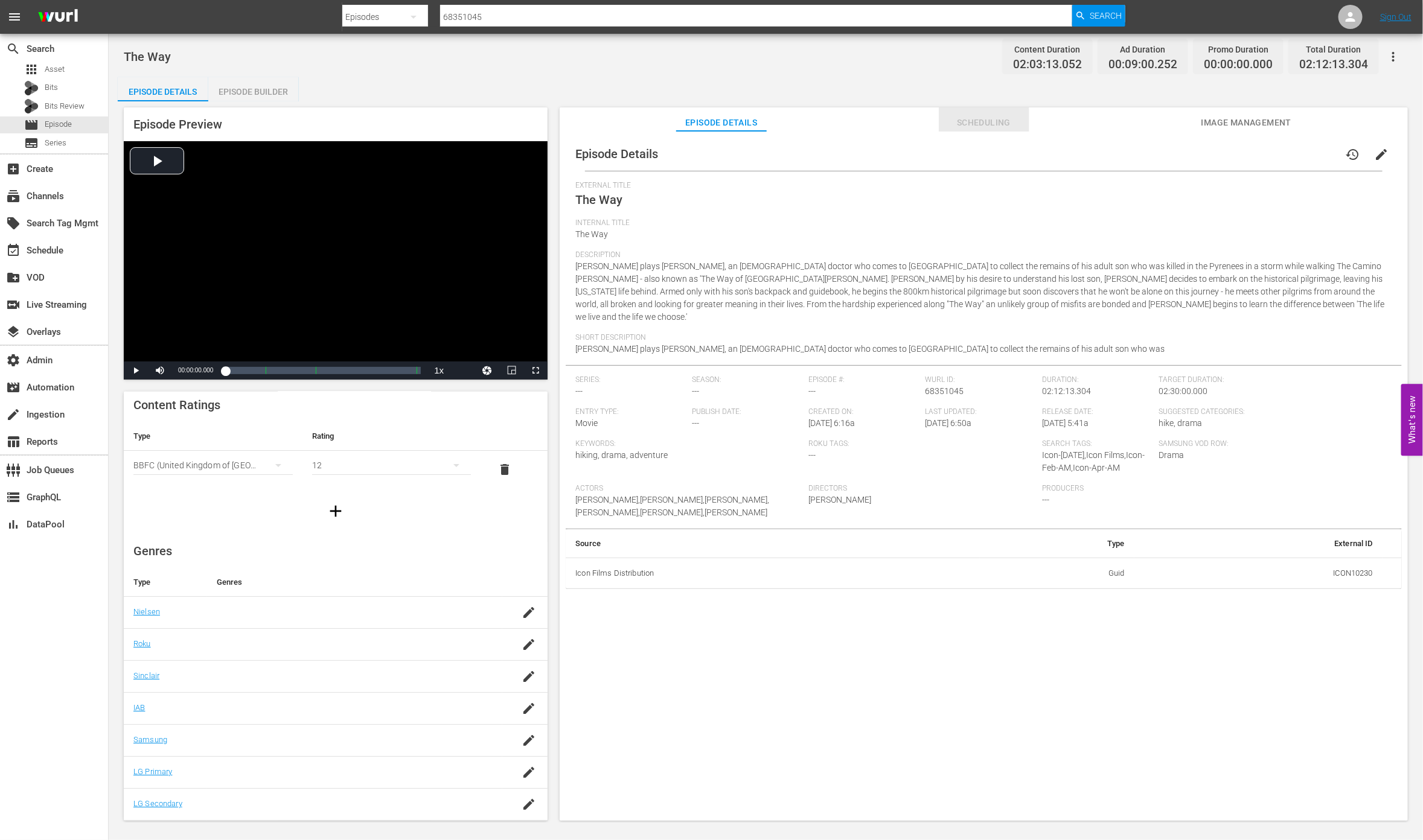
click at [992, 115] on span "Scheduling" at bounding box center [984, 122] width 91 height 15
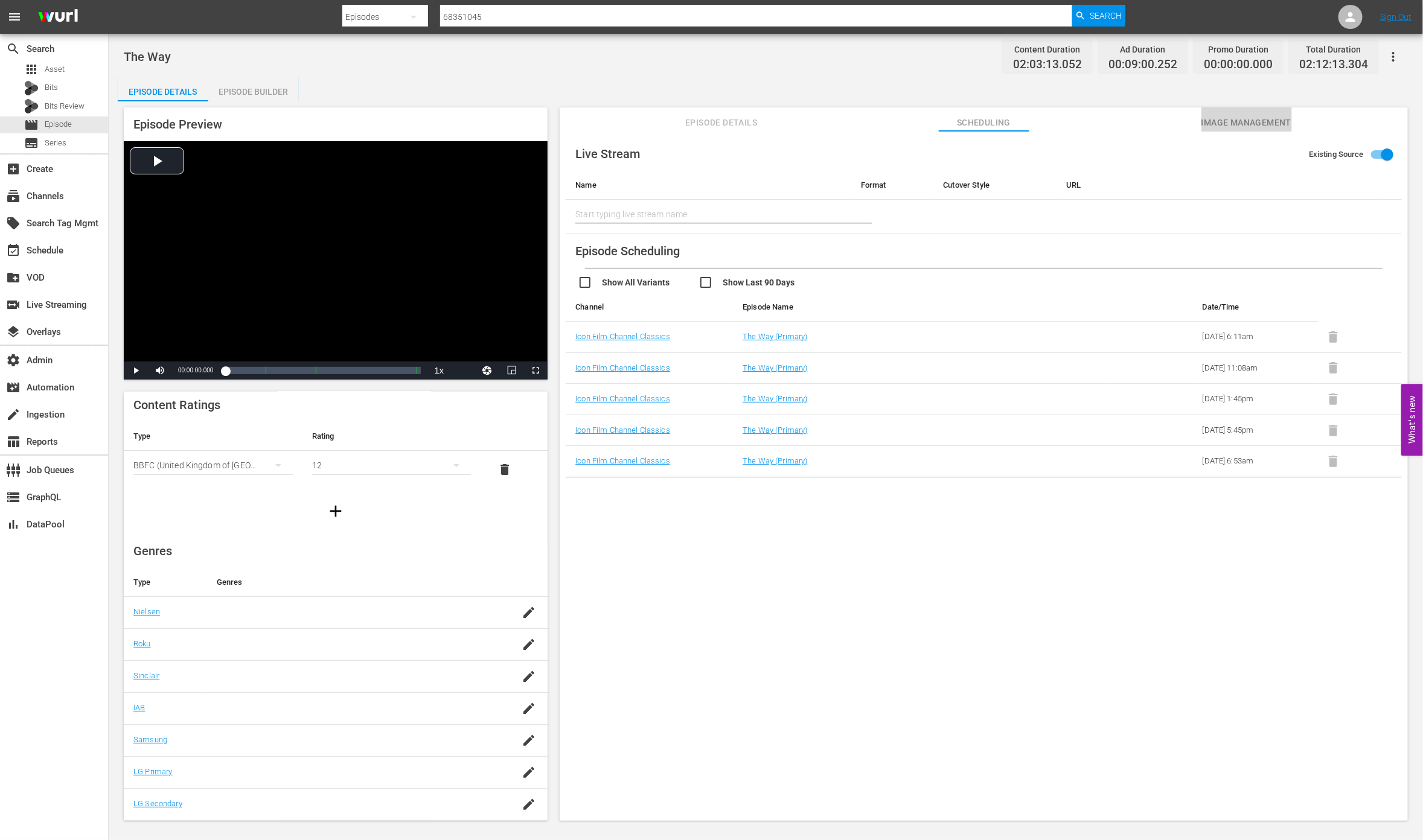
click at [1212, 122] on span "Image Management" at bounding box center [1246, 122] width 91 height 15
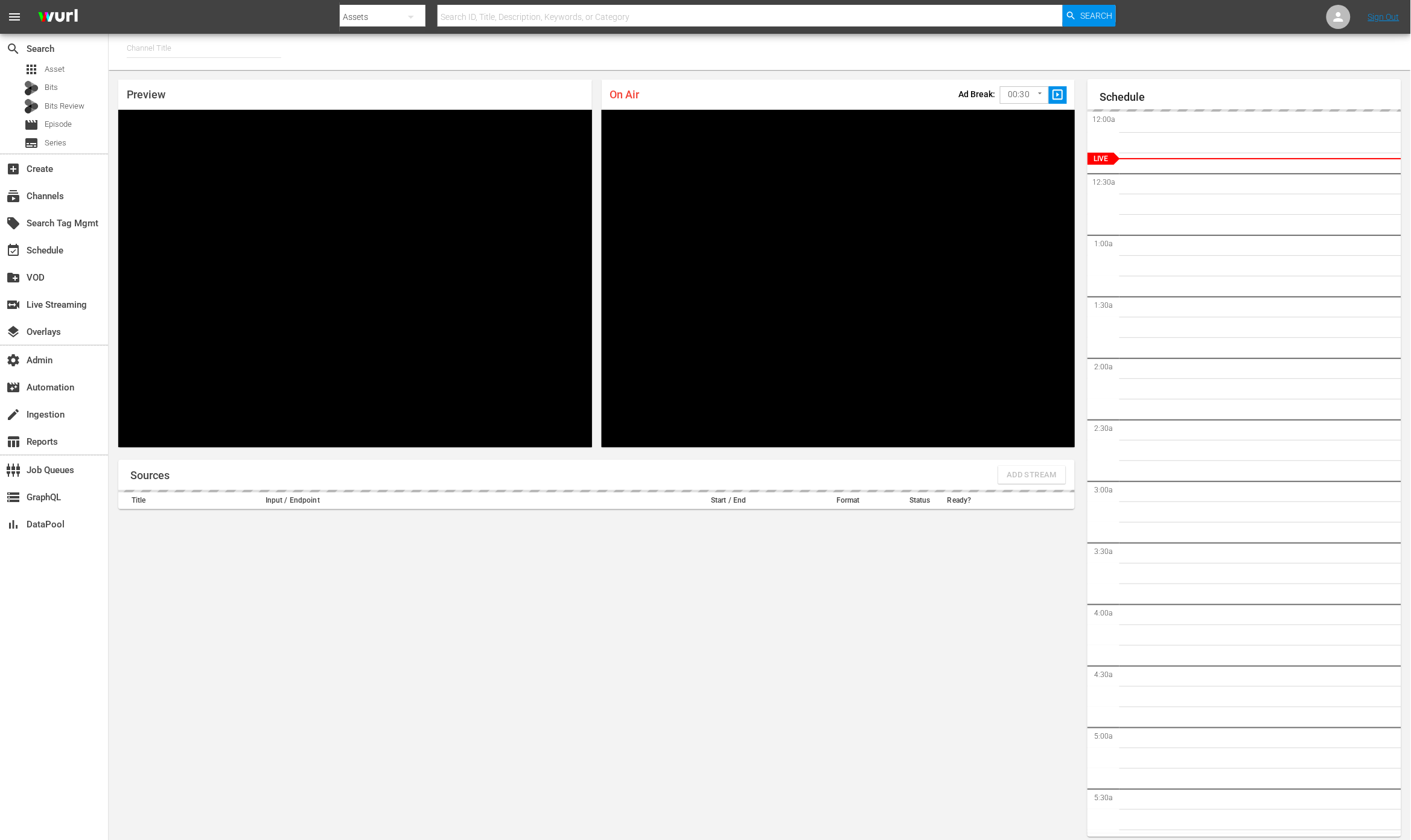
type input "MSG SportsZone - Roku Feed (1582)"
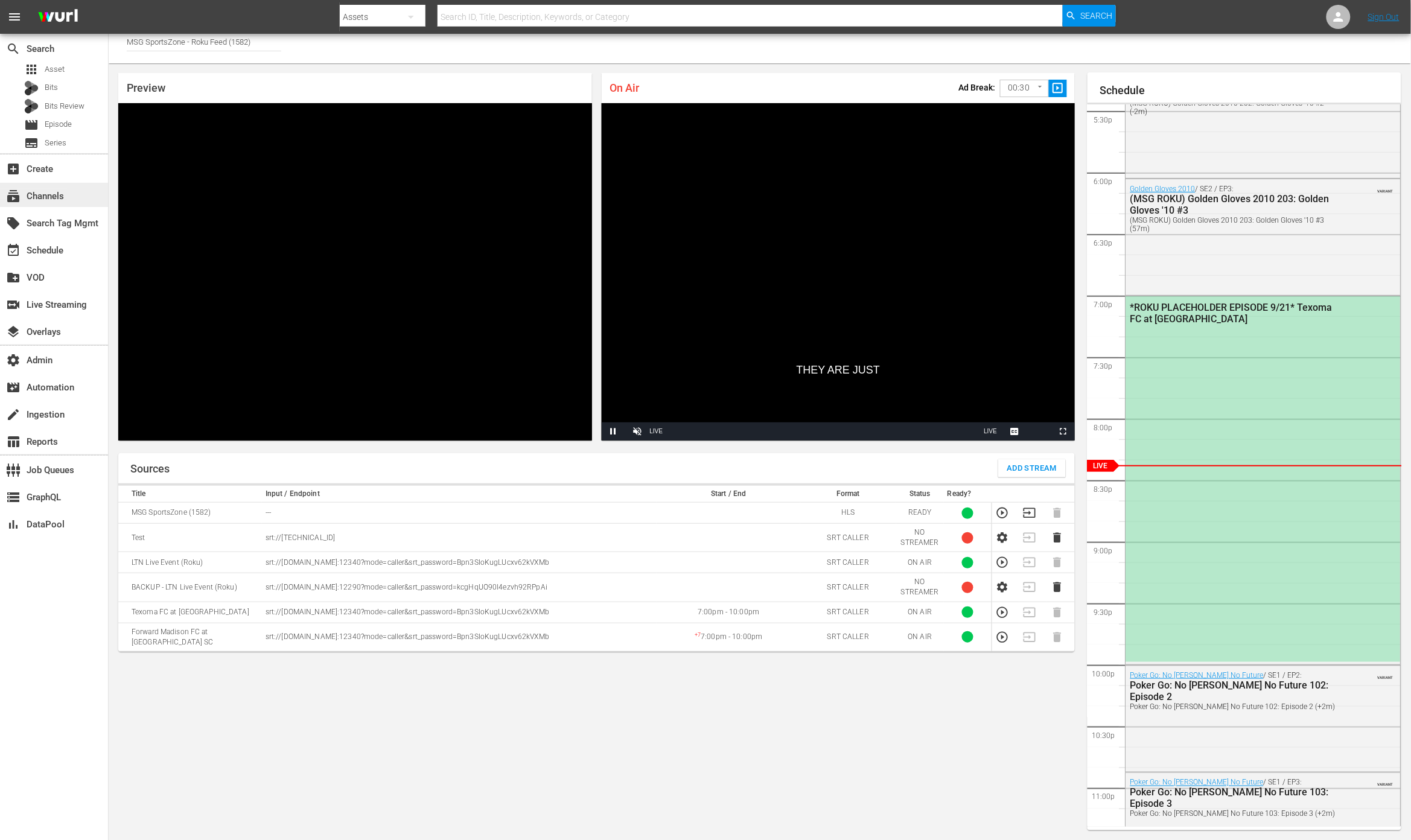
click at [43, 195] on div "subscriptions Channels" at bounding box center [34, 195] width 68 height 11
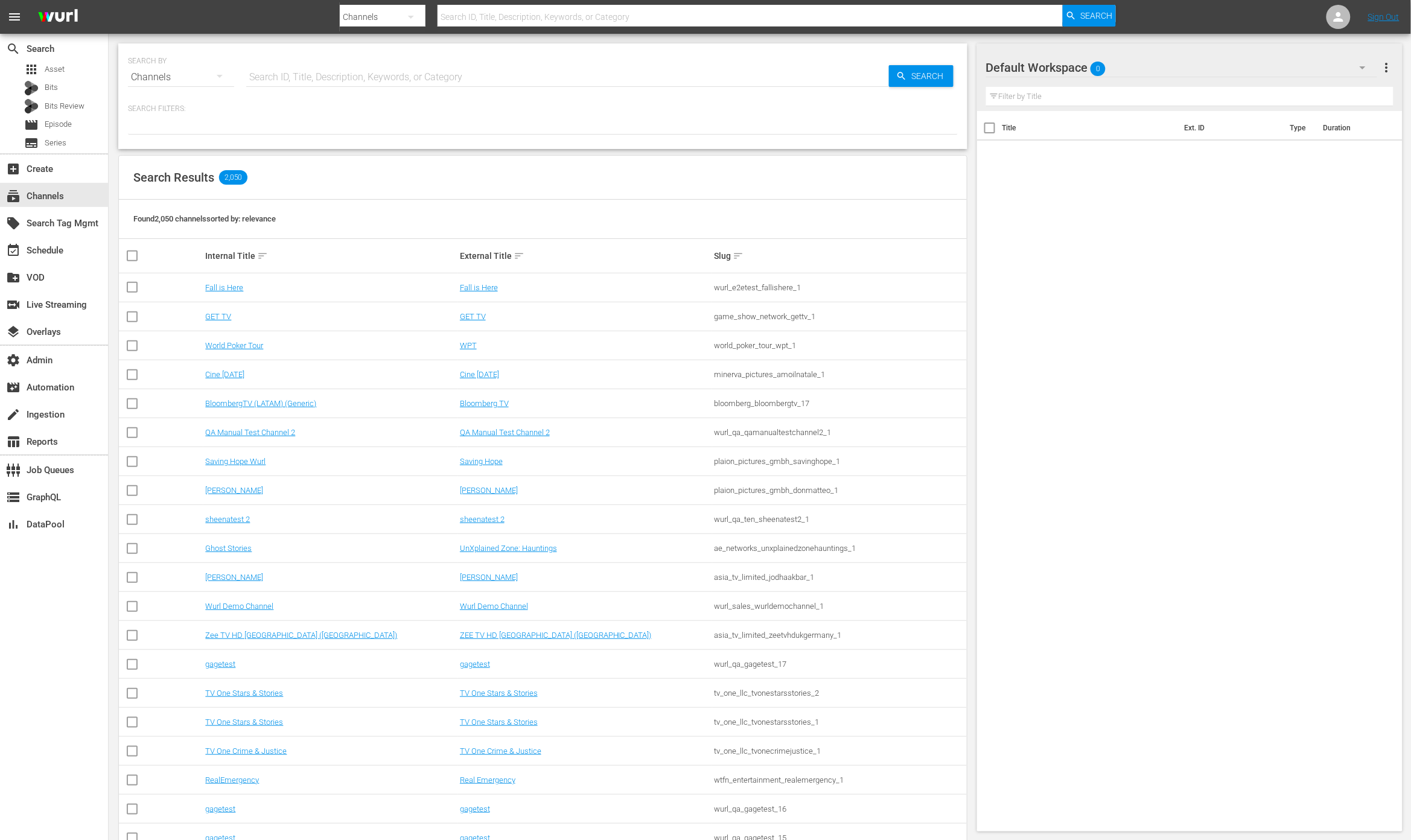
click at [338, 84] on input "text" at bounding box center [567, 77] width 643 height 29
type input "gsm"
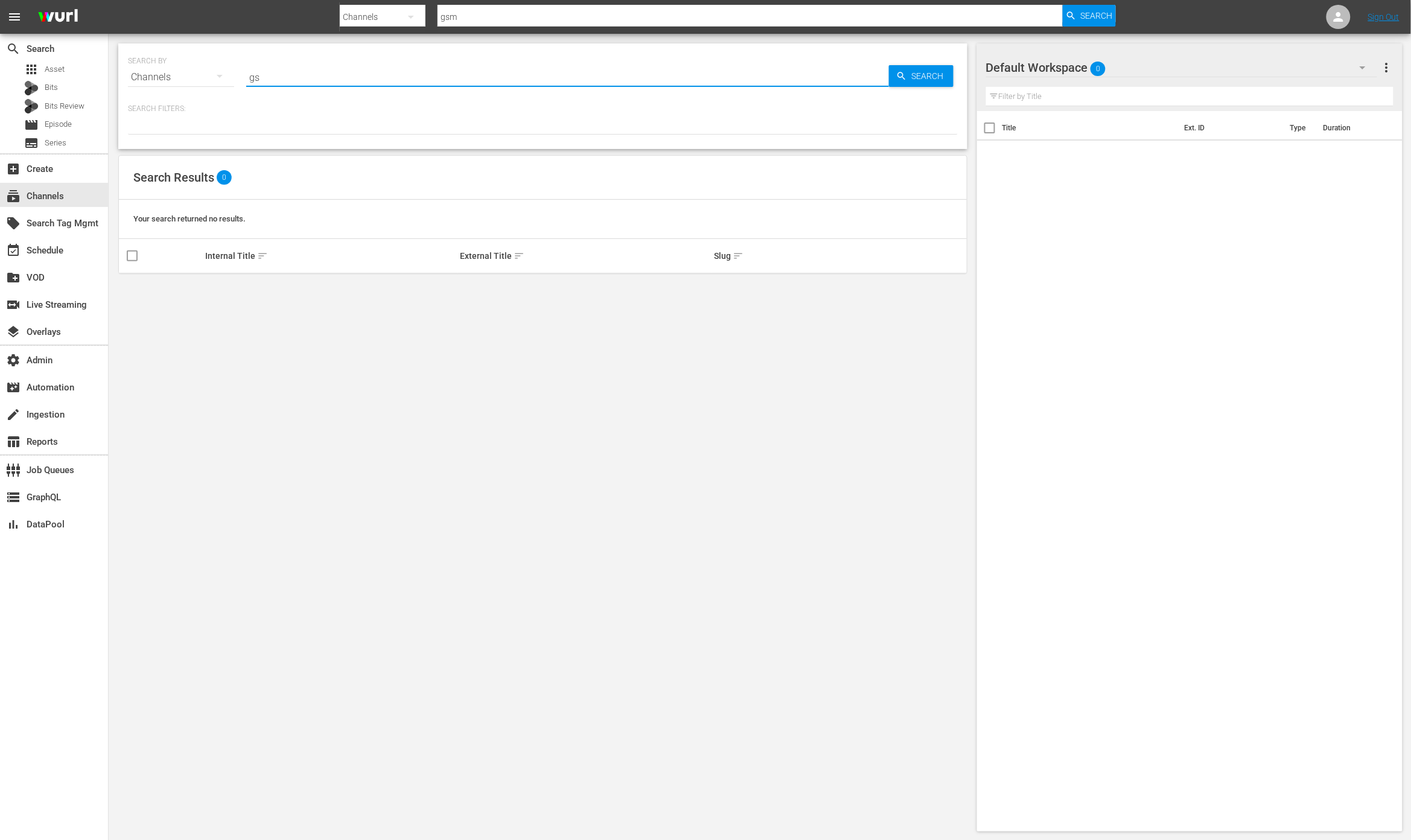
type input "g"
type input "msg"
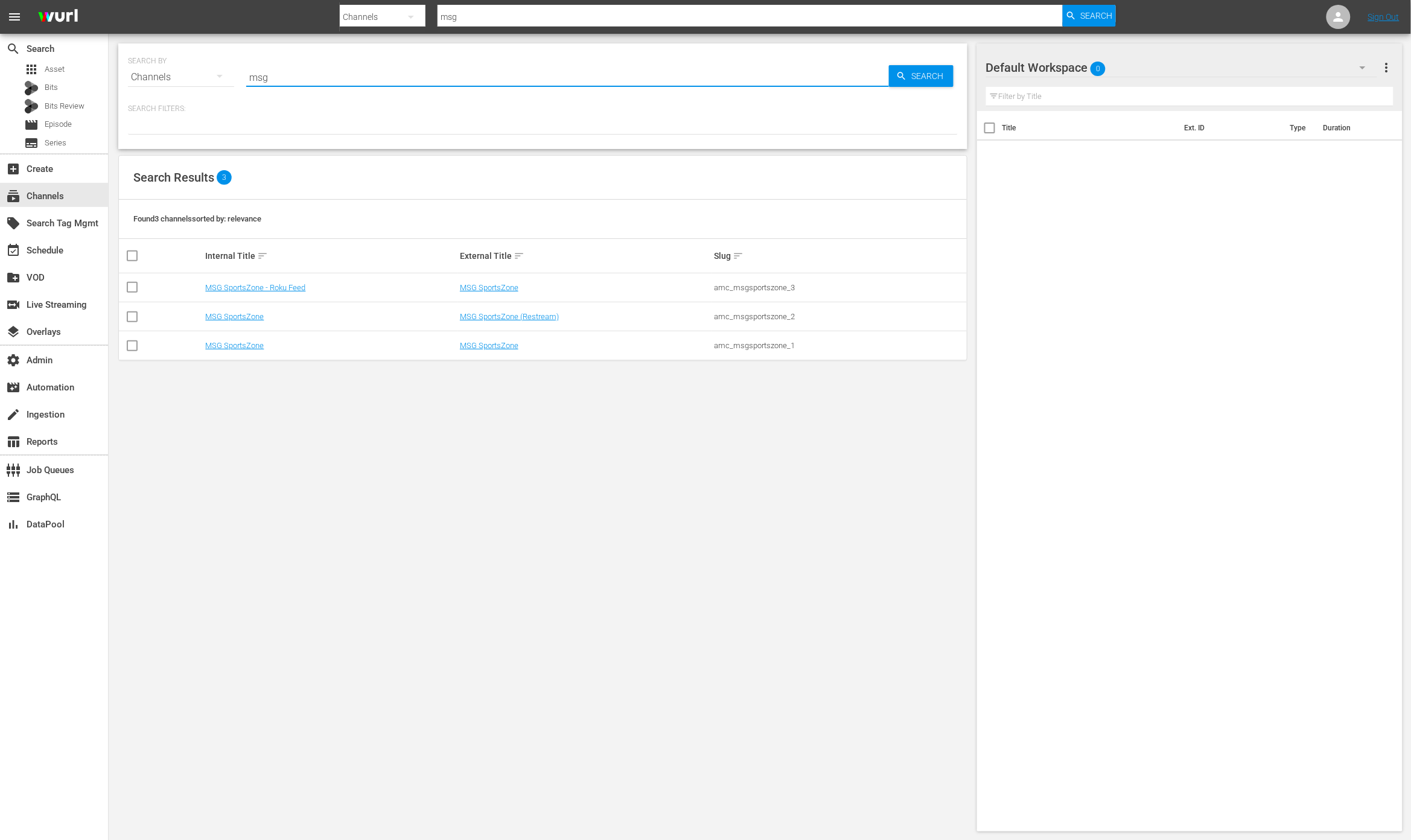
drag, startPoint x: 608, startPoint y: 539, endPoint x: 601, endPoint y: 521, distance: 19.3
click at [606, 532] on div "SEARCH BY Search By Channels Search ID, Title, Description, Keywords, or Catego…" at bounding box center [543, 438] width 868 height 808
click at [472, 343] on link "MSG SportsZone" at bounding box center [489, 345] width 58 height 9
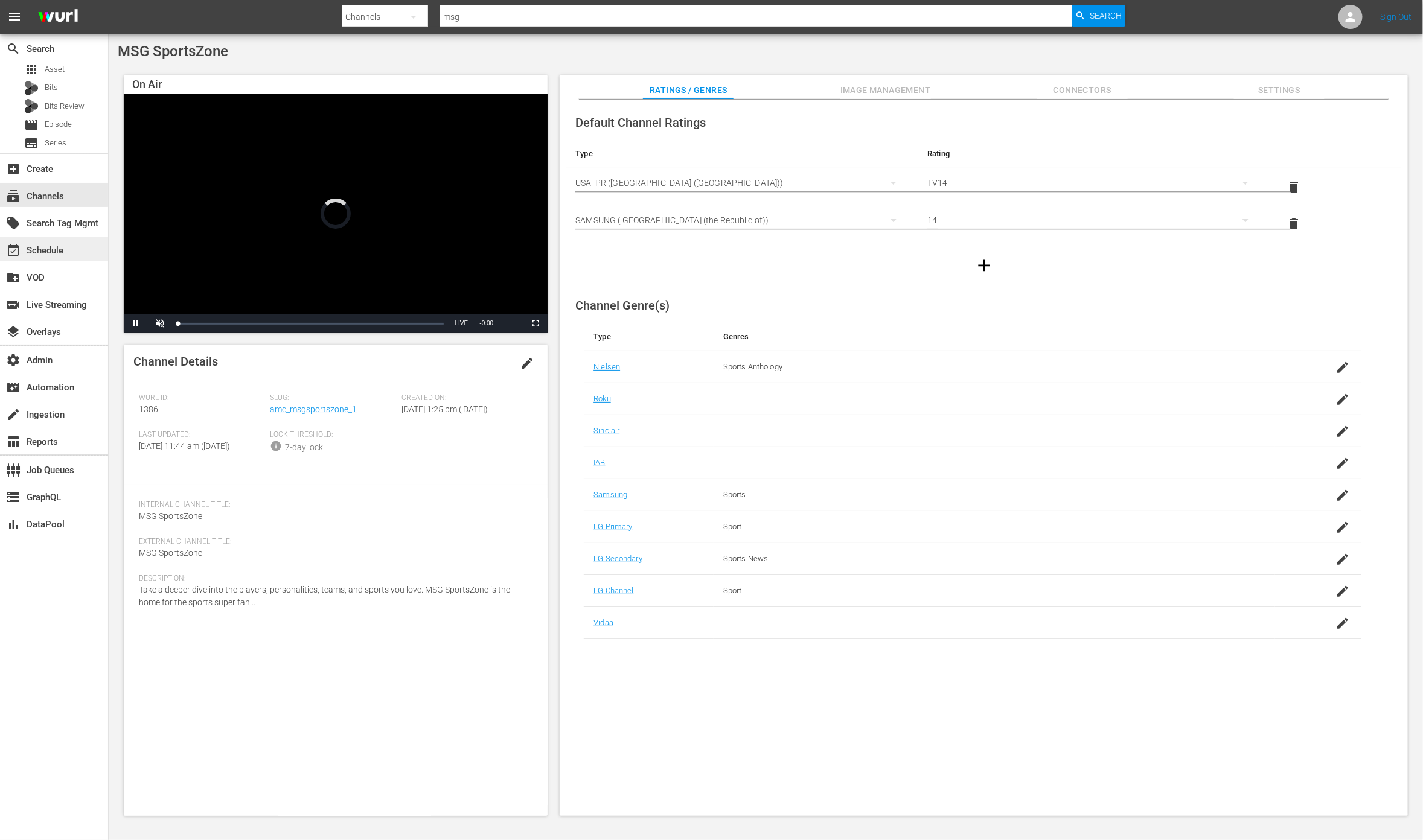
click at [60, 247] on div "event_available Schedule" at bounding box center [34, 248] width 68 height 11
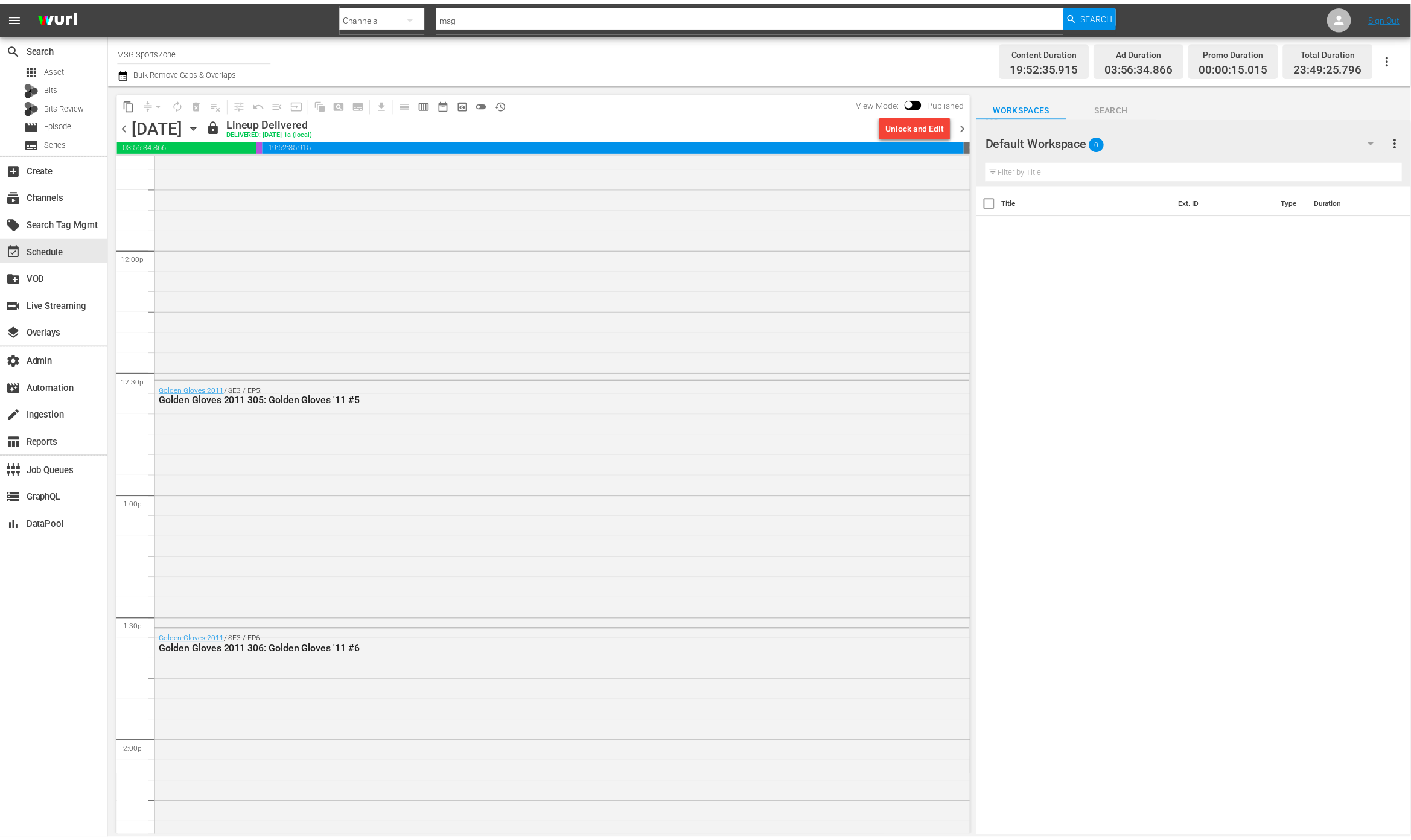
scroll to position [5363, 0]
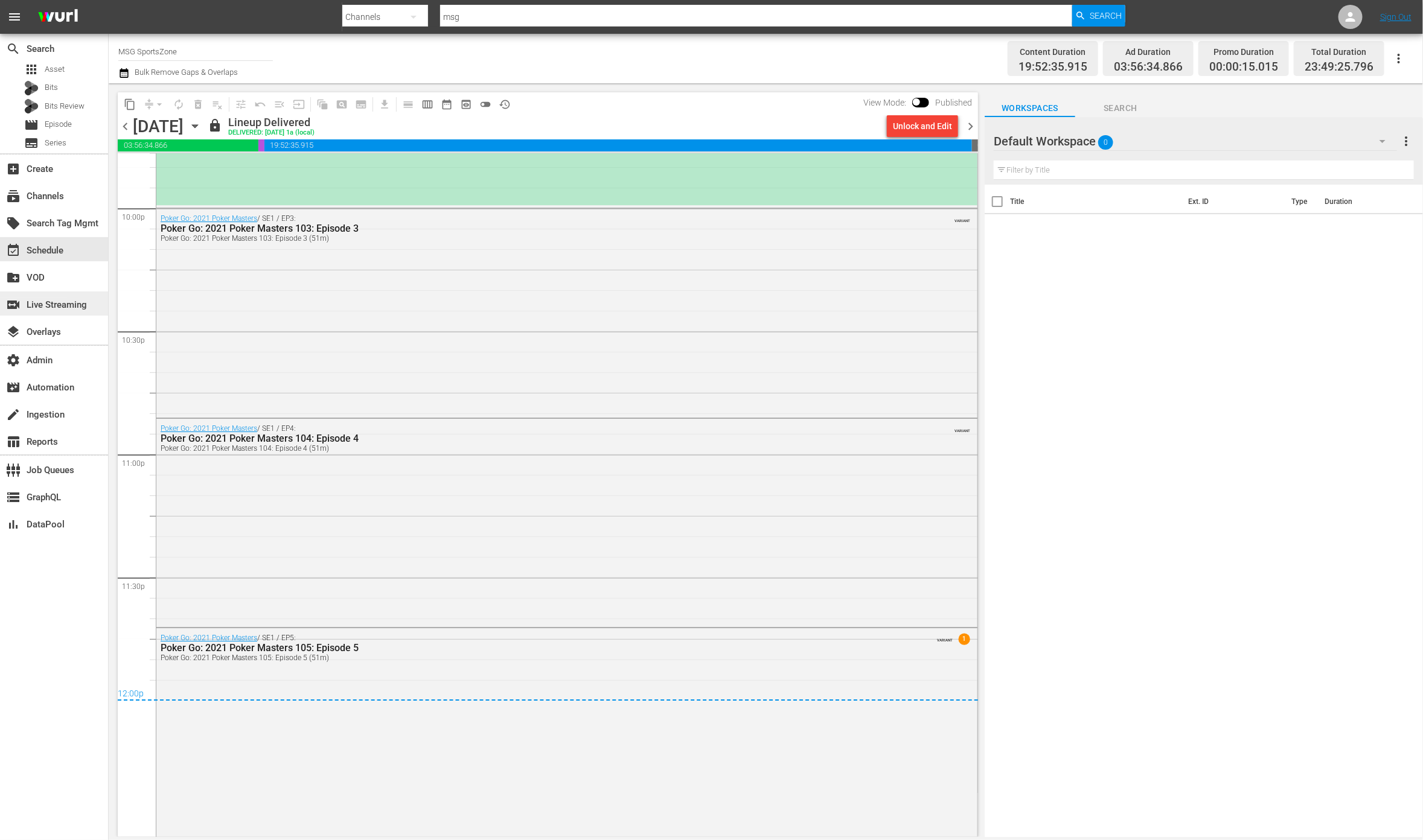
click at [68, 308] on div "switch_video Live Streaming" at bounding box center [34, 303] width 68 height 11
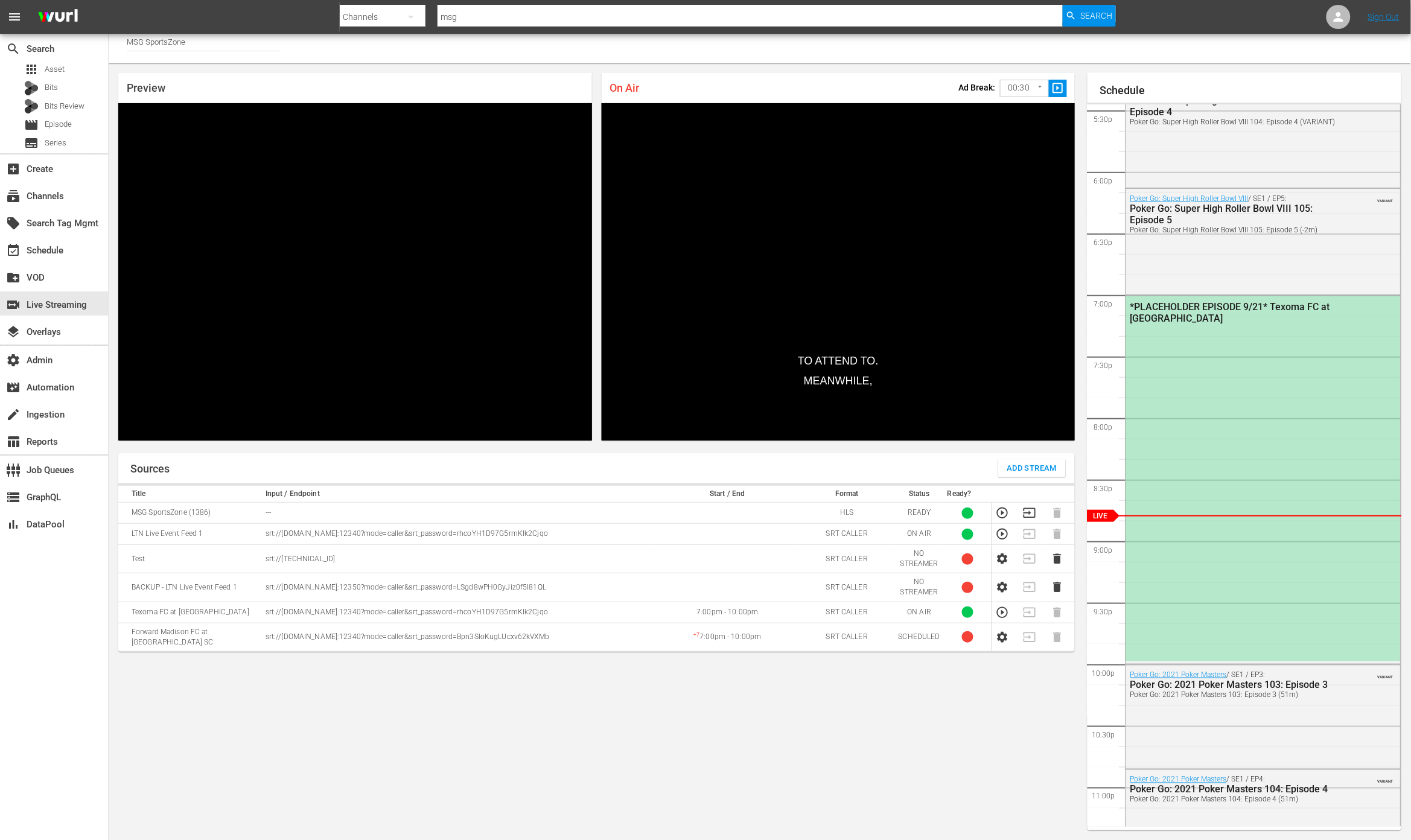
scroll to position [2149, 0]
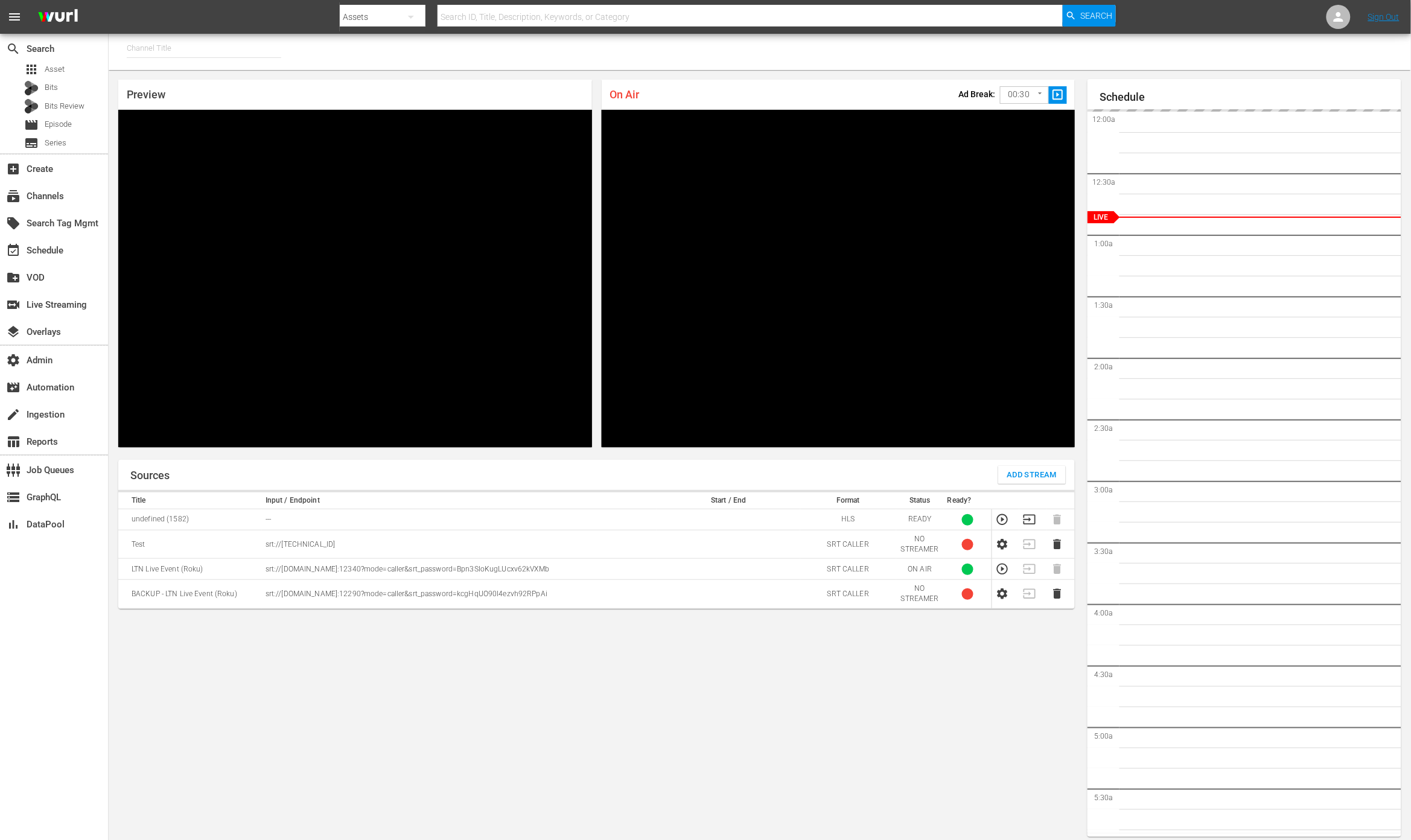
type input "MSG SportsZone - Roku Feed (1582)"
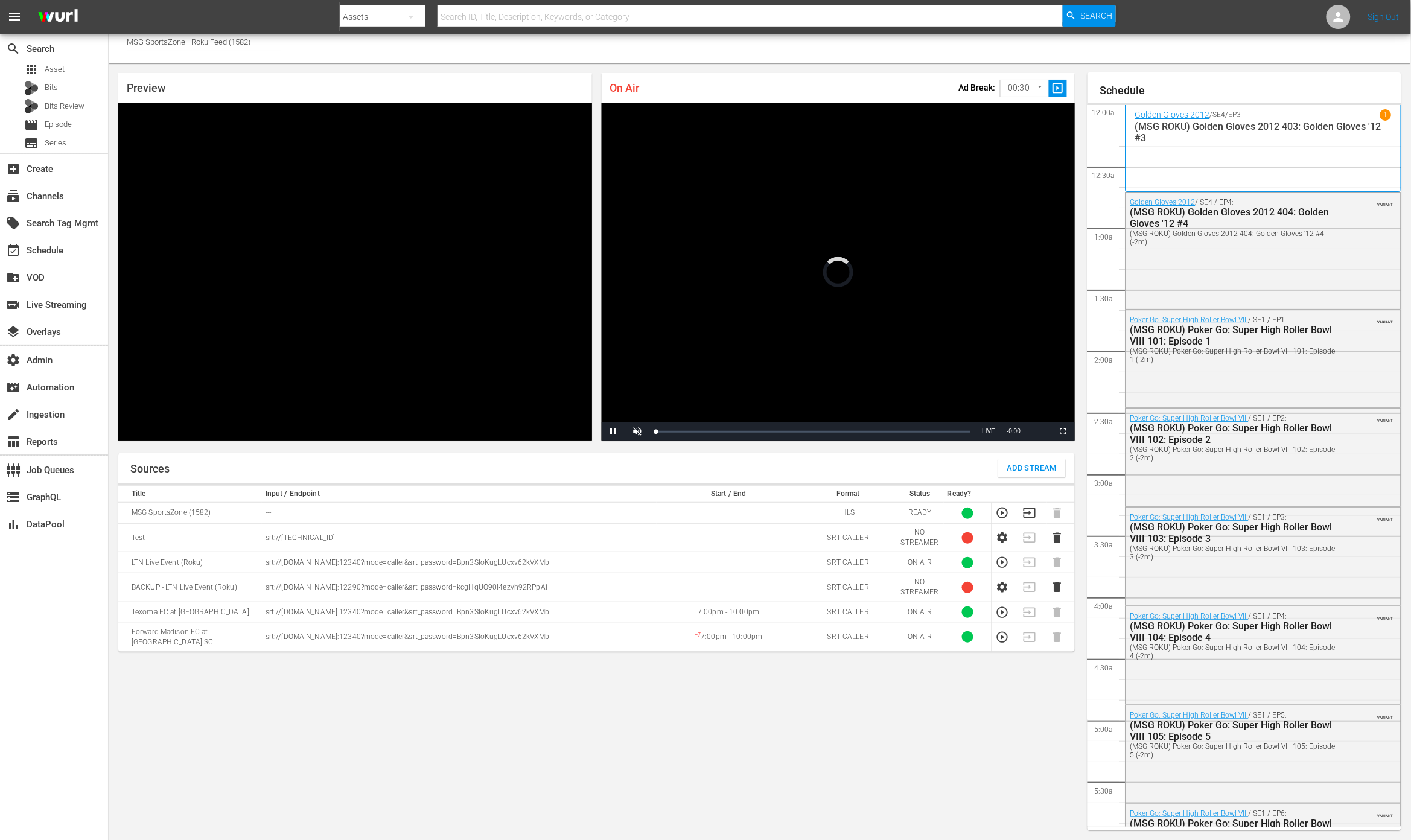
scroll to position [2207, 0]
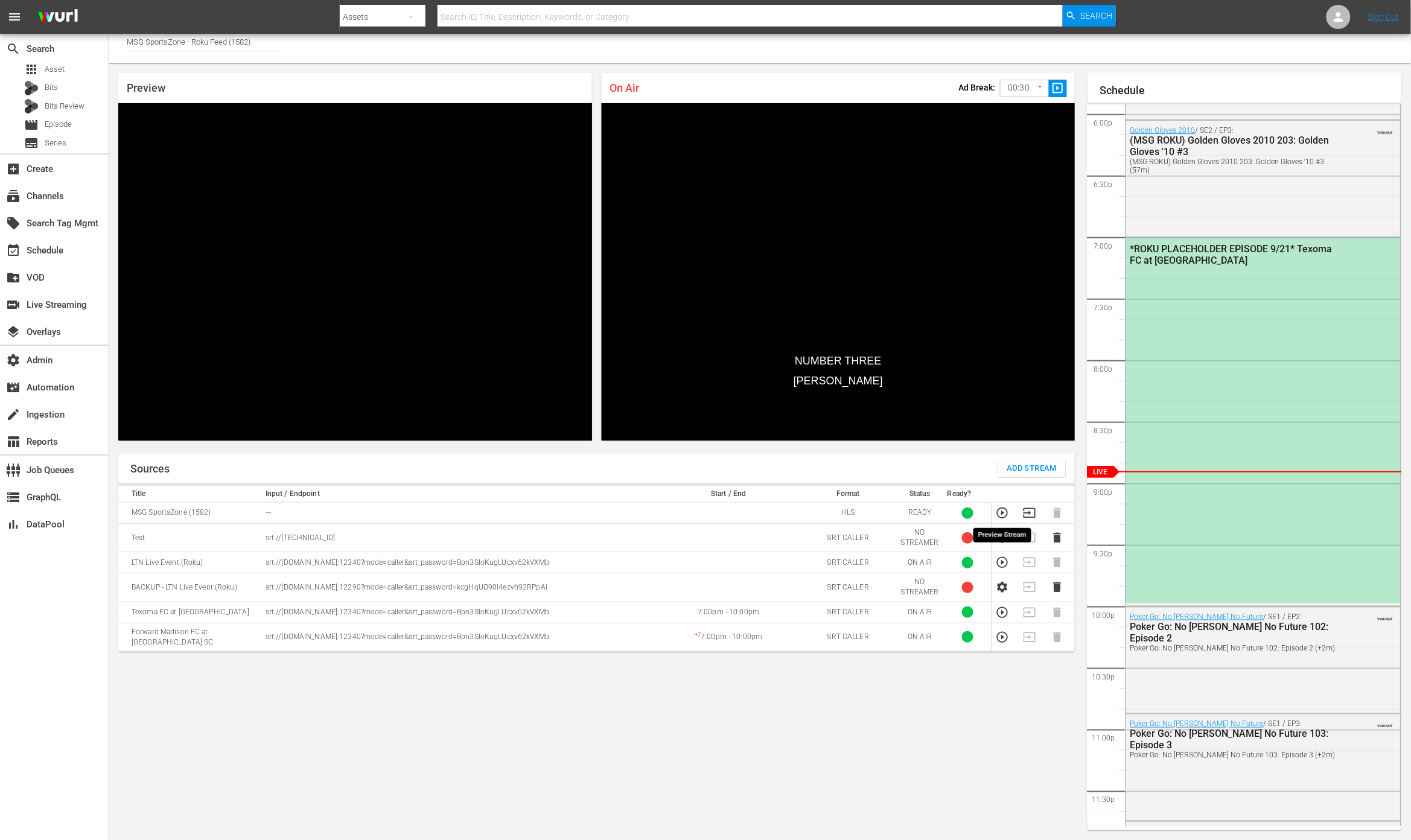
click at [1000, 513] on icon "button" at bounding box center [1002, 513] width 13 height 13
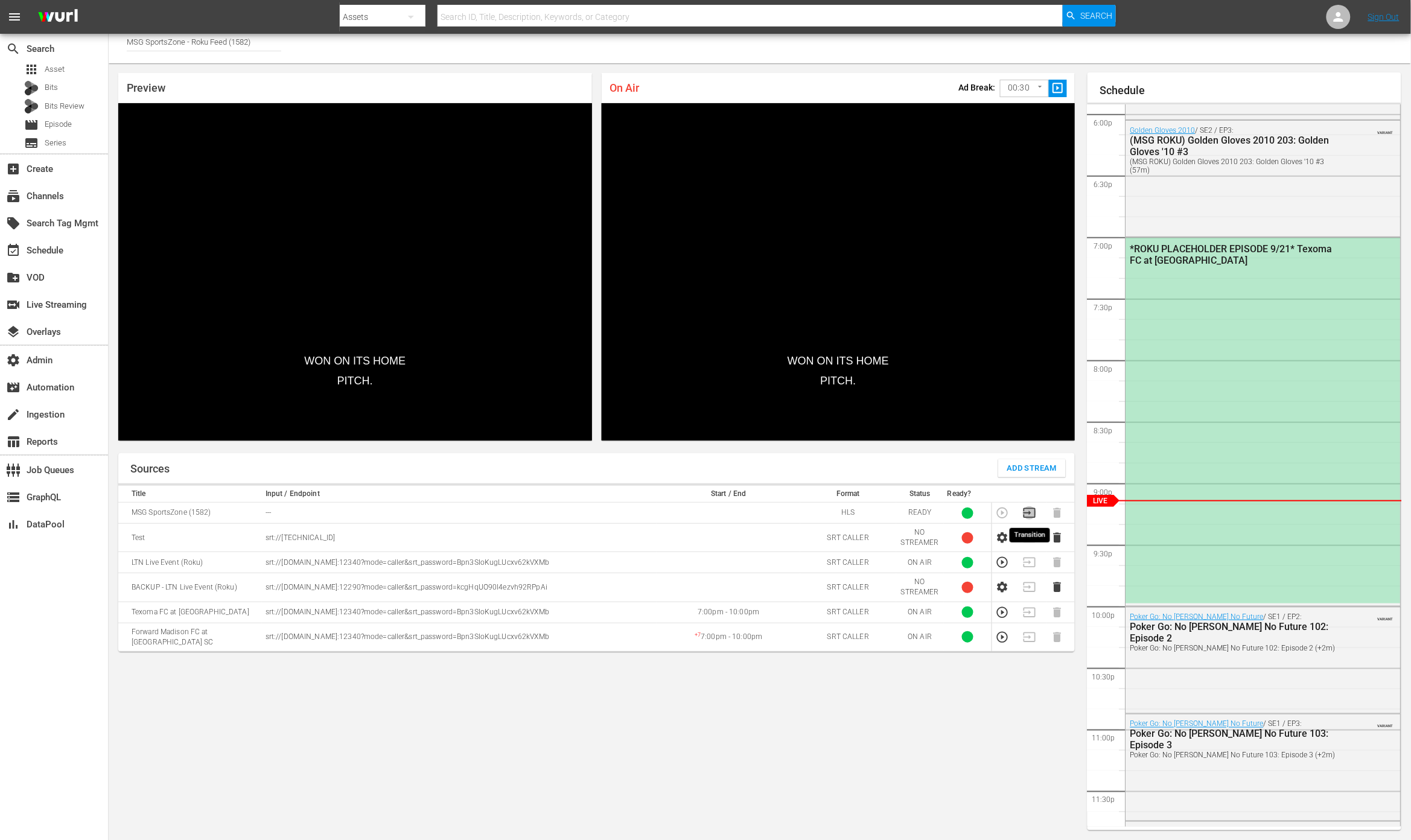
click at [1032, 515] on icon "button" at bounding box center [1029, 513] width 13 height 13
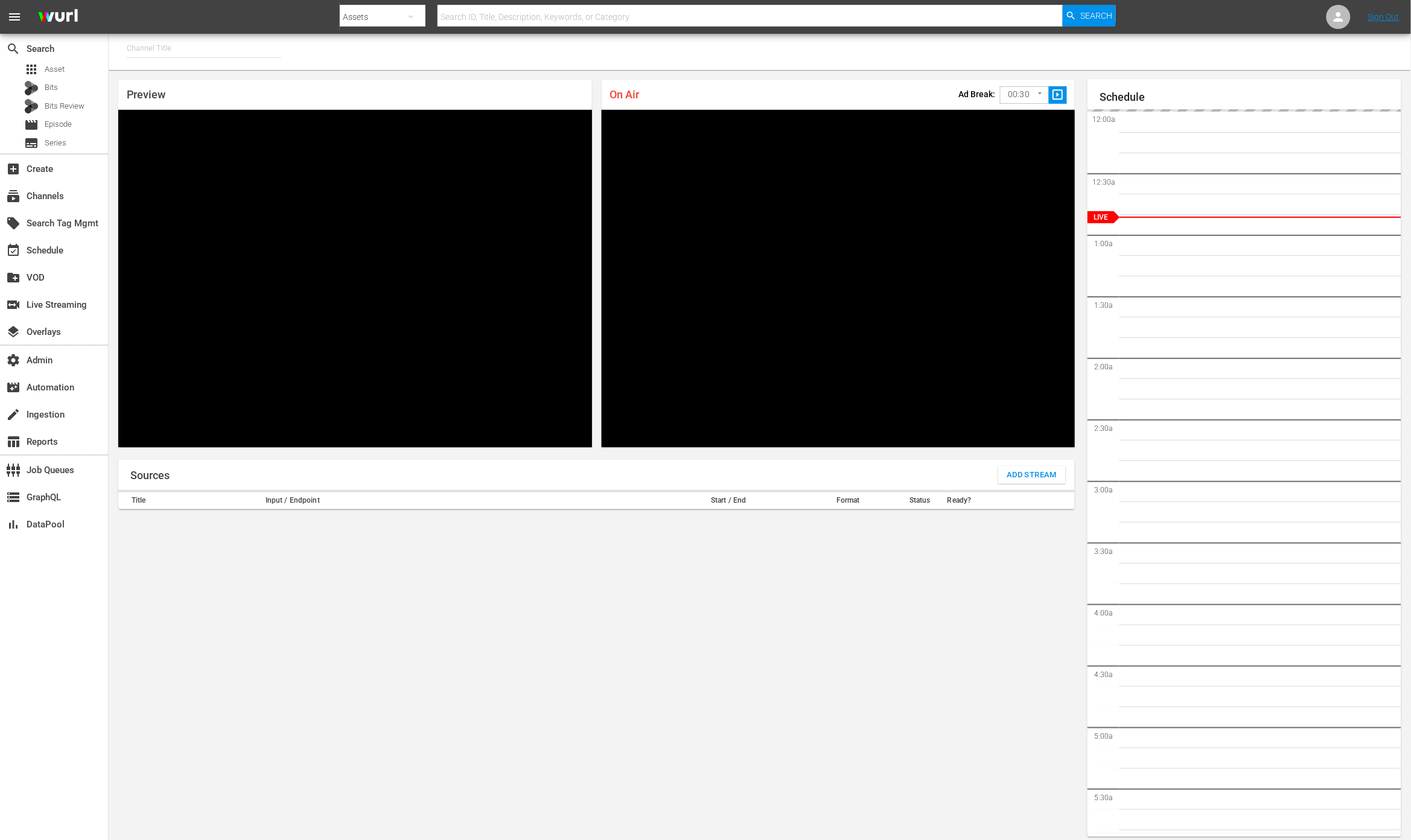
type input "MSG SportsZone (1386)"
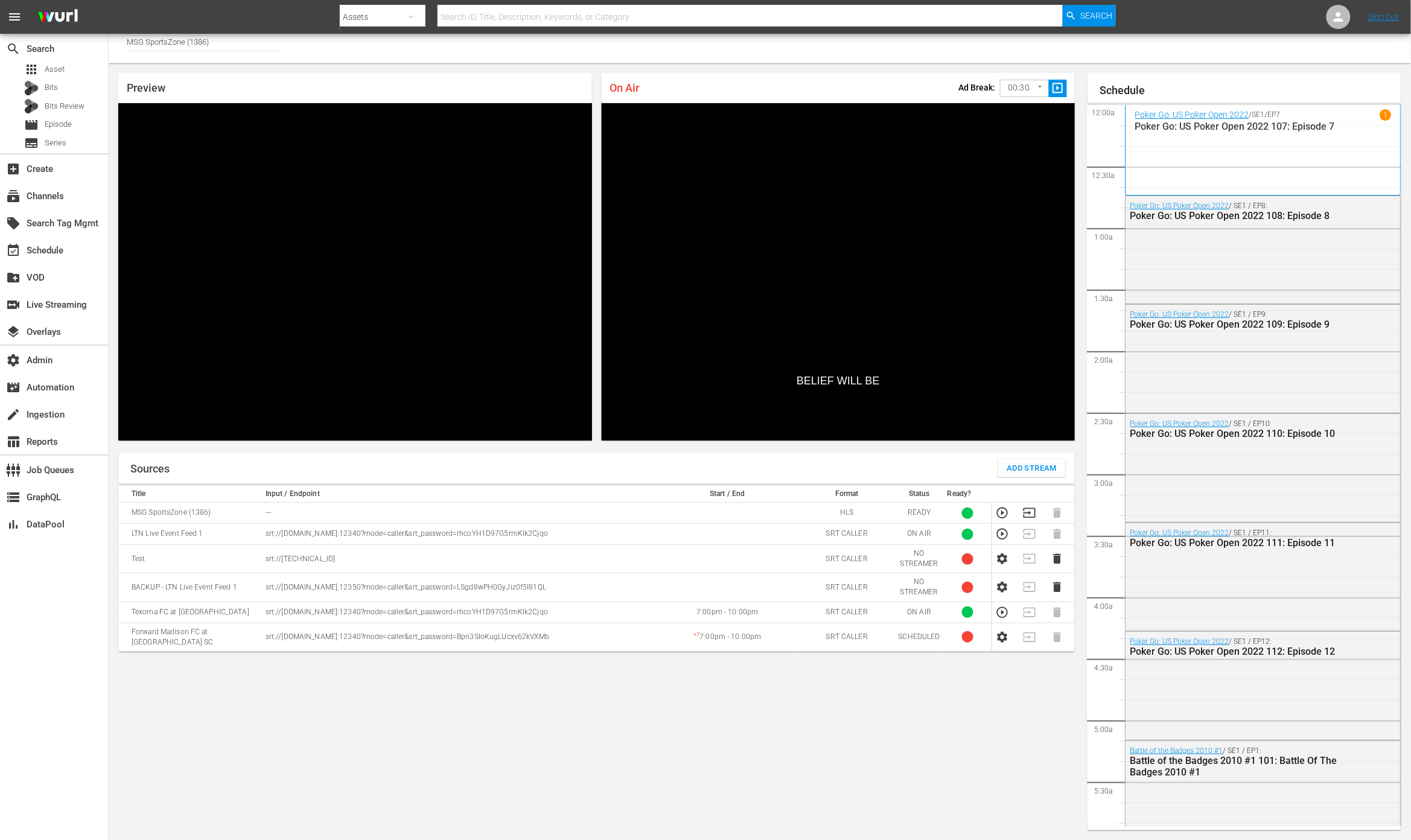
scroll to position [2207, 0]
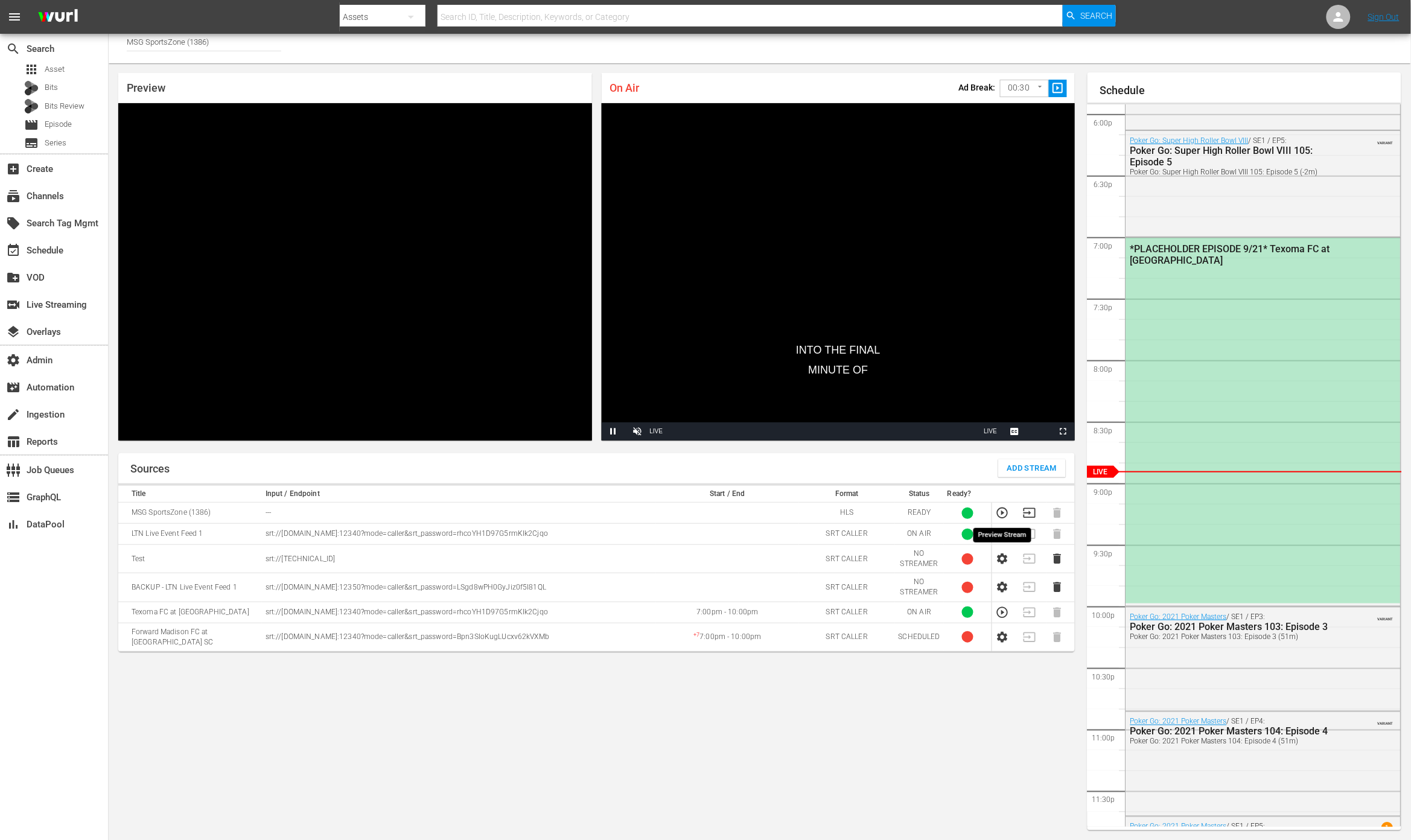
click at [1001, 512] on icon "button" at bounding box center [1002, 513] width 11 height 11
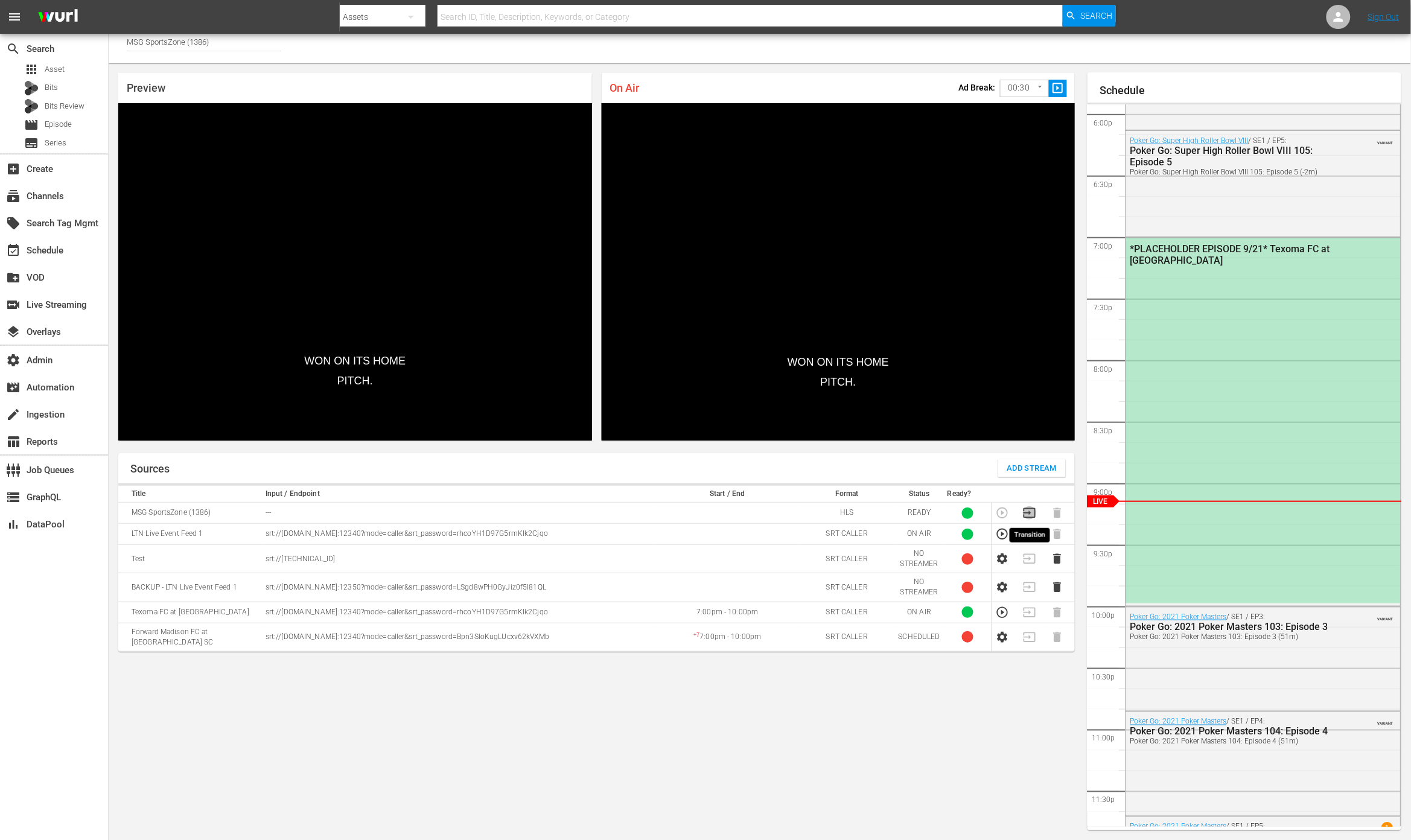
click at [1029, 510] on icon "button" at bounding box center [1029, 513] width 13 height 13
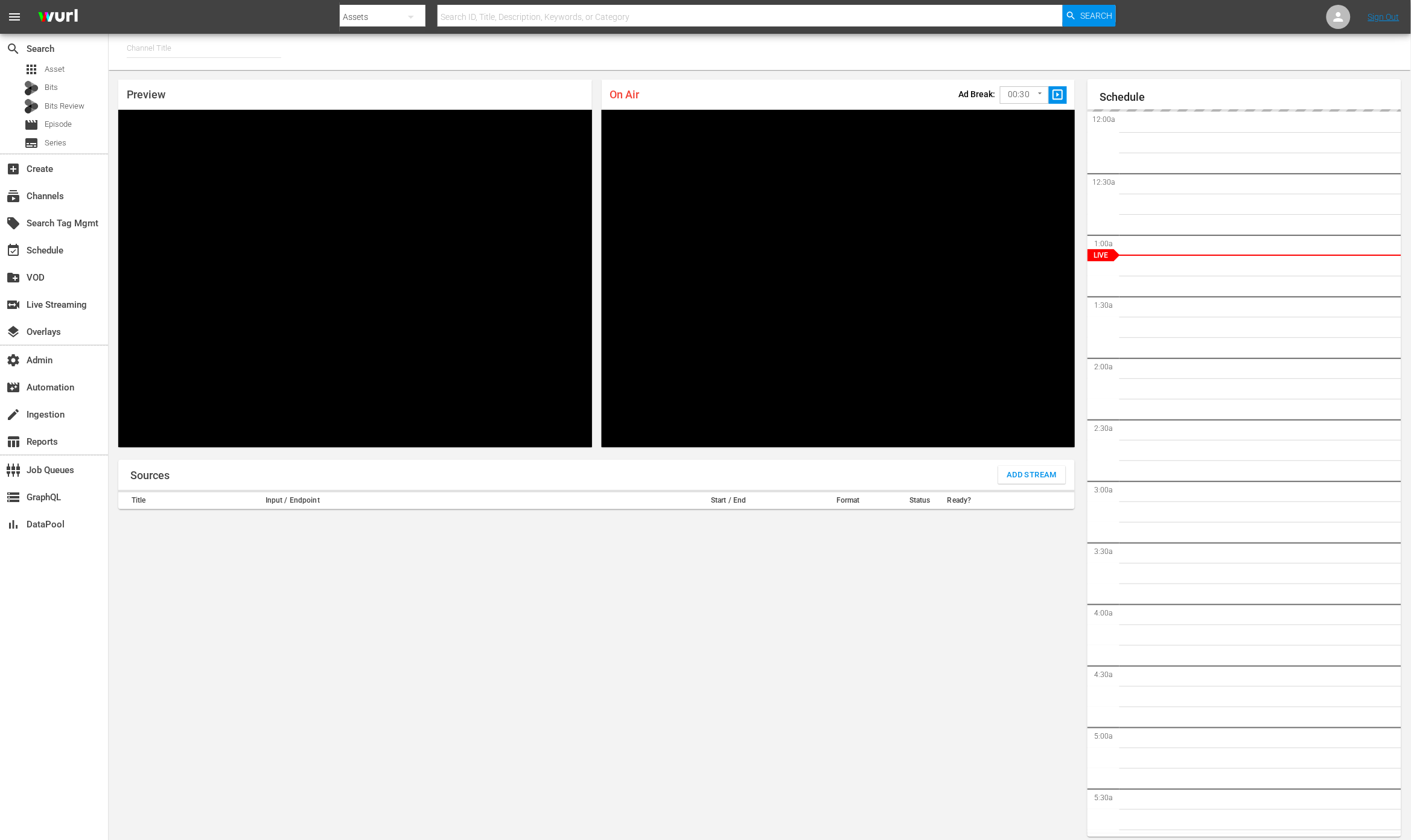
type input "MSG SportsZone - Roku Feed (1582)"
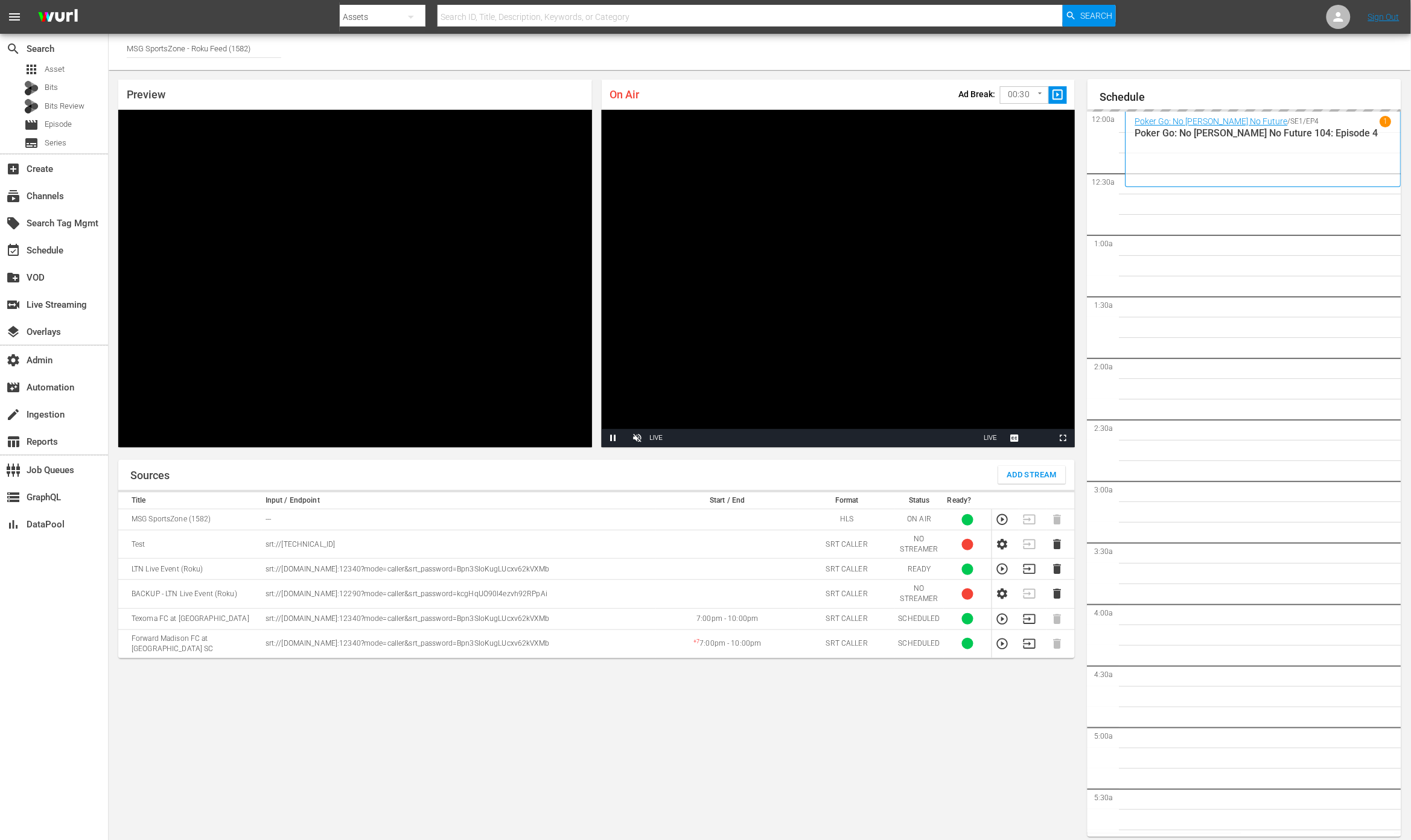
scroll to position [6, 0]
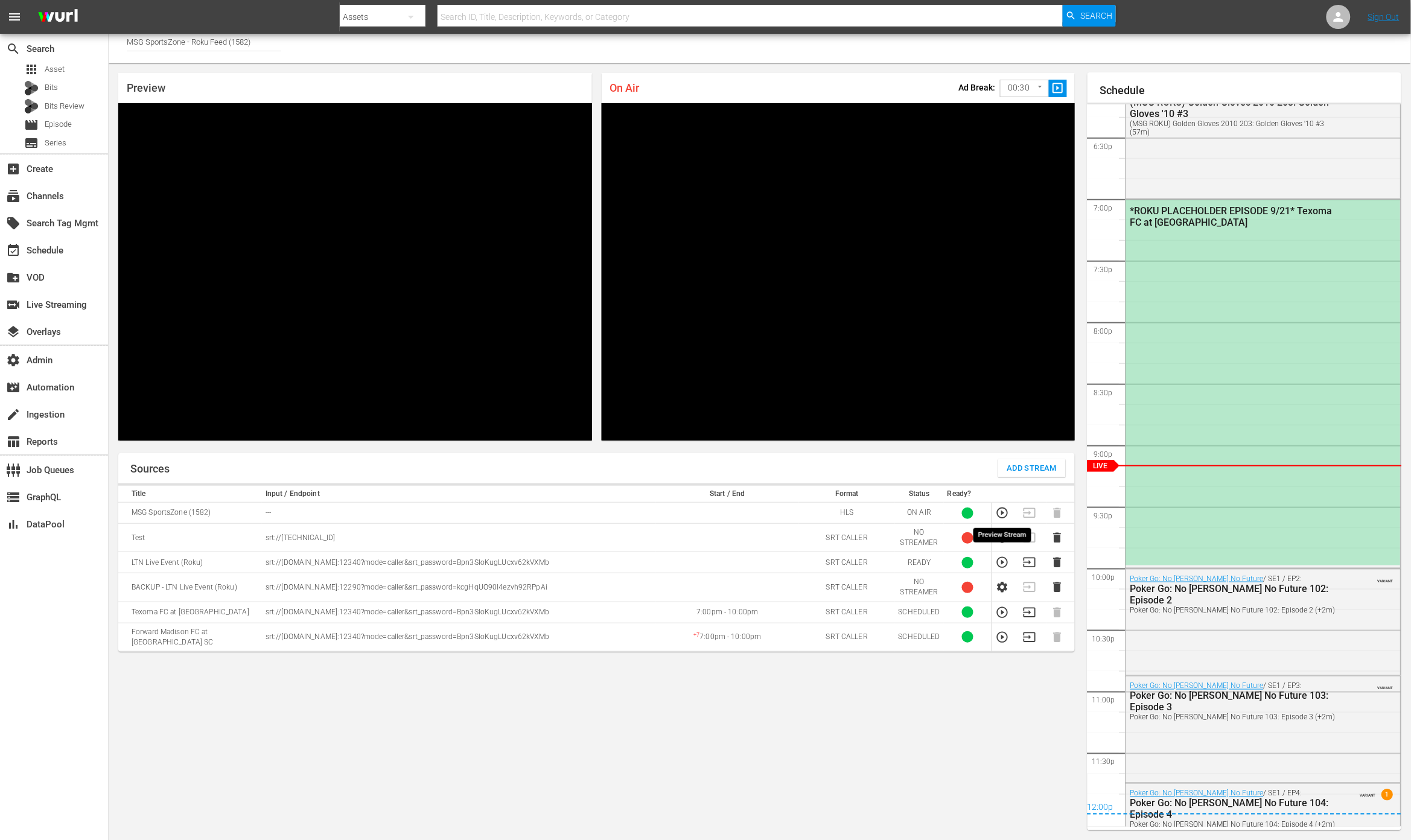
click at [1002, 513] on icon "button" at bounding box center [1002, 513] width 11 height 11
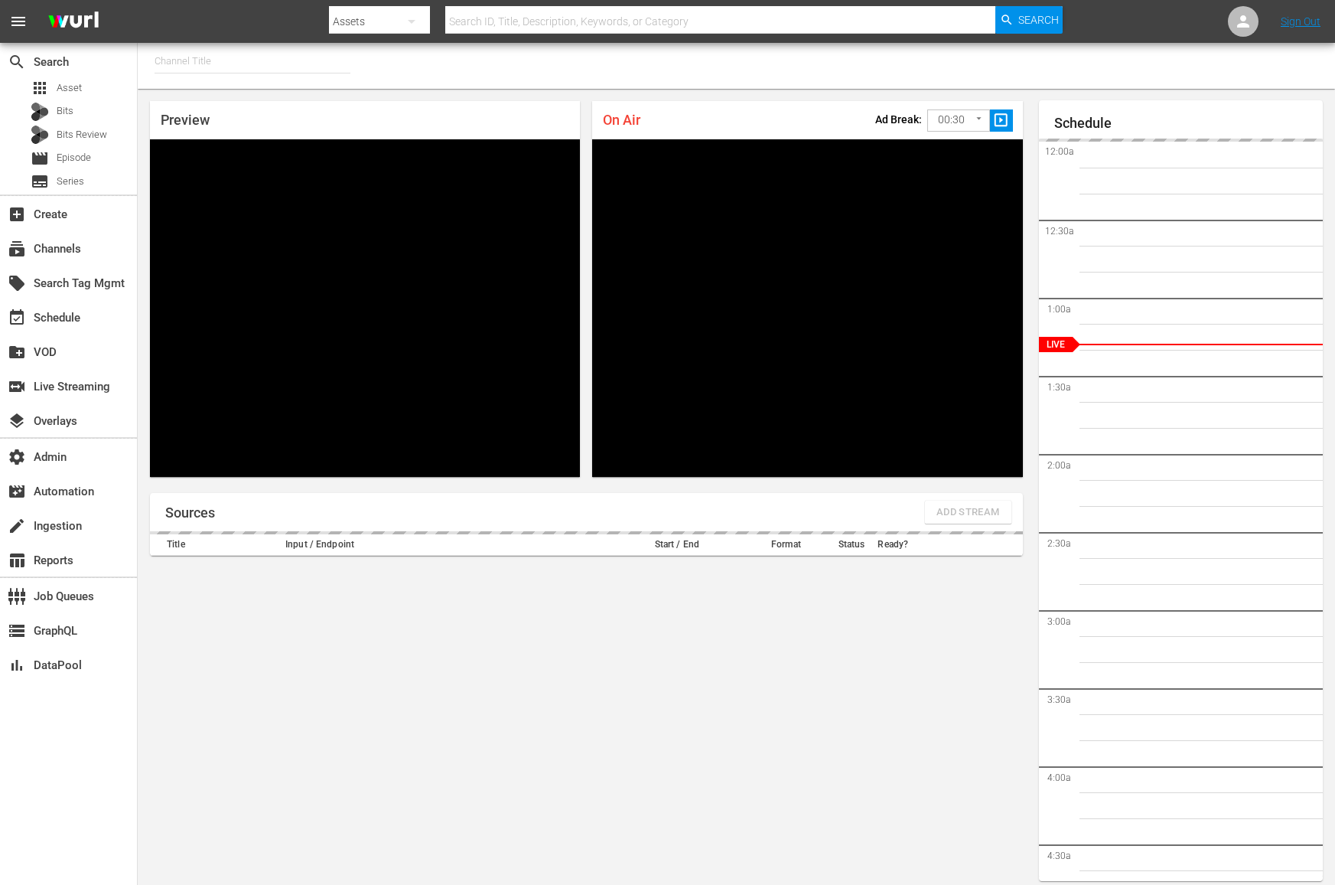
type input "MSG SportsZone - Roku Feed (1582)"
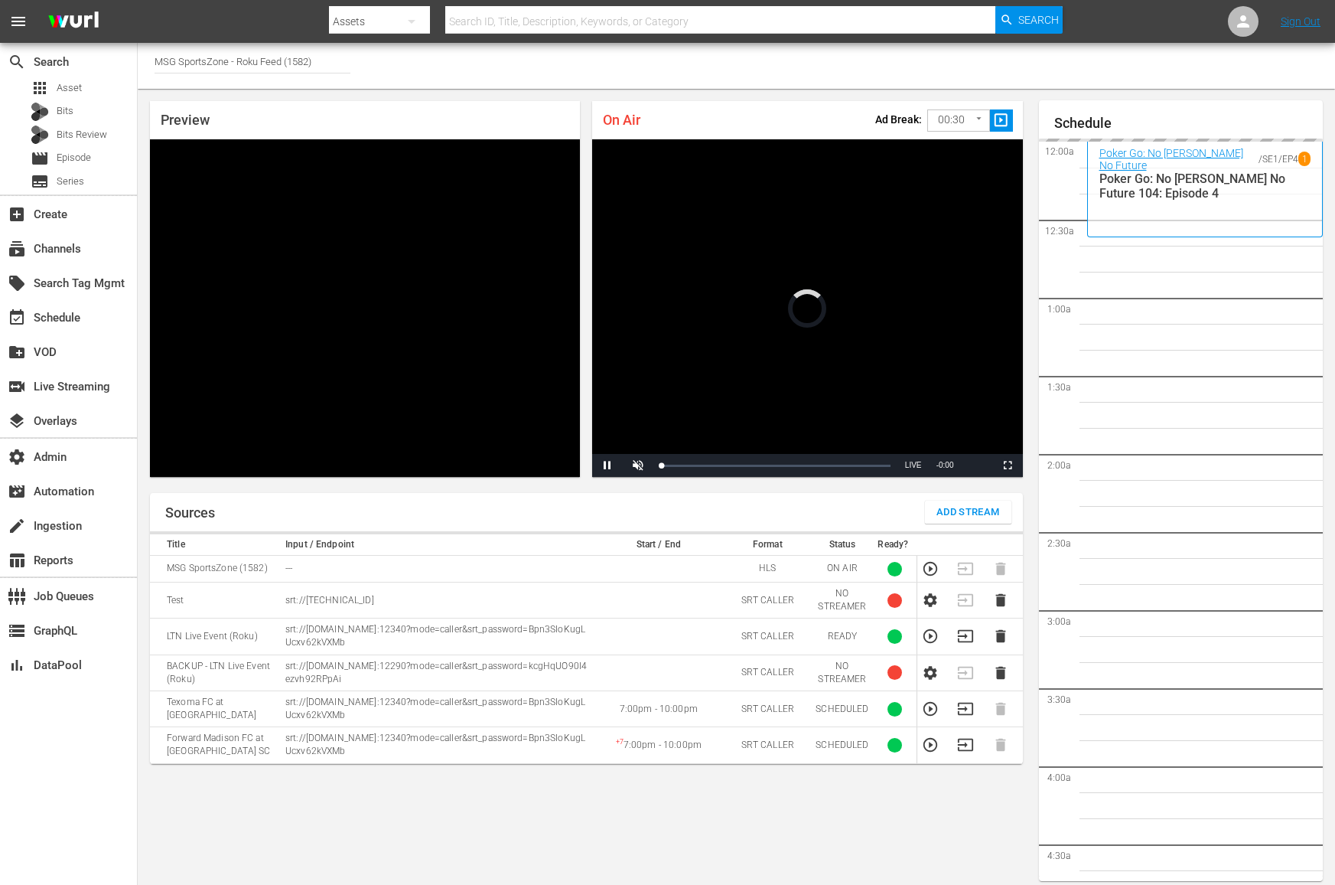
scroll to position [8, 0]
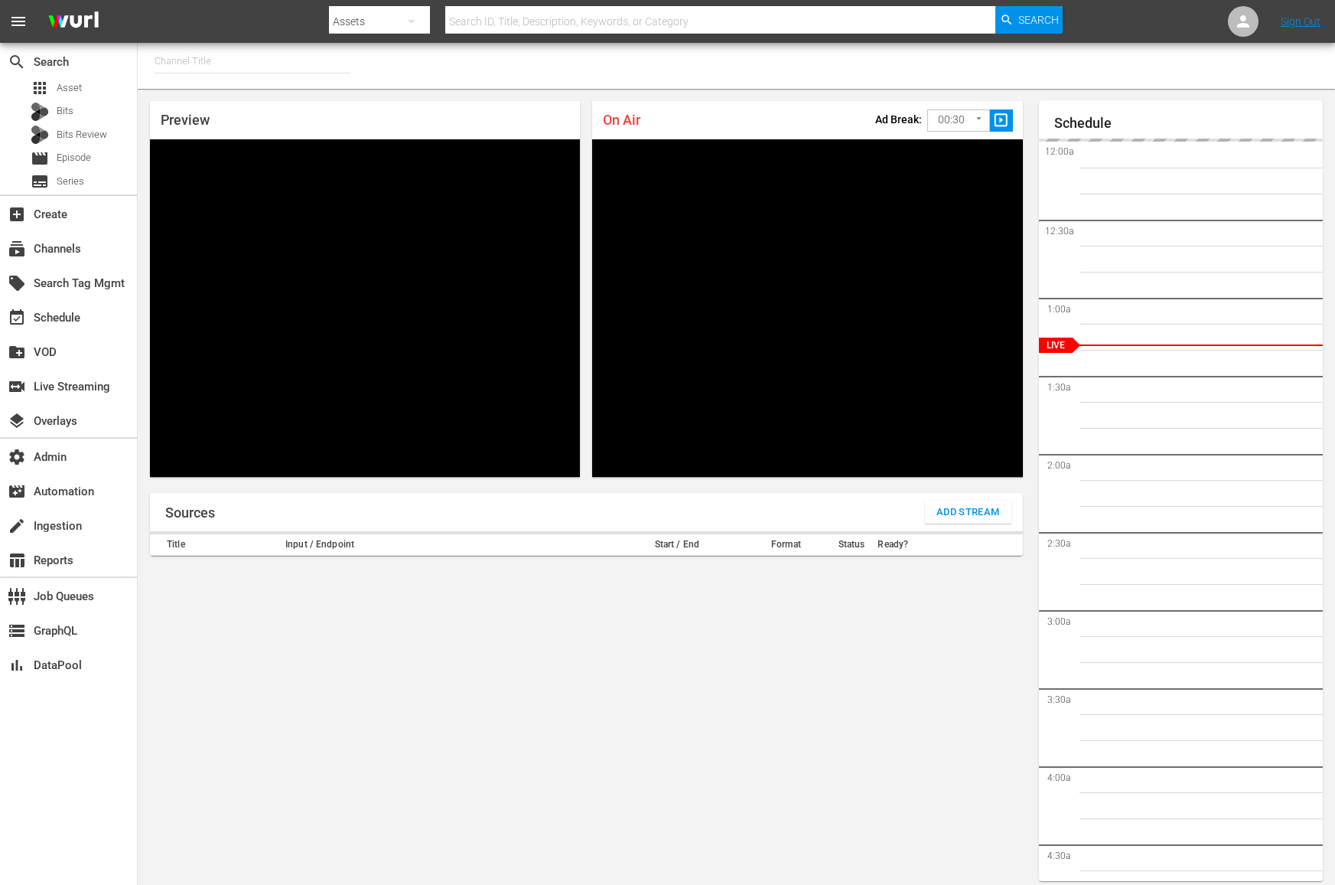
type input "MSG SportsZone (1386)"
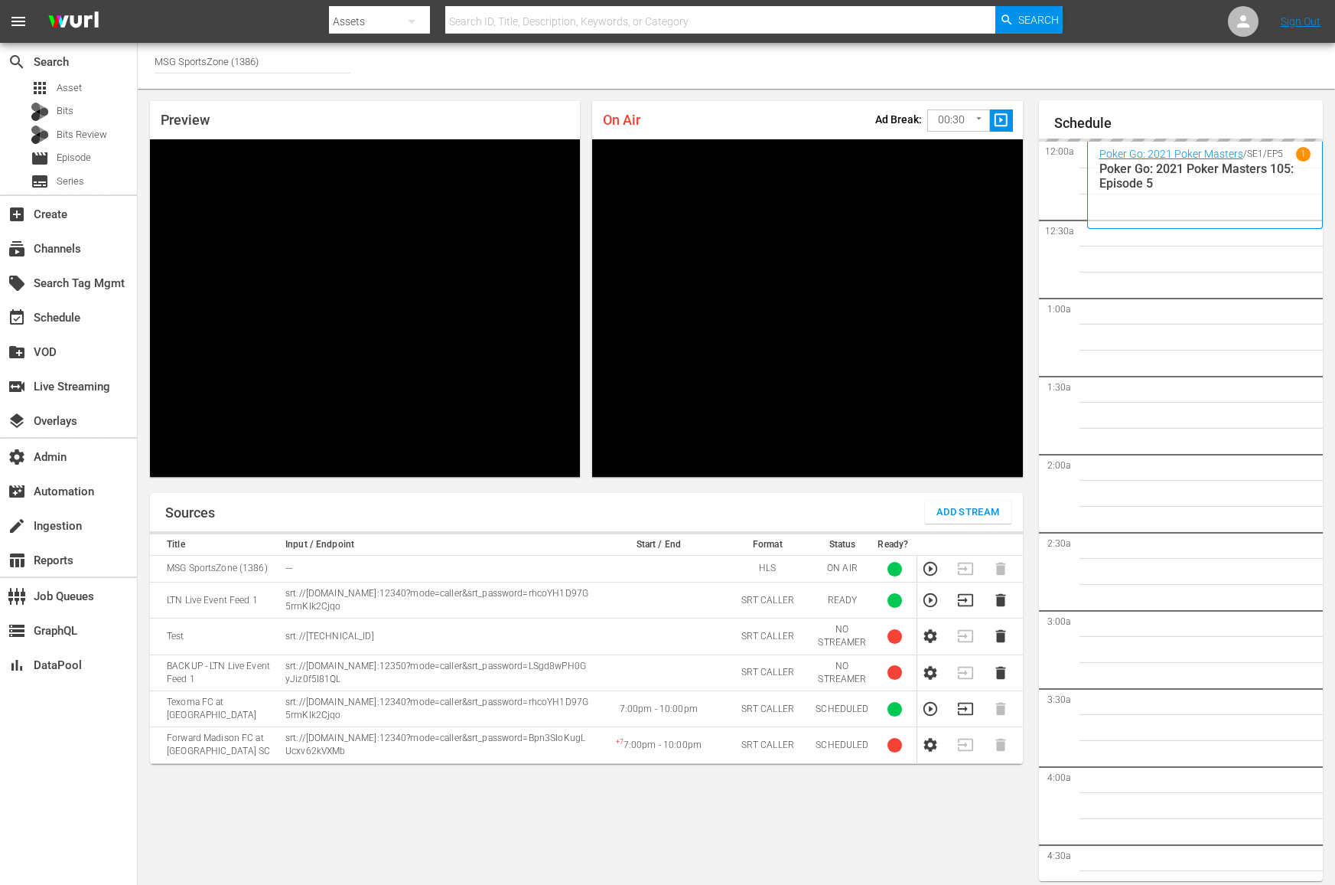
scroll to position [2958, 0]
